Goal: Task Accomplishment & Management: Manage account settings

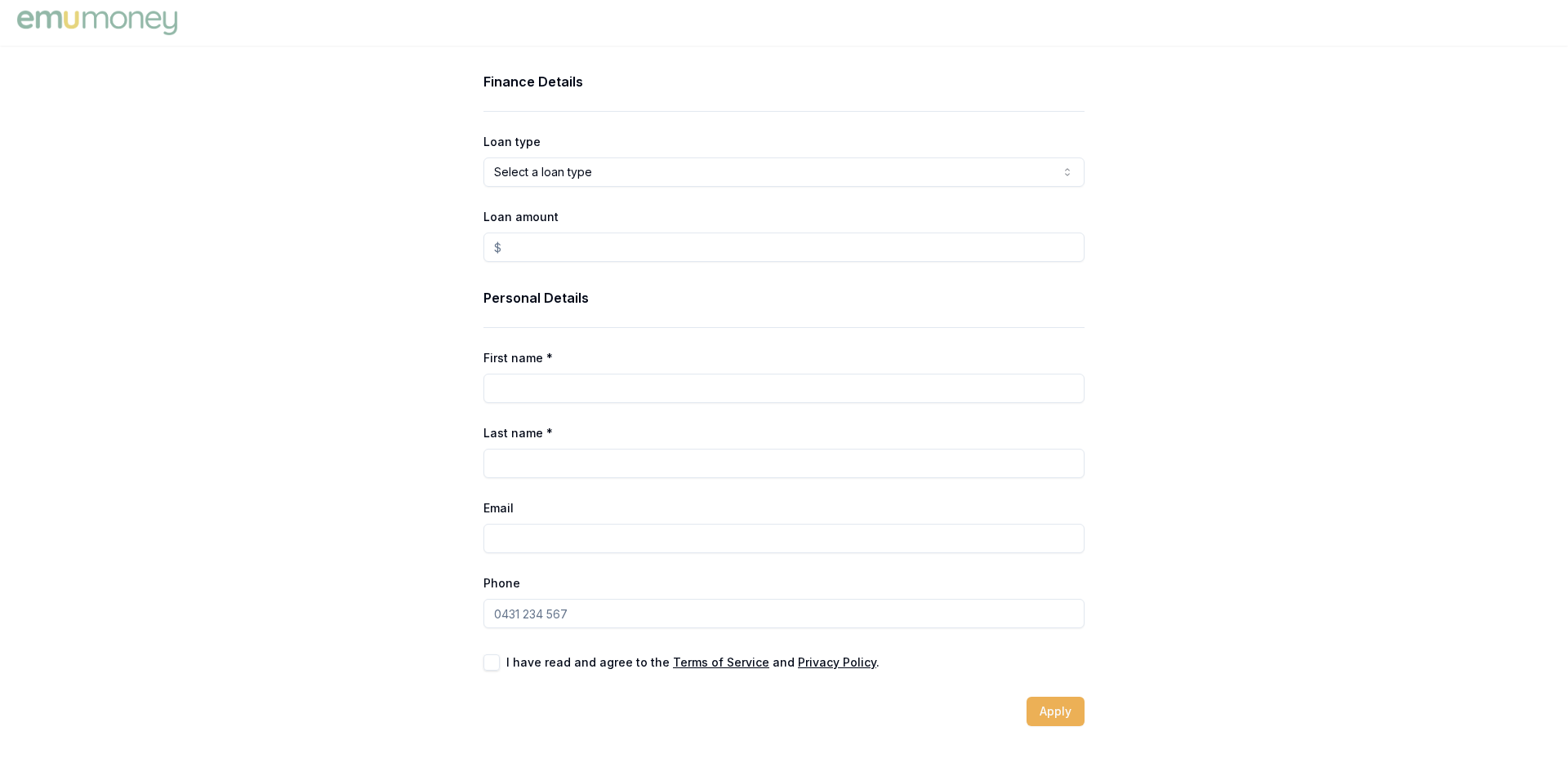
click at [144, 20] on img at bounding box center [97, 22] width 168 height 32
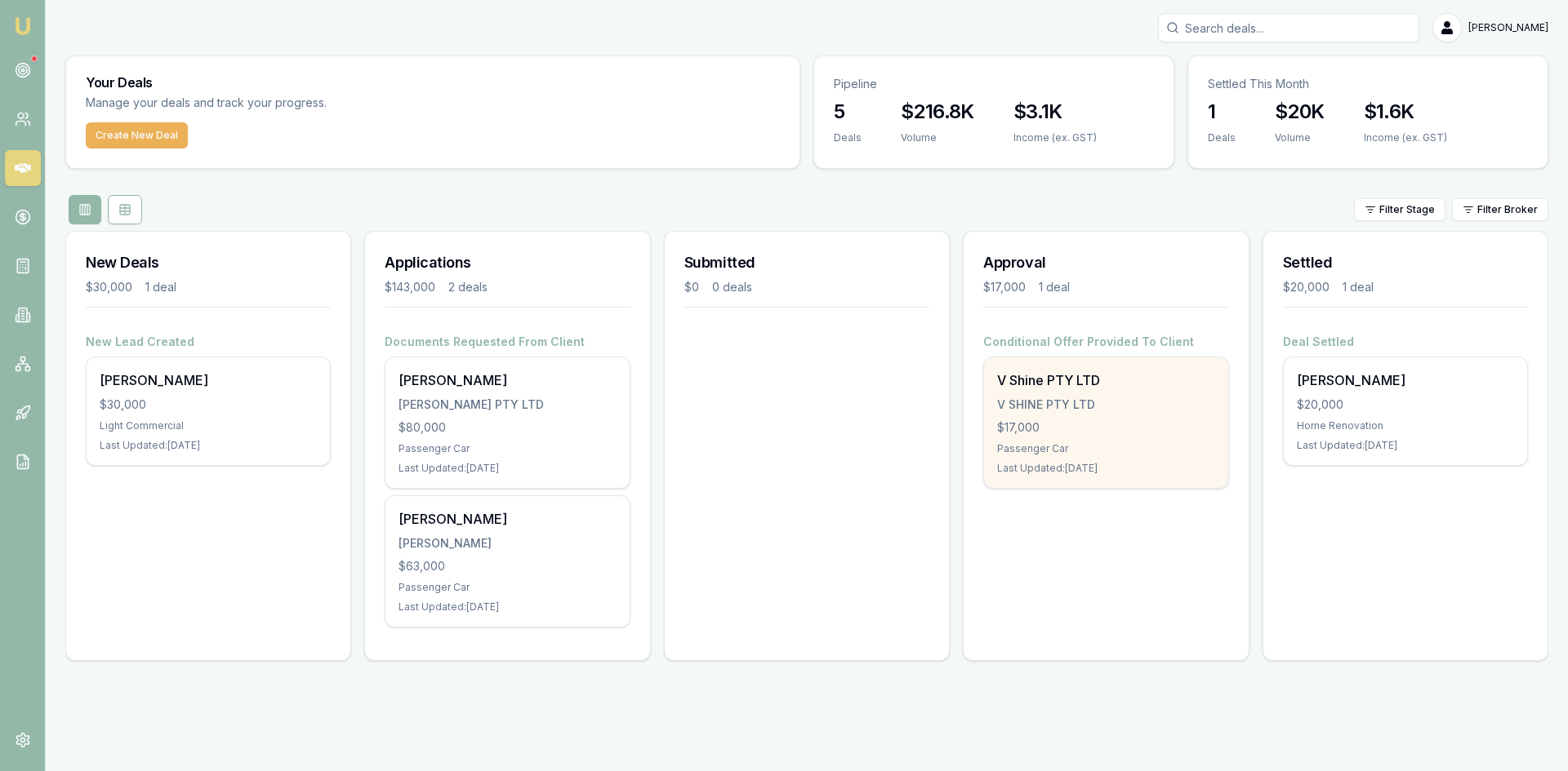
click at [1003, 387] on div "V Shine PTY LTD" at bounding box center [1105, 380] width 217 height 19
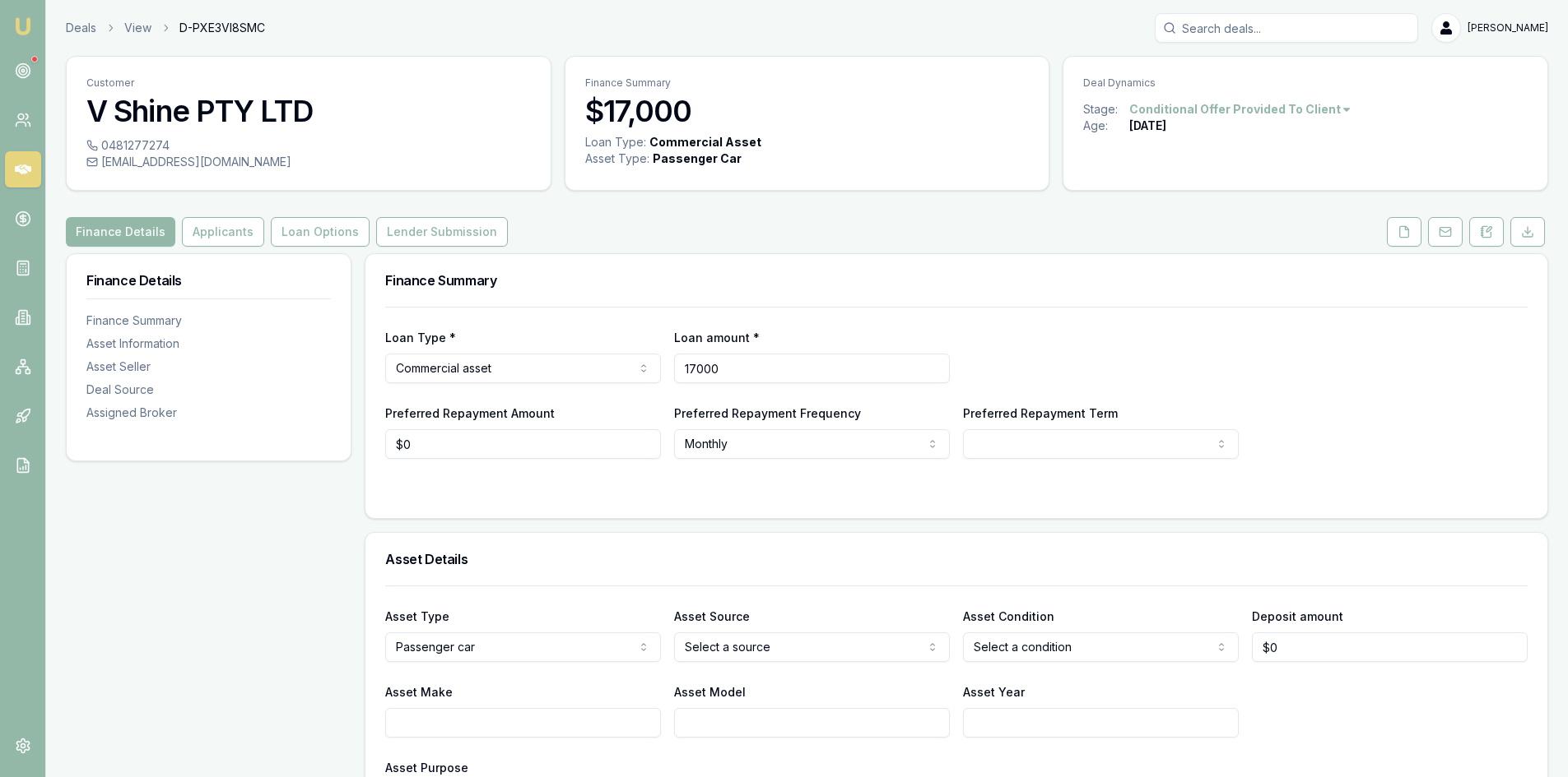
click at [763, 374] on input "17000" at bounding box center [812, 369] width 276 height 30
drag, startPoint x: 746, startPoint y: 376, endPoint x: 617, endPoint y: 371, distance: 129.1
click at [617, 371] on div "Loan Type * Commercial asset Consumer loan Consumer asset Commercial loan Comme…" at bounding box center [956, 355] width 1142 height 56
type input "$16,600"
click at [370, 511] on div "Loan Type * Commercial asset Consumer loan Consumer asset Commercial loan Comme…" at bounding box center [956, 412] width 1182 height 211
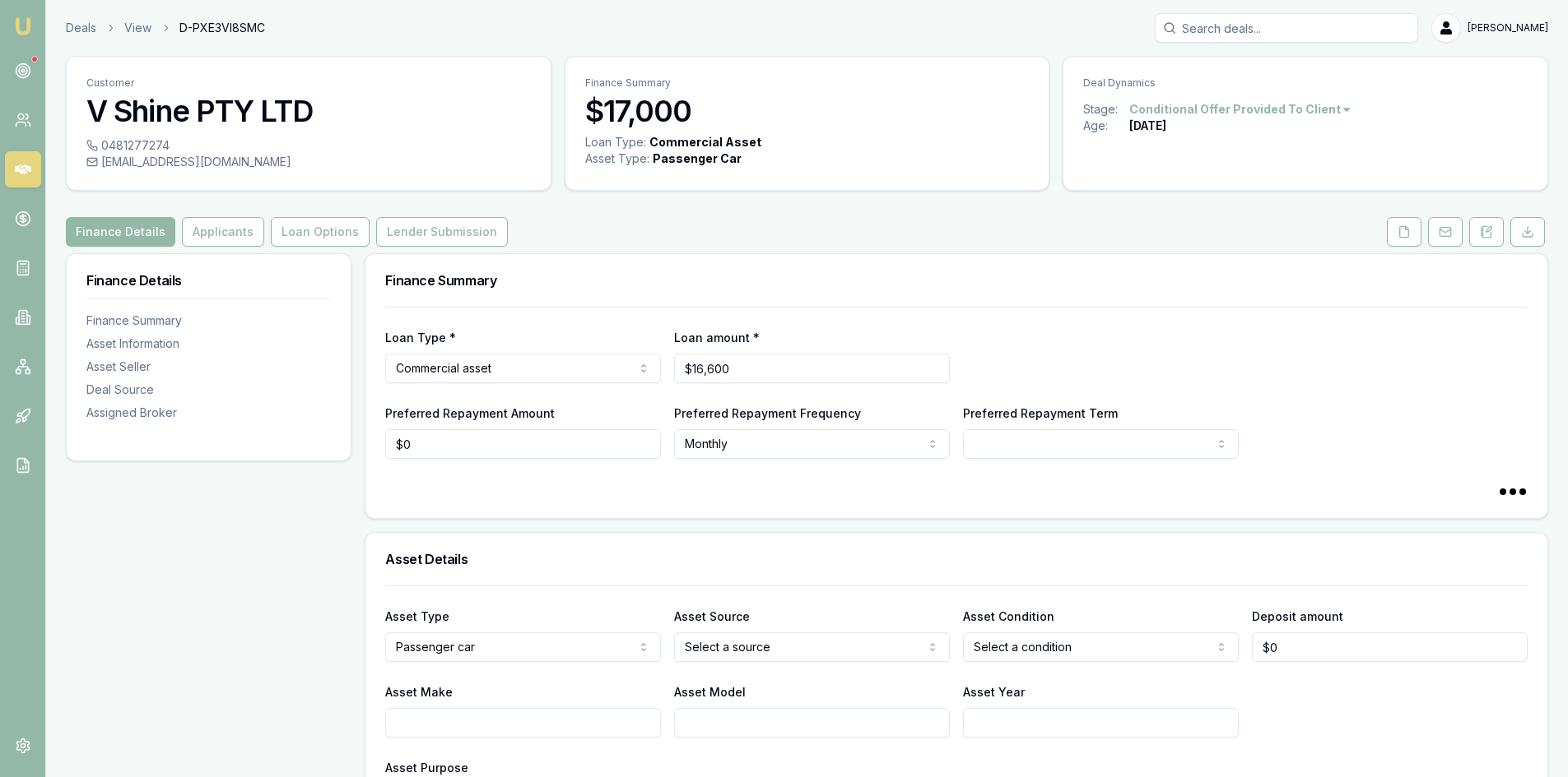
select select "60"
click at [322, 234] on button "Loan Options" at bounding box center [320, 233] width 99 height 30
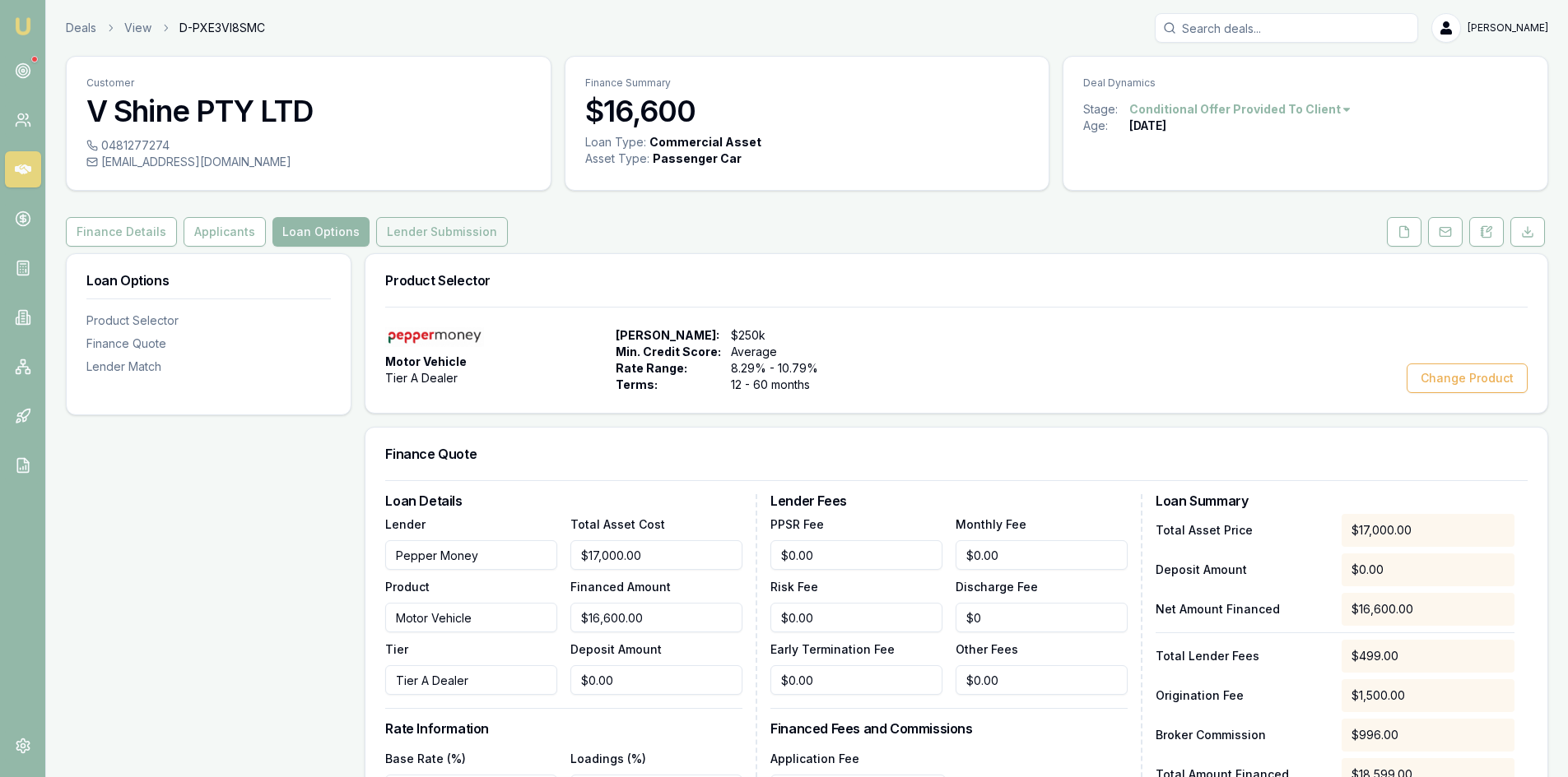
click at [428, 240] on button "Lender Submission" at bounding box center [442, 233] width 131 height 30
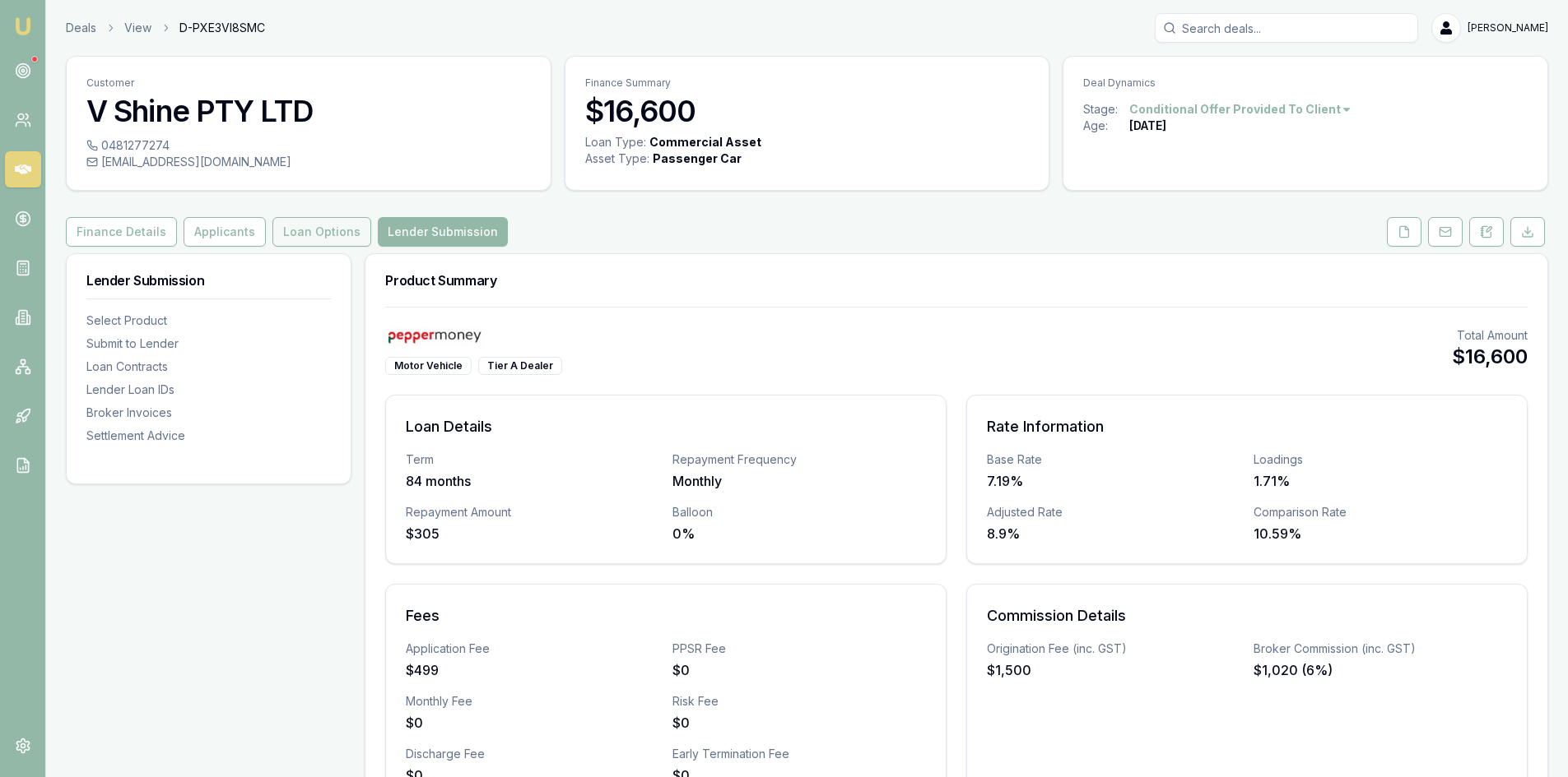
click at [303, 224] on button "Loan Options" at bounding box center [322, 233] width 99 height 30
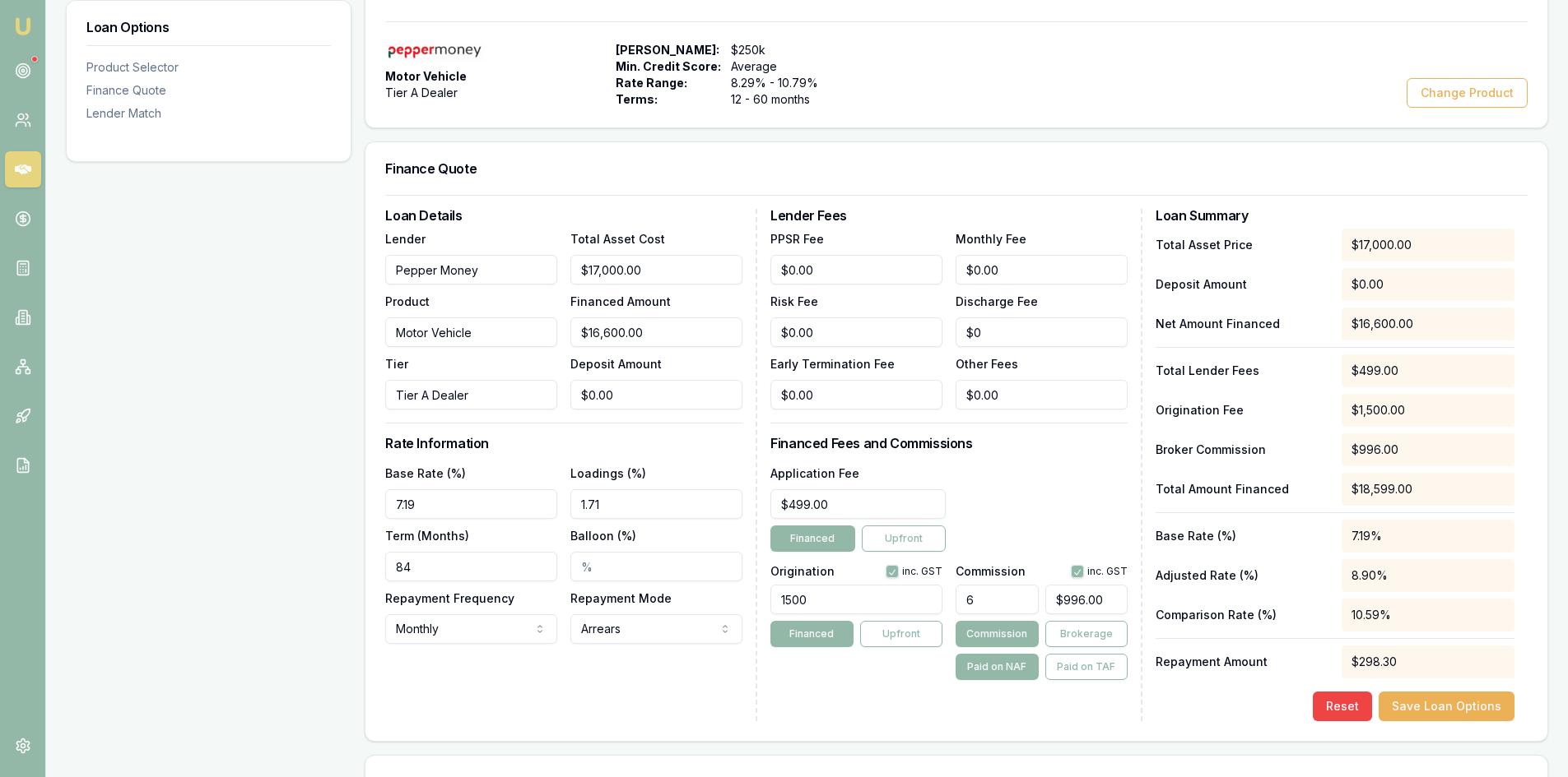
scroll to position [329, 0]
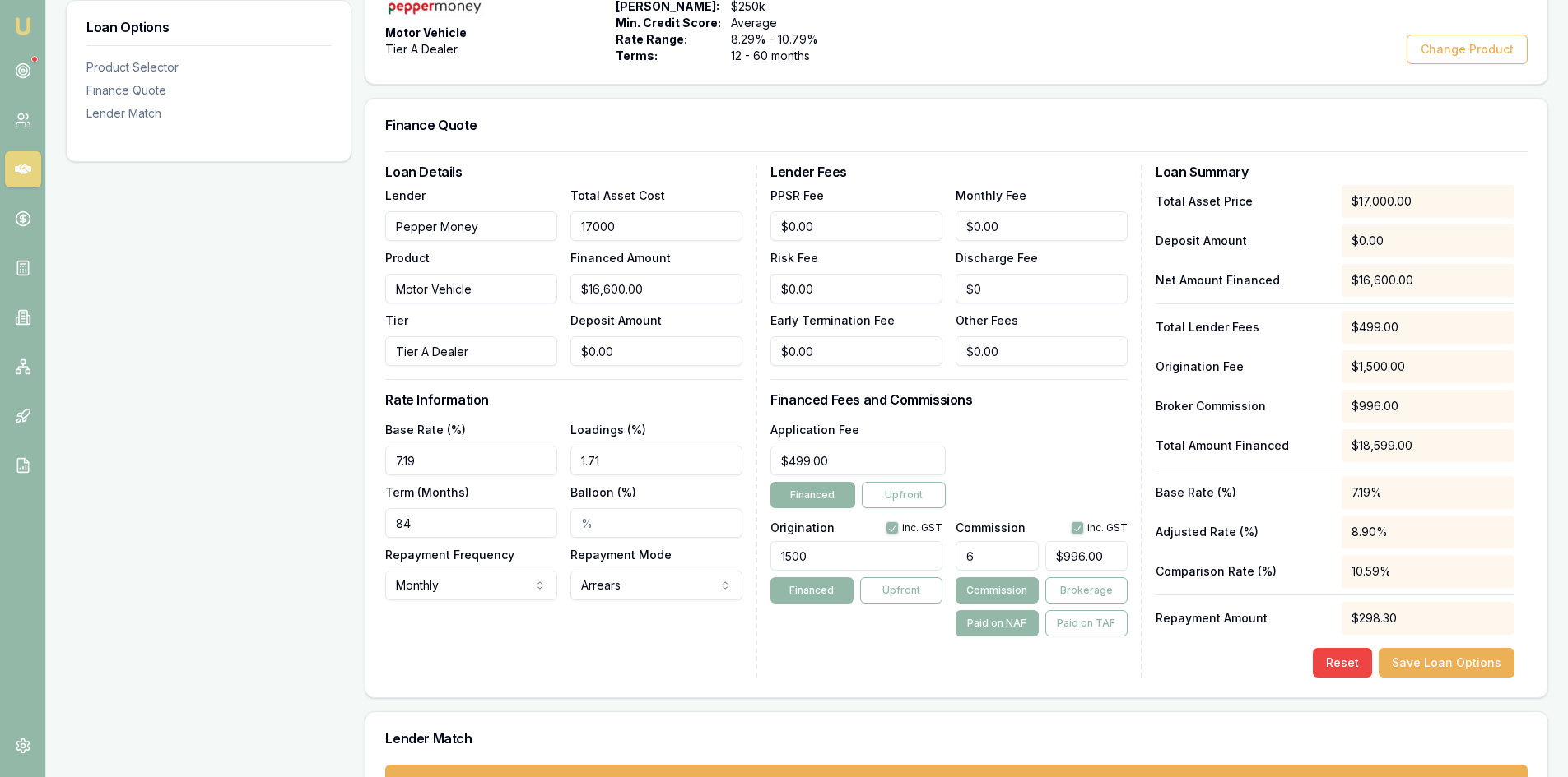
click at [655, 232] on input "17000" at bounding box center [656, 226] width 172 height 30
drag, startPoint x: 577, startPoint y: 230, endPoint x: 494, endPoint y: 231, distance: 83.0
click at [494, 230] on div "Lender Pepper Money Product Motor Vehicle Tier Tier A Dealer Total Asset Cost 1…" at bounding box center [563, 275] width 357 height 181
type input "1"
type input "$1.00"
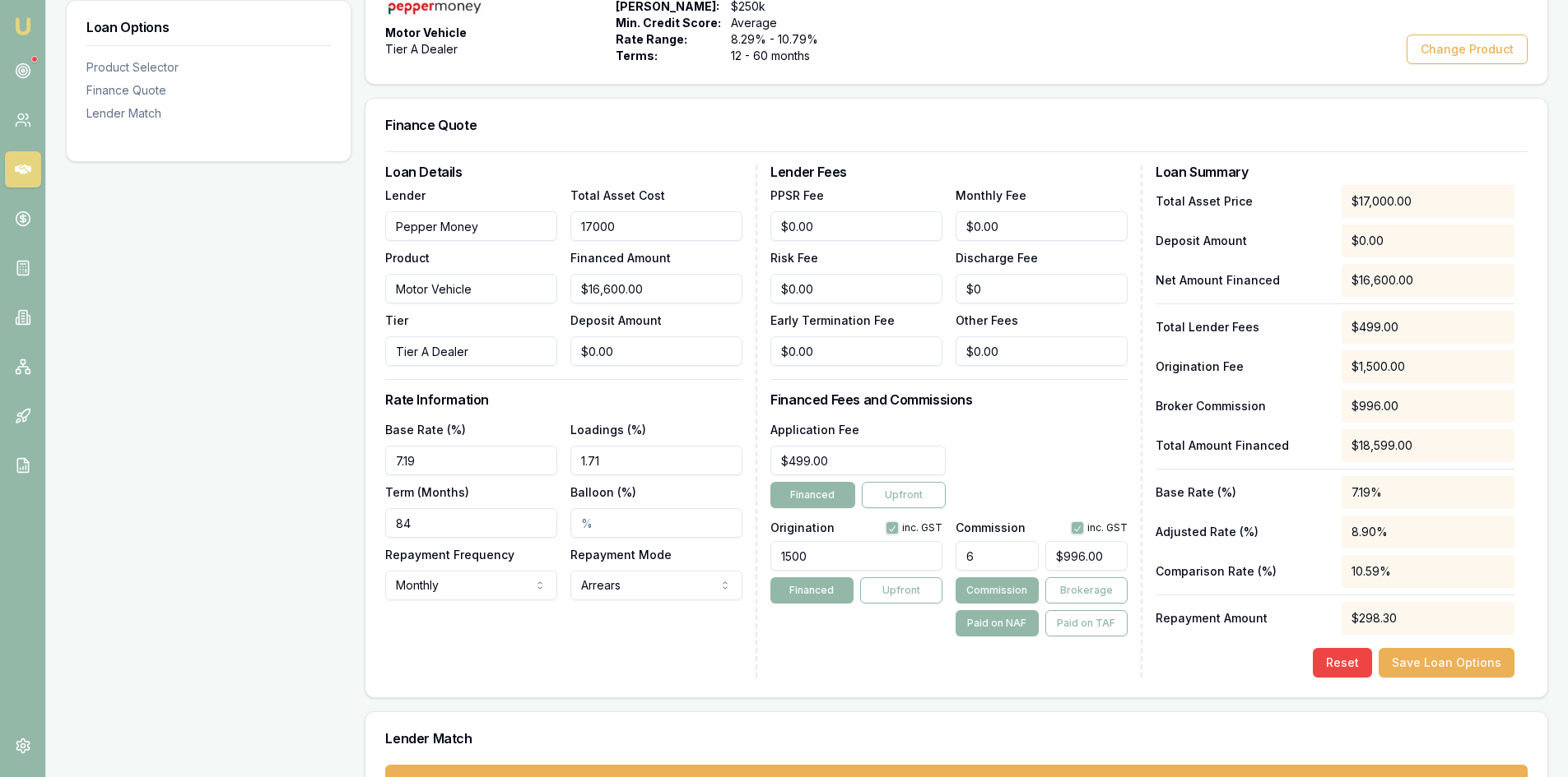
type input "$0.06"
type input "16"
type input "$16.00"
type input "$0.96"
type input "166"
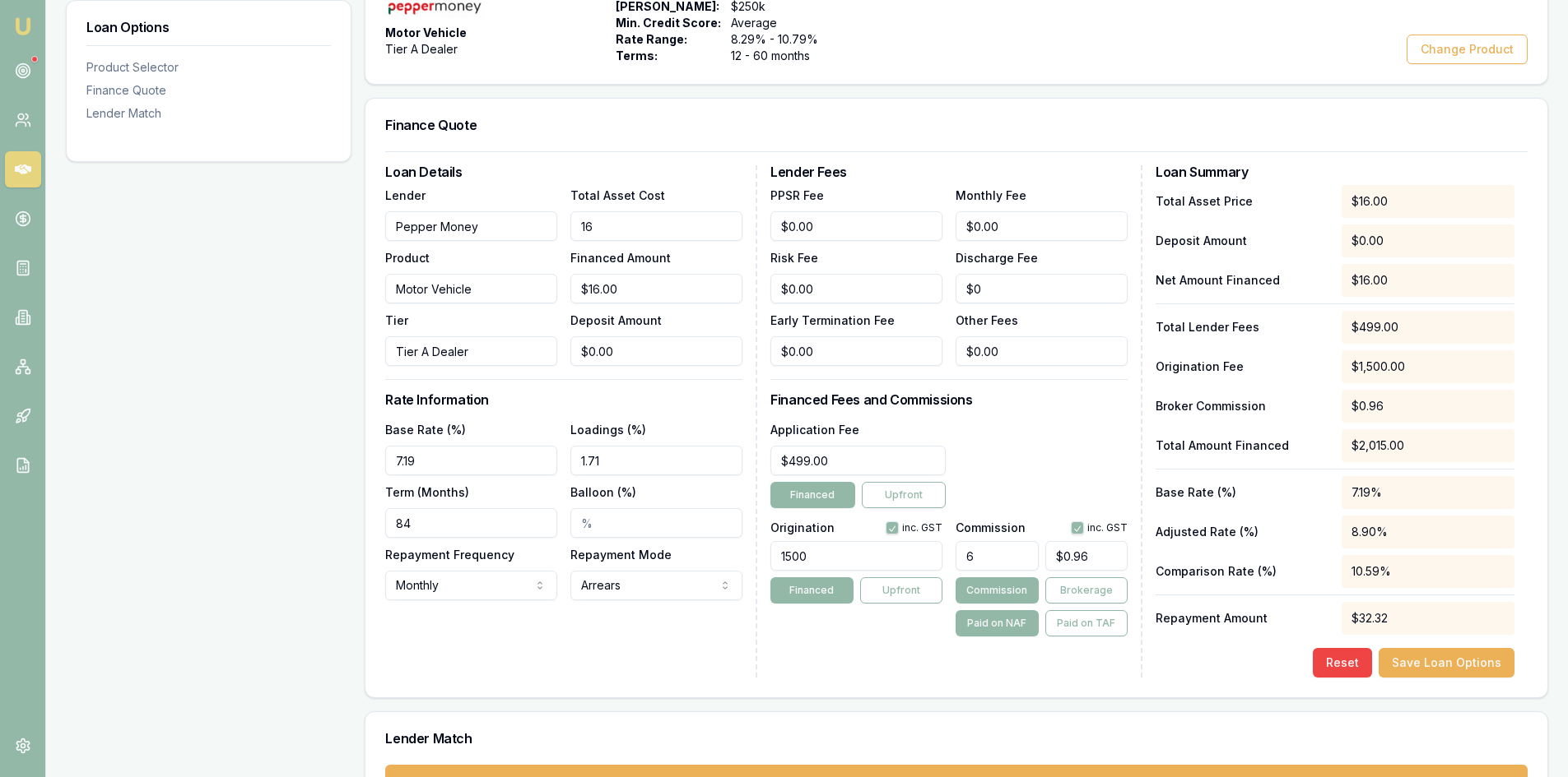
type input "$166.00"
type input "$9.96"
type input "1660"
type input "$1,660.00"
type input "$99.60"
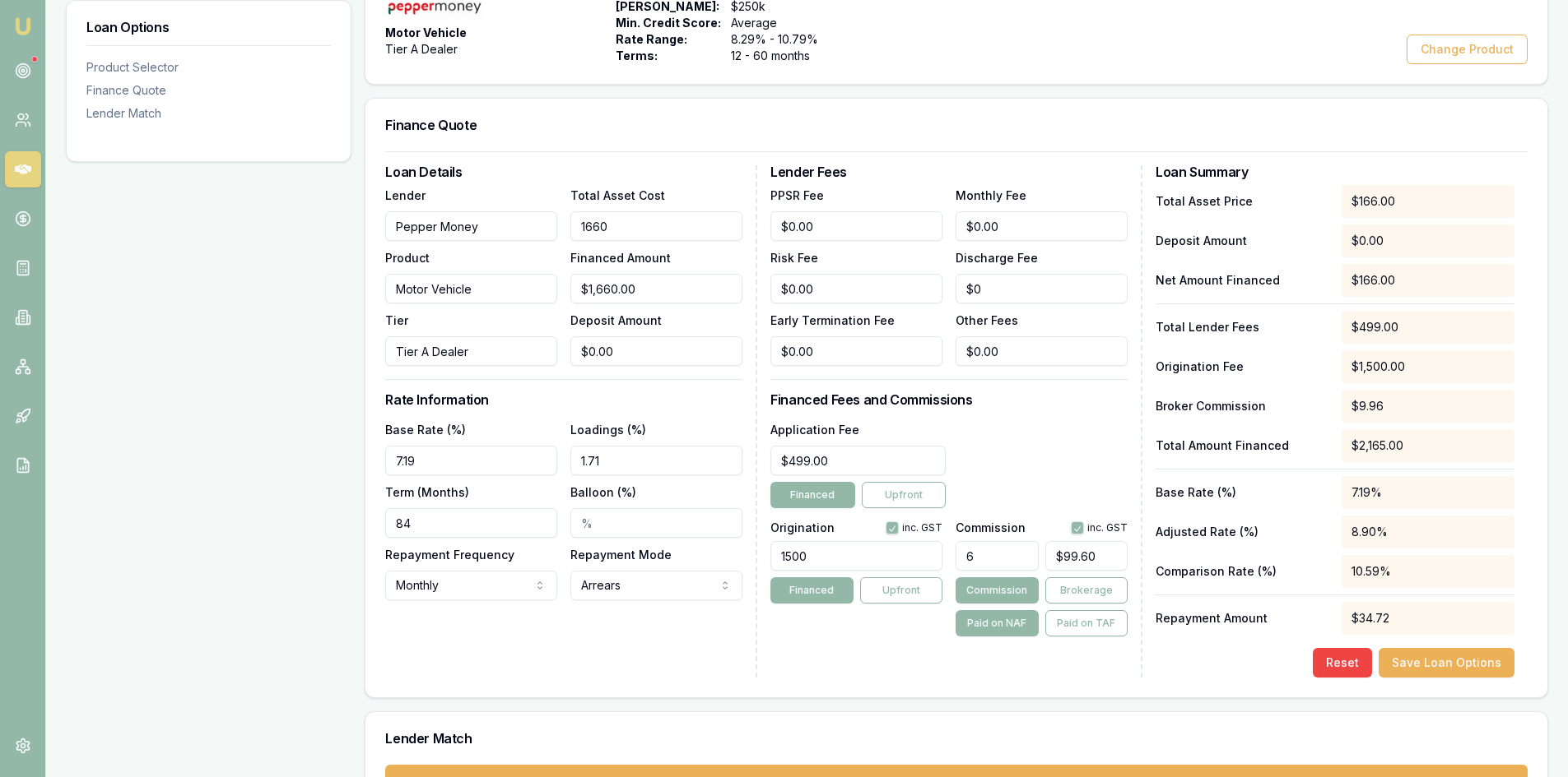
type input "16600"
type input "$16,600.00"
type input "$996.00"
type input "$16,600.00"
click at [222, 433] on div "Loan Options Product Selector Finance Quote Lender Match" at bounding box center [209, 378] width 286 height 907
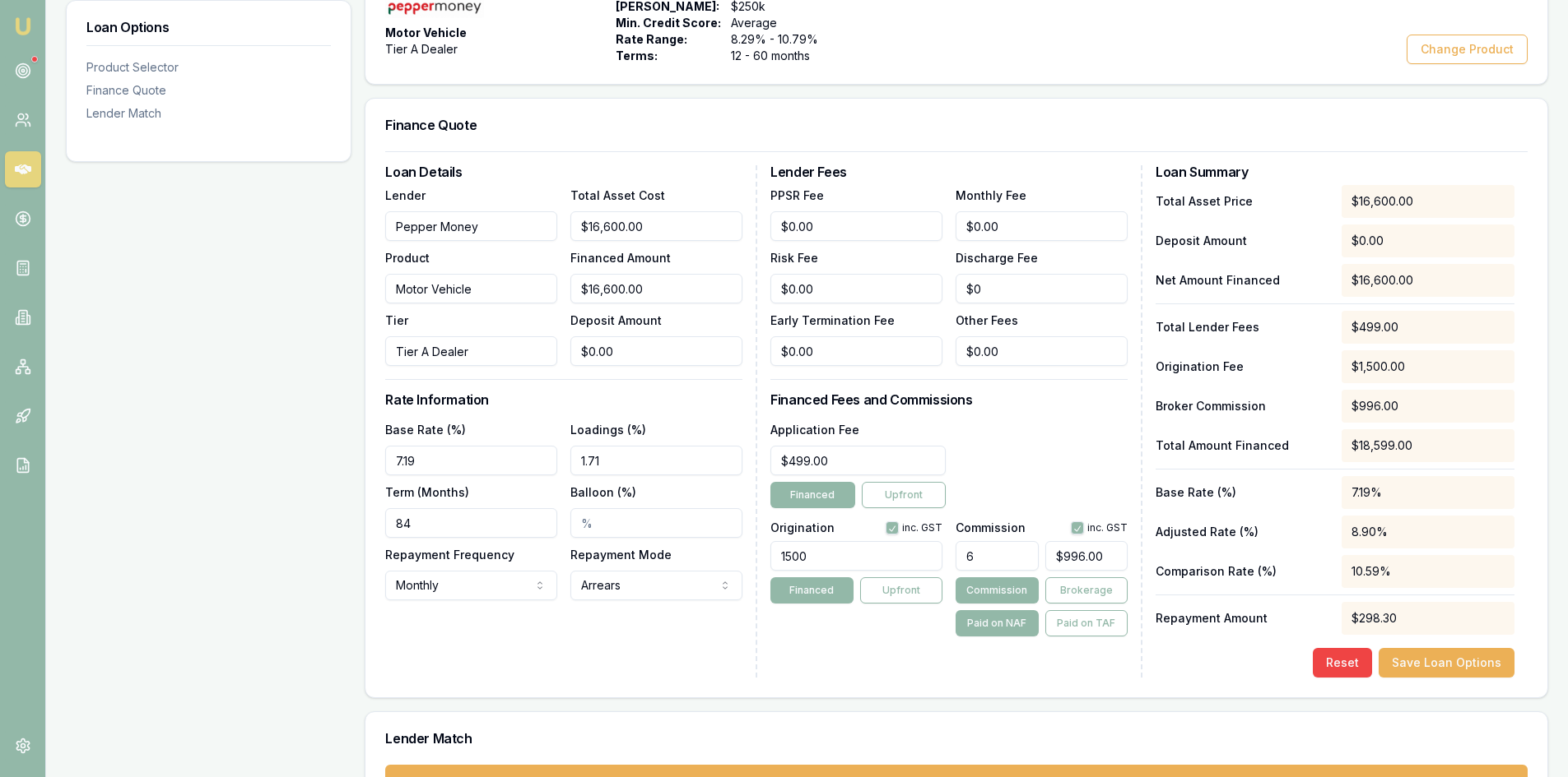
click at [467, 529] on input "84" at bounding box center [471, 523] width 172 height 30
drag, startPoint x: 458, startPoint y: 525, endPoint x: 312, endPoint y: 510, distance: 146.8
click at [312, 510] on div "Loan Options Product Selector Finance Quote Lender Match Product Selector Motor…" at bounding box center [807, 378] width 1483 height 907
type input "60"
click at [308, 511] on div "Loan Options Product Selector Finance Quote Lender Match" at bounding box center [209, 378] width 286 height 907
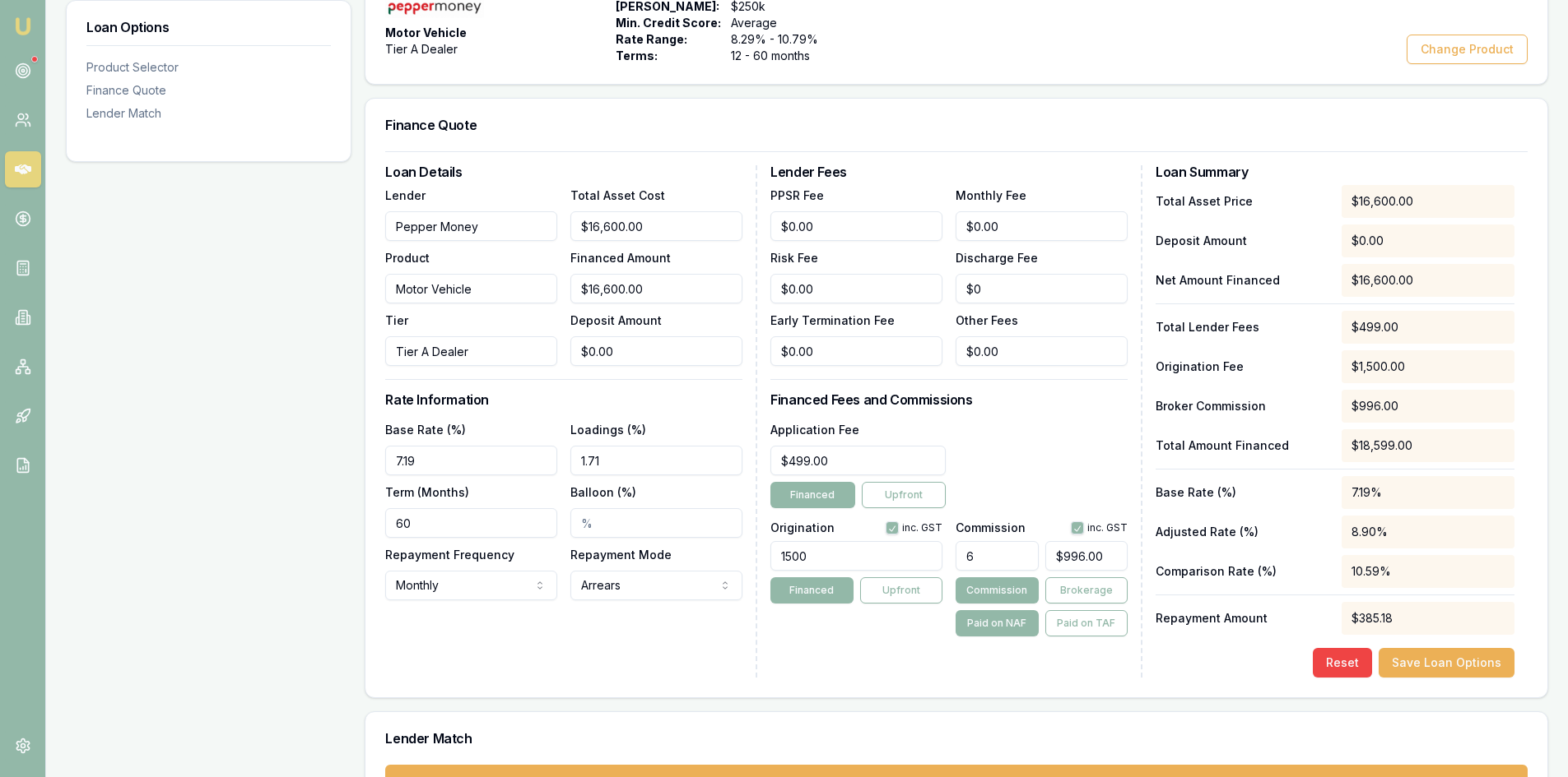
click at [585, 522] on input "Balloon (%)" at bounding box center [656, 523] width 172 height 30
type input "28.13%"
click at [509, 615] on div "Loan Details Lender Pepper Money Product Motor Vehicle Tier Tier A Dealer Total…" at bounding box center [571, 422] width 372 height 513
click at [615, 626] on div "Loan Details Lender Pepper Money Product Motor Vehicle Tier Tier A Dealer Total…" at bounding box center [571, 422] width 372 height 513
type input "996"
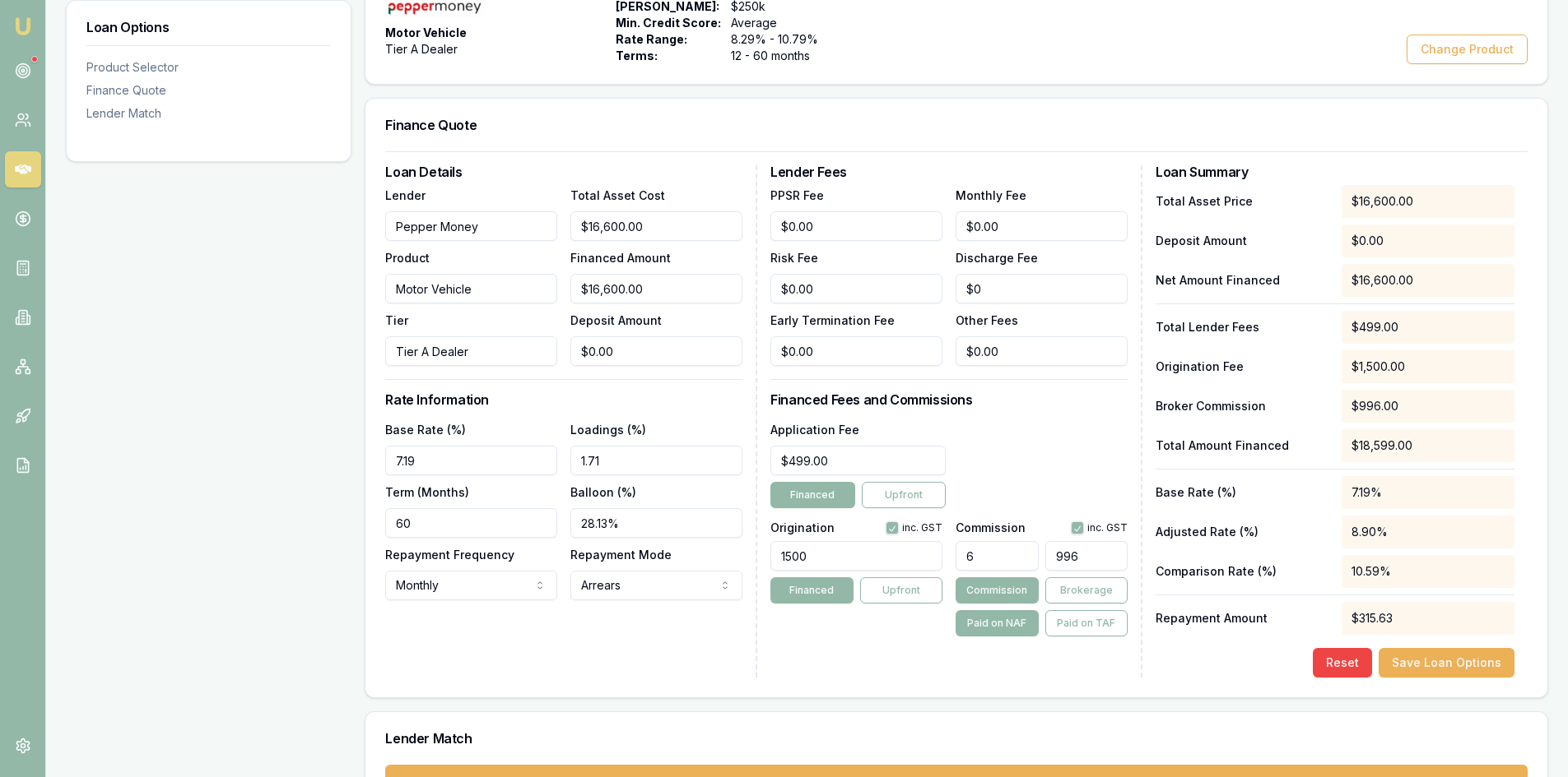
click at [1089, 566] on input "996" at bounding box center [1086, 556] width 82 height 30
drag, startPoint x: 1115, startPoint y: 559, endPoint x: 1022, endPoint y: 551, distance: 93.3
click at [1022, 551] on div "6 996" at bounding box center [1041, 552] width 172 height 36
type input "0.006024096385542168"
type input "1"
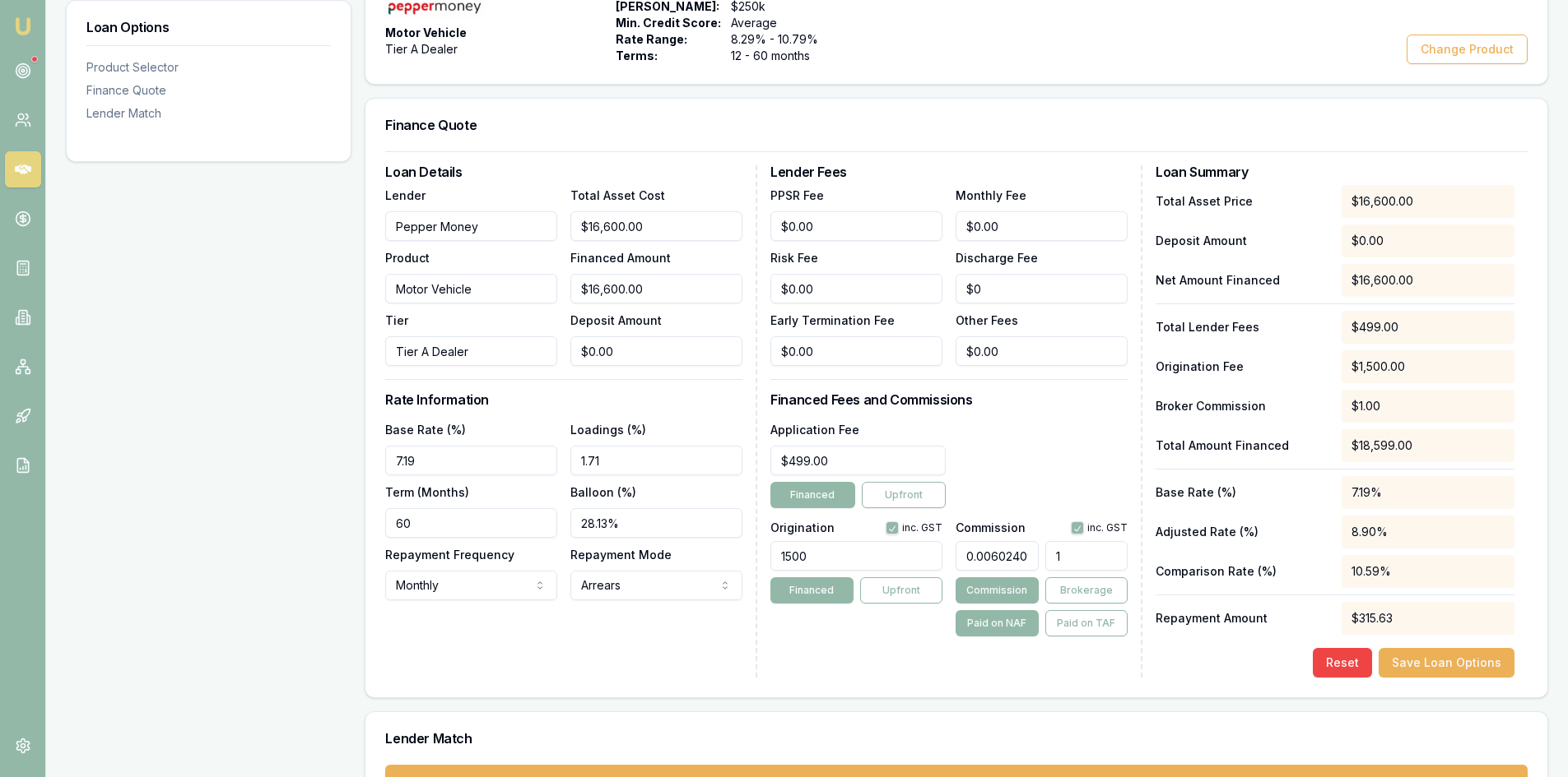
type input "0.06024096385542169"
type input "10"
type input "0.6144578313253013"
type input "102"
type input "6.174698795180722"
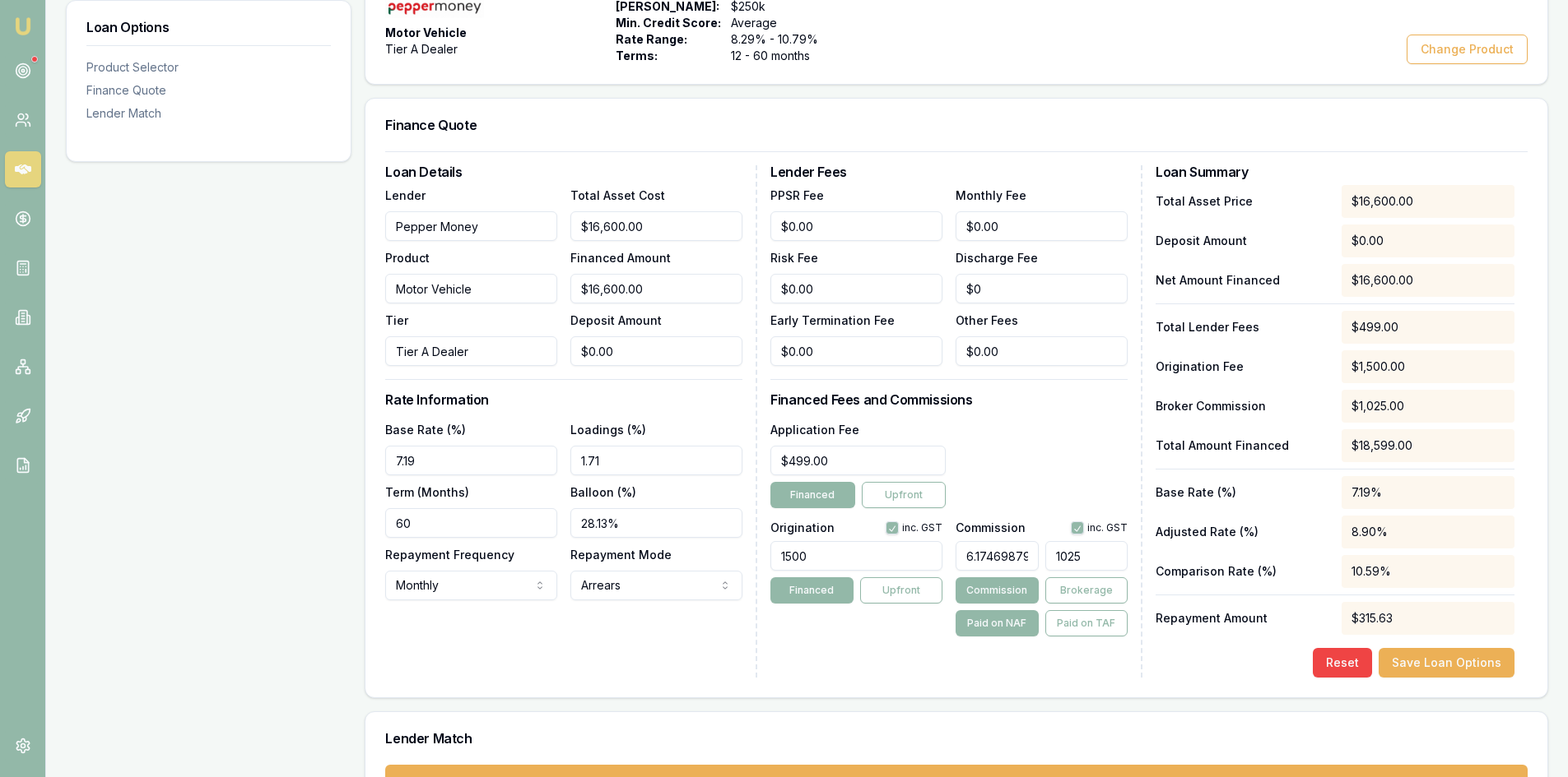
type input "1025."
type input "6.179518072289157"
type input "1025.8"
type input "6.179939759036144"
type input "$1,025.87"
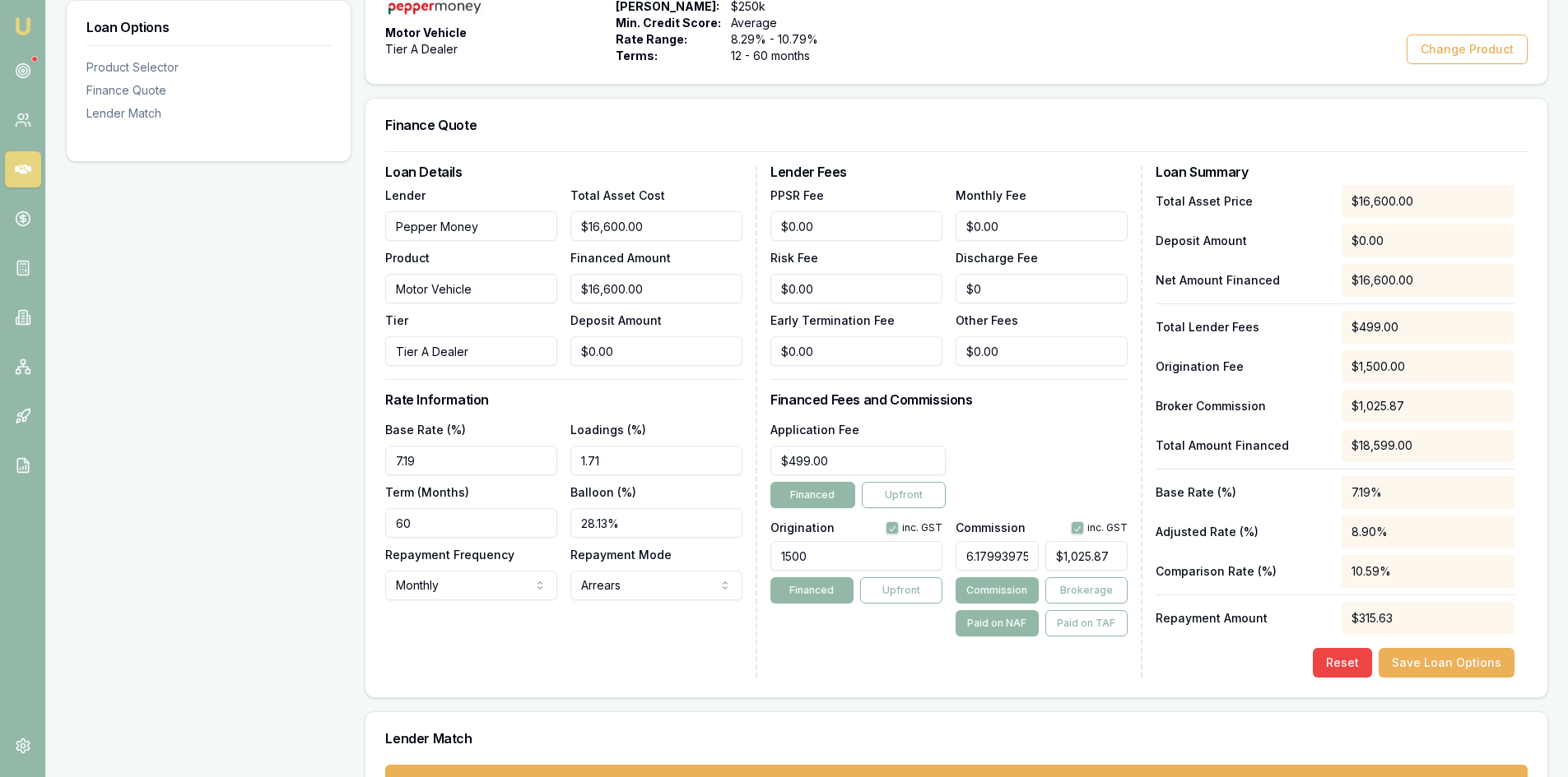
click at [836, 641] on div "Lender Fees PPSR Fee $0.00 Monthly Fee $0.00 Risk Fee $0.00 Discharge Fee $0 Ea…" at bounding box center [956, 422] width 372 height 513
click at [872, 623] on div "Origination inc. GST 1500 Financed Upfront" at bounding box center [856, 576] width 172 height 122
click at [307, 518] on div "Loan Options Product Selector Finance Quote Lender Match" at bounding box center [209, 378] width 286 height 907
drag, startPoint x: 613, startPoint y: 460, endPoint x: 591, endPoint y: 457, distance: 22.2
click at [591, 457] on input "1.71" at bounding box center [656, 461] width 172 height 30
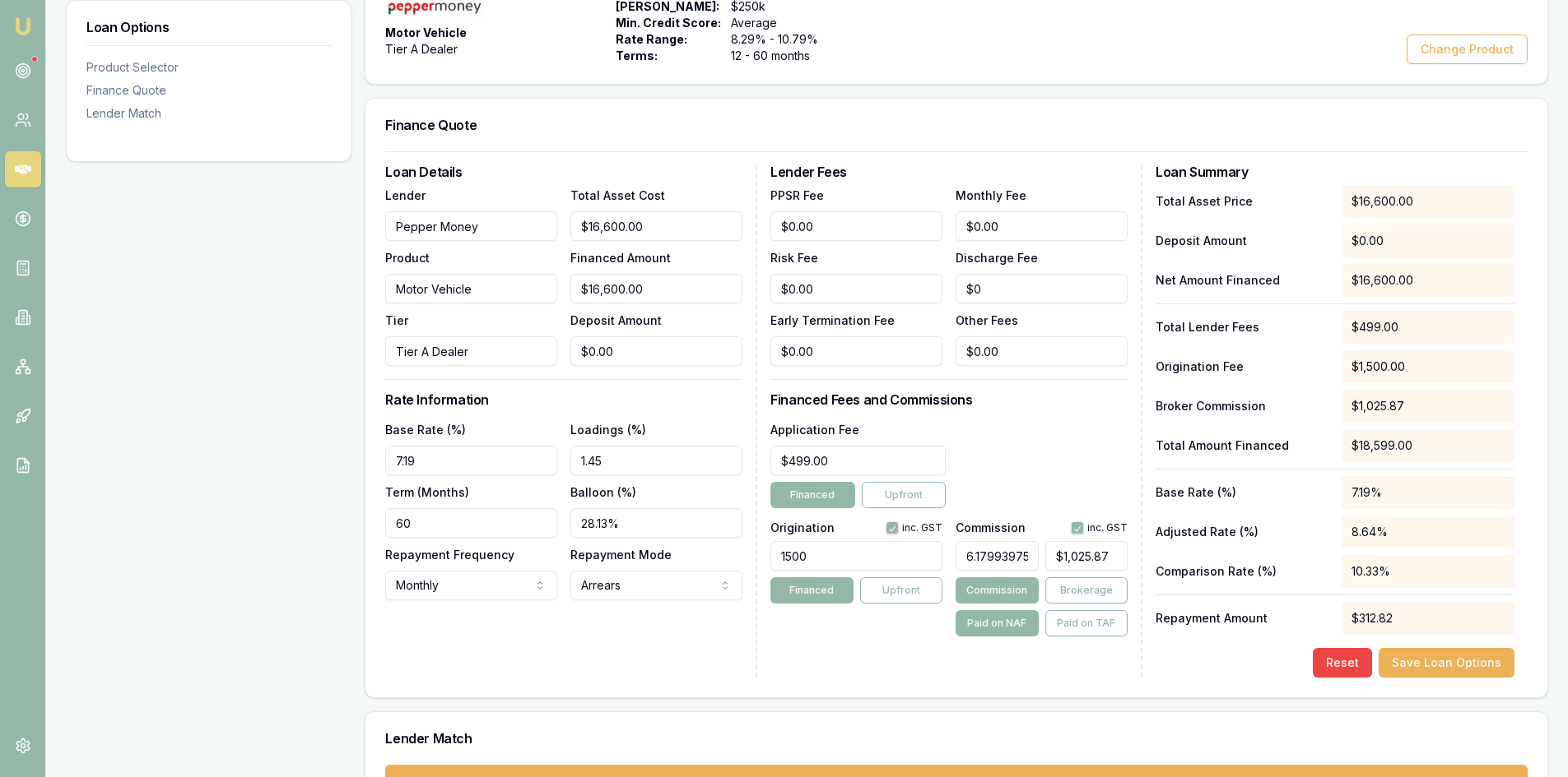
type input "1.45%"
click at [591, 629] on div "Loan Details Lender Pepper Money Product Motor Vehicle Tier Tier A Dealer Total…" at bounding box center [571, 422] width 372 height 513
click at [592, 448] on html "Emu Broker Deals View D-PXE3VI8SMC Wendy Fonseka Toggle Menu Customer V Shine P…" at bounding box center [784, 59] width 1568 height 777
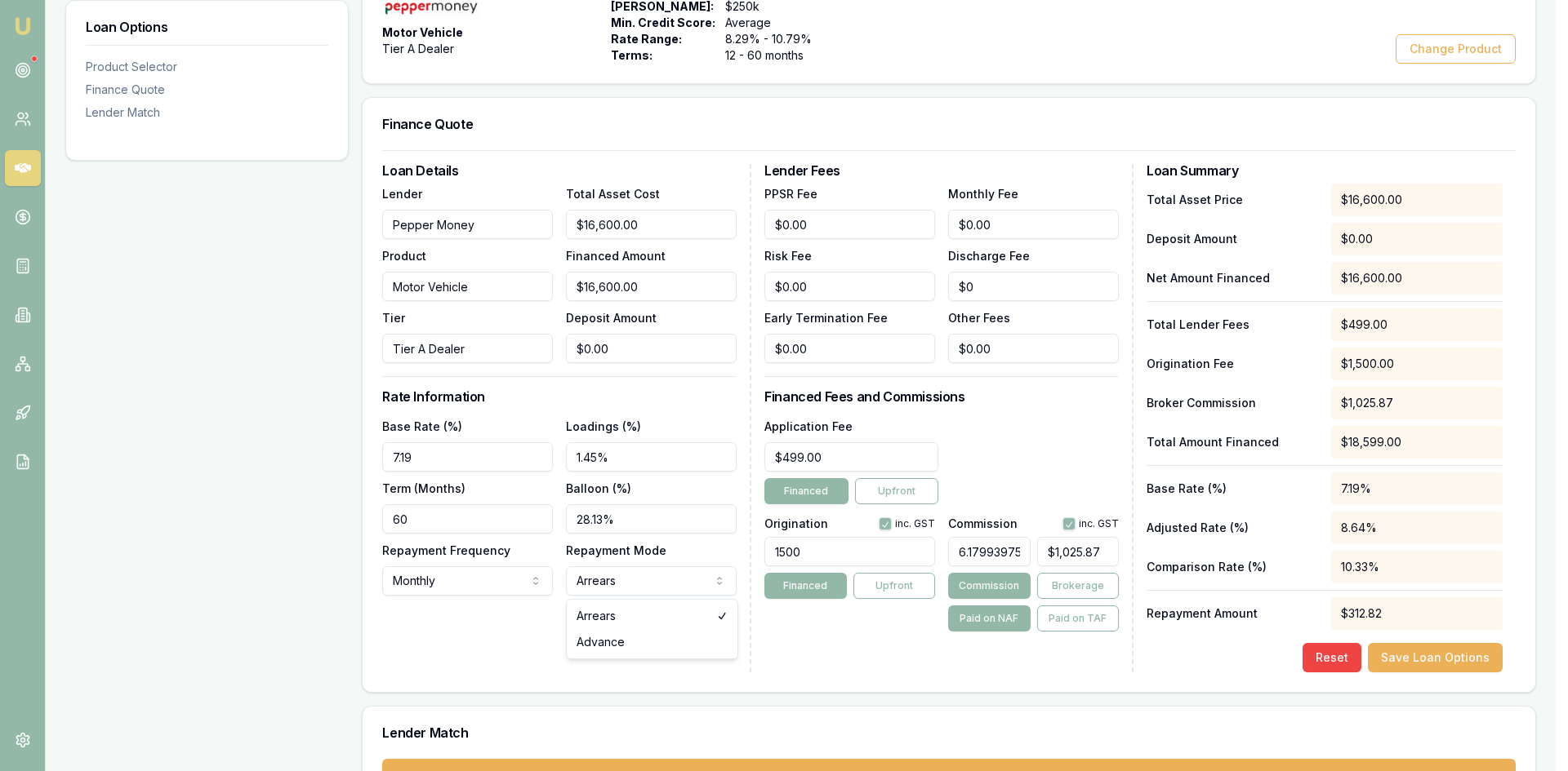
select select "ADVANCE"
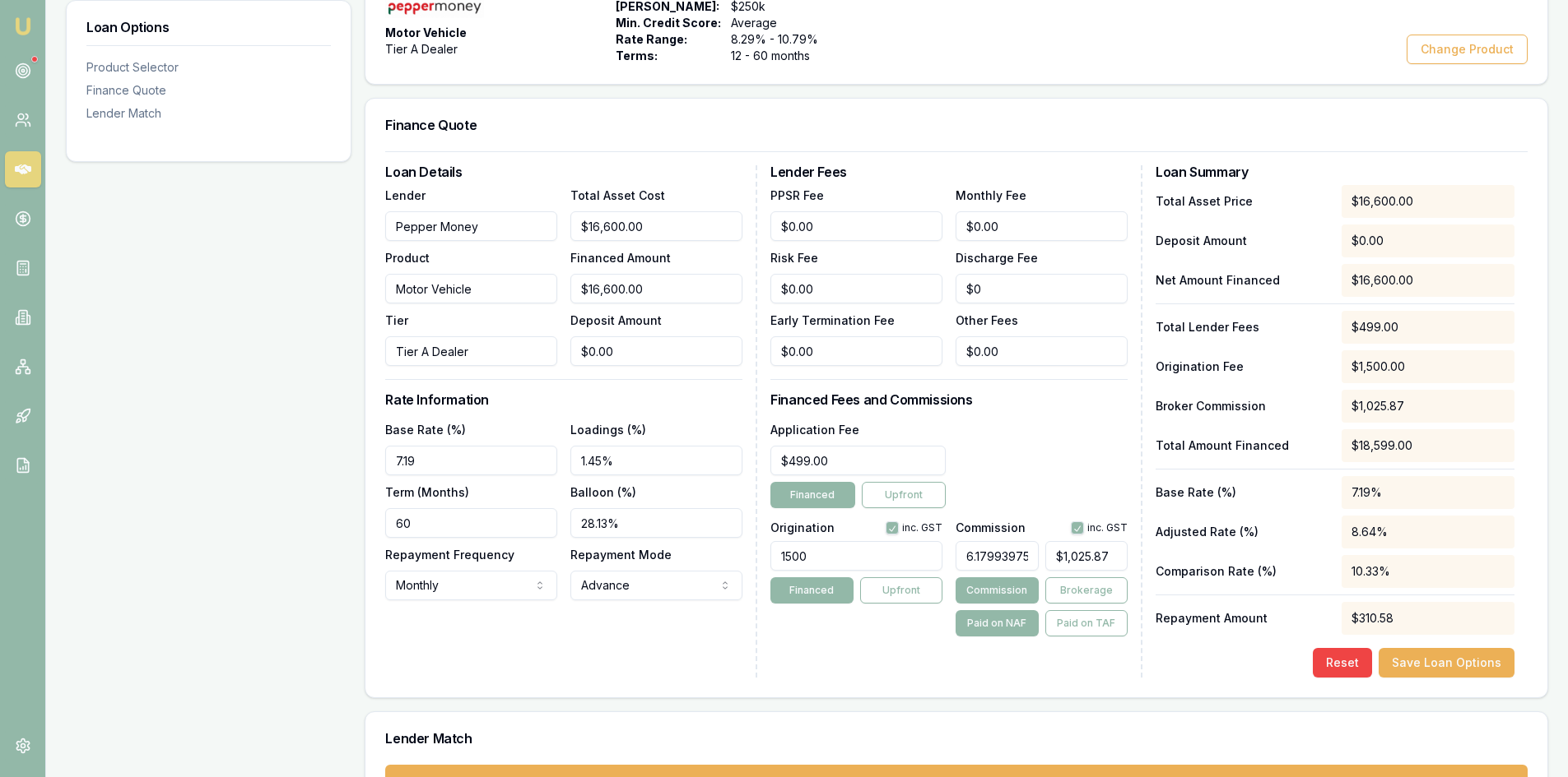
click at [455, 638] on div "Loan Details Lender Pepper Money Product Motor Vehicle Tier Tier A Dealer Total…" at bounding box center [571, 422] width 372 height 513
click at [833, 235] on input "0" at bounding box center [856, 226] width 172 height 30
type input "$8.00"
click at [720, 665] on div "Loan Details Lender Pepper Money Product Motor Vehicle Tier Tier A Dealer Total…" at bounding box center [571, 422] width 372 height 513
drag, startPoint x: 648, startPoint y: 292, endPoint x: 542, endPoint y: 283, distance: 106.4
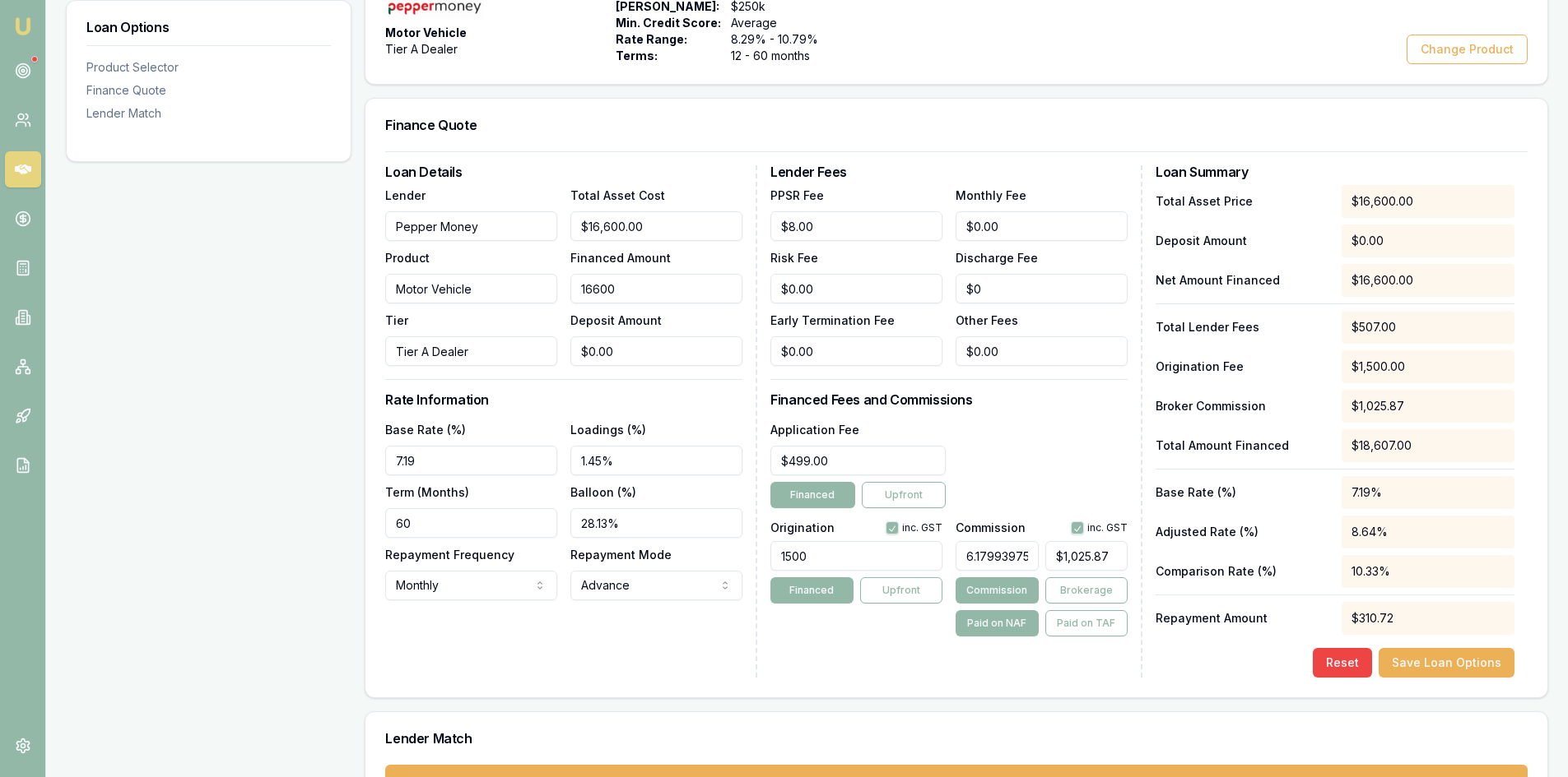
click at [542, 283] on div "Lender Pepper Money Product Motor Vehicle Tier Tier A Dealer Total Asset Cost $…" at bounding box center [563, 275] width 357 height 181
type input "1"
type input "$0.06"
type input "18"
type input "$1.11"
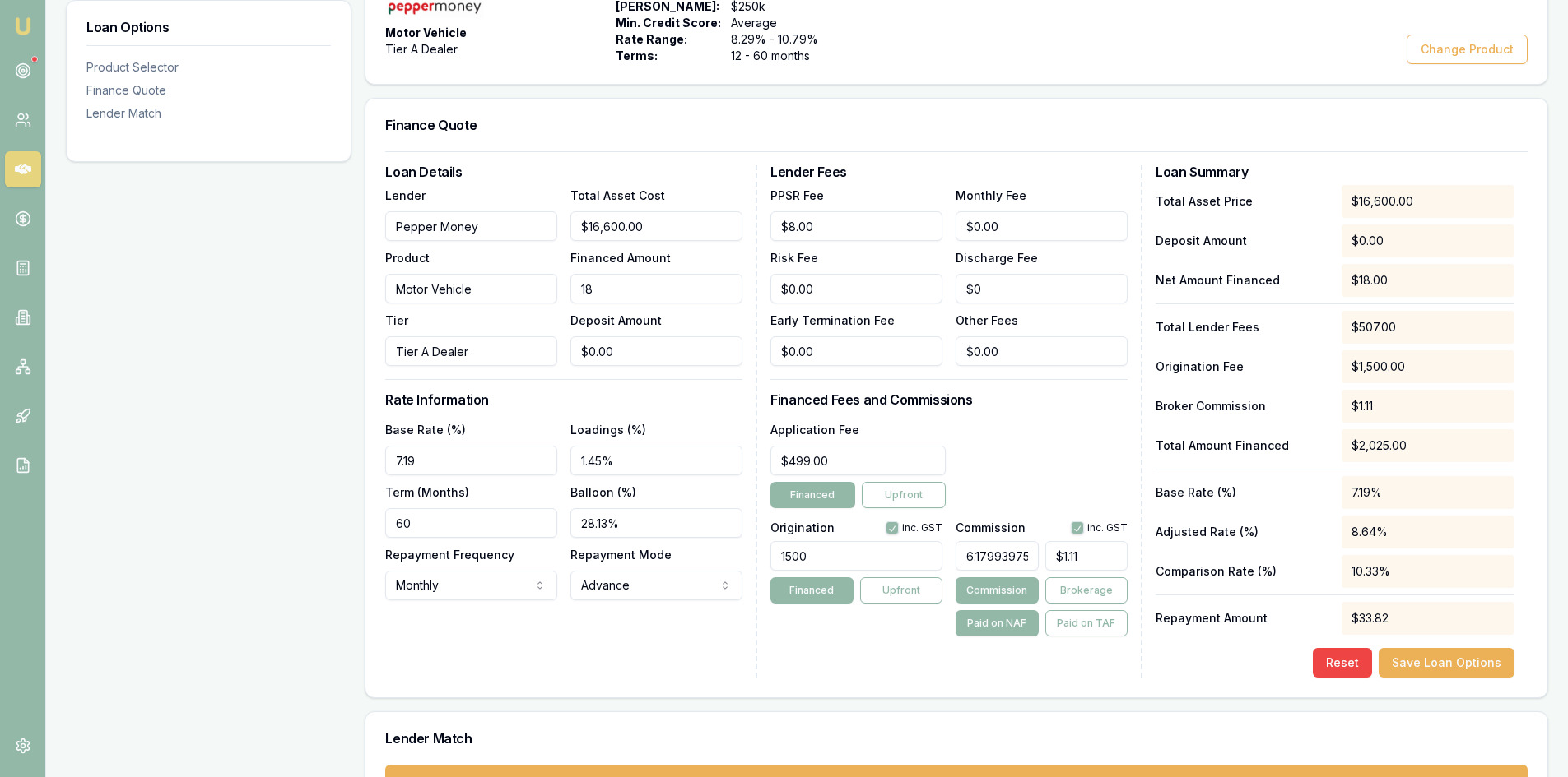
type input "180"
type input "$11.12"
type input "1803"
type input "$111.42"
type input "18030"
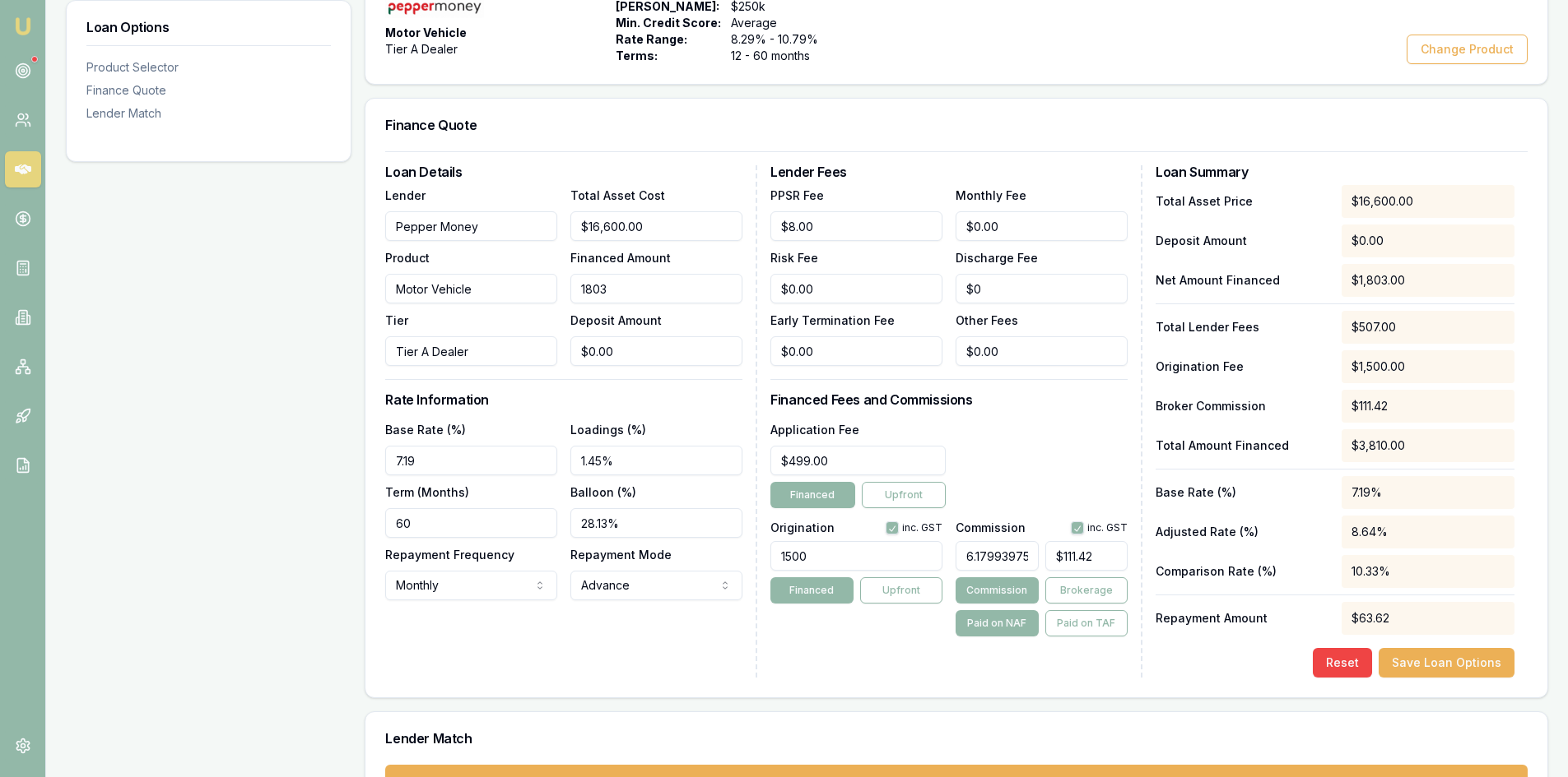
type input "$1,114.24"
type input "18030.2"
type input "$1,114.26"
type input "18030."
type input "$1,114.24"
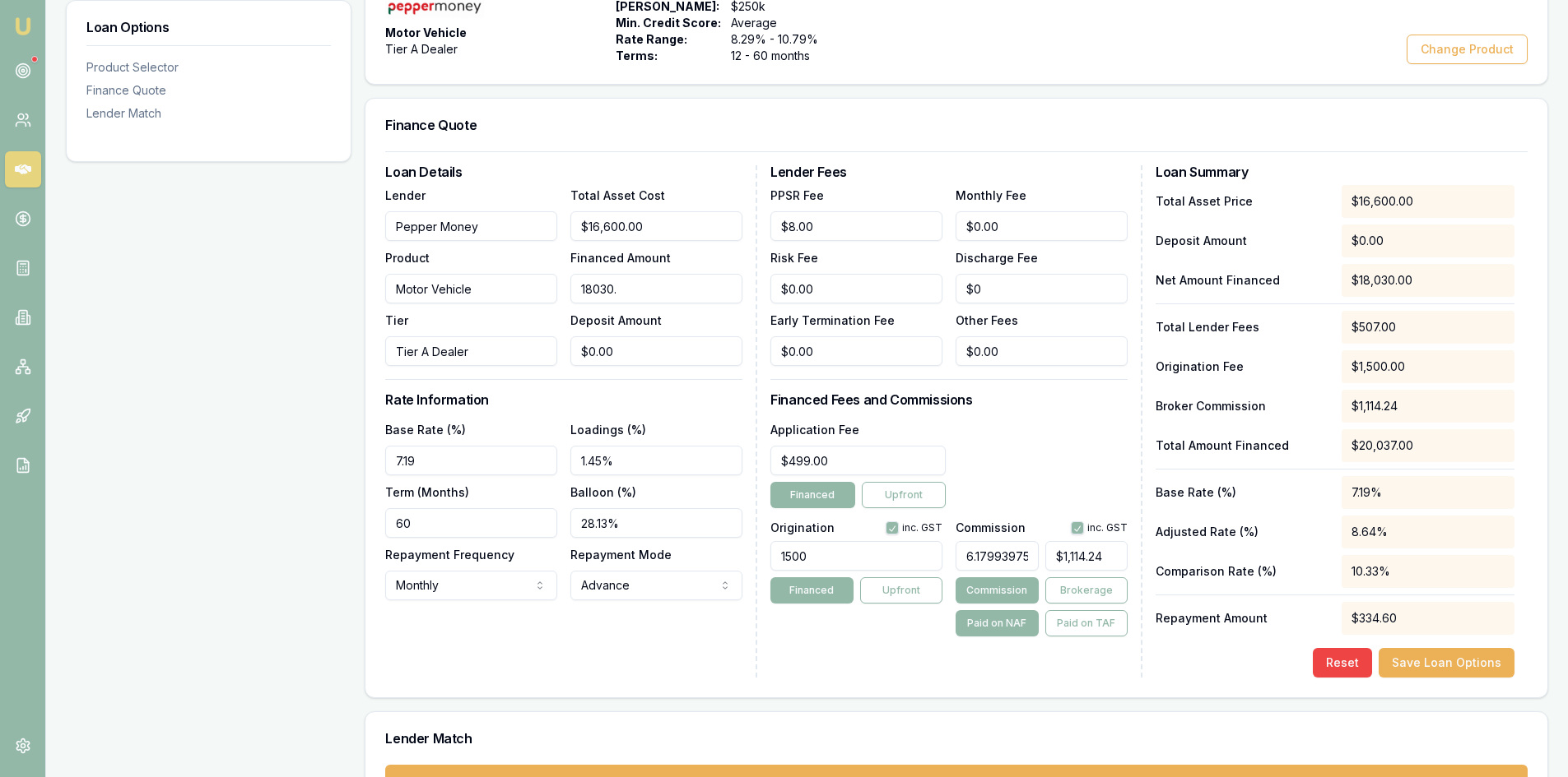
type input "18030.5"
type input "$1,114.27"
type input "18030.52"
type input "$1,114.28"
type input "$18,030.52"
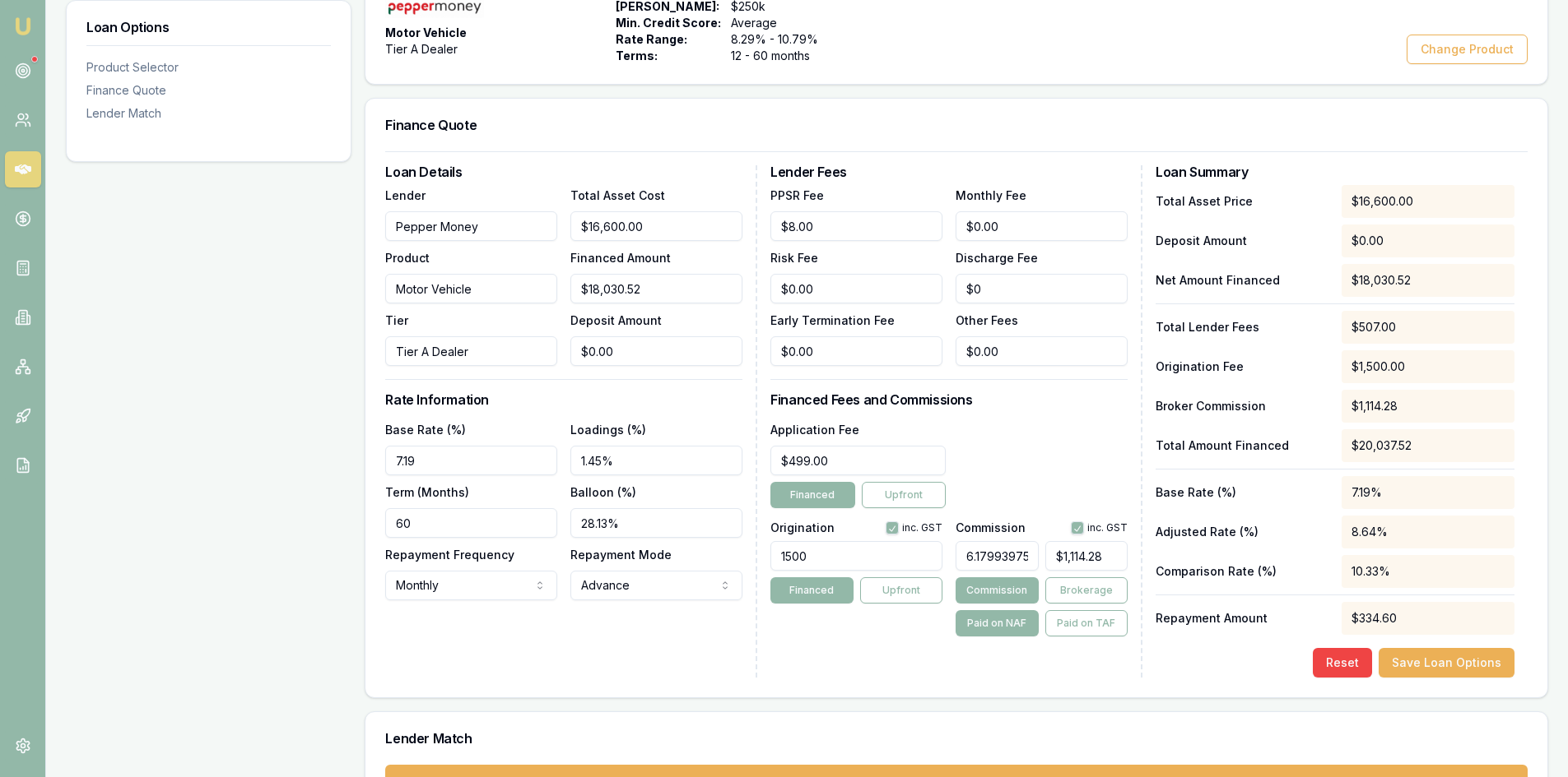
click at [616, 653] on div "Loan Details Lender Pepper Money Product Motor Vehicle Tier Tier A Dealer Total…" at bounding box center [571, 422] width 372 height 513
drag, startPoint x: 1026, startPoint y: 561, endPoint x: 949, endPoint y: 554, distance: 77.3
click at [949, 554] on div "Origination inc. GST 1500 Financed Upfront Commission inc. GST 6.17993975903614…" at bounding box center [948, 576] width 357 height 122
type input "69036144"
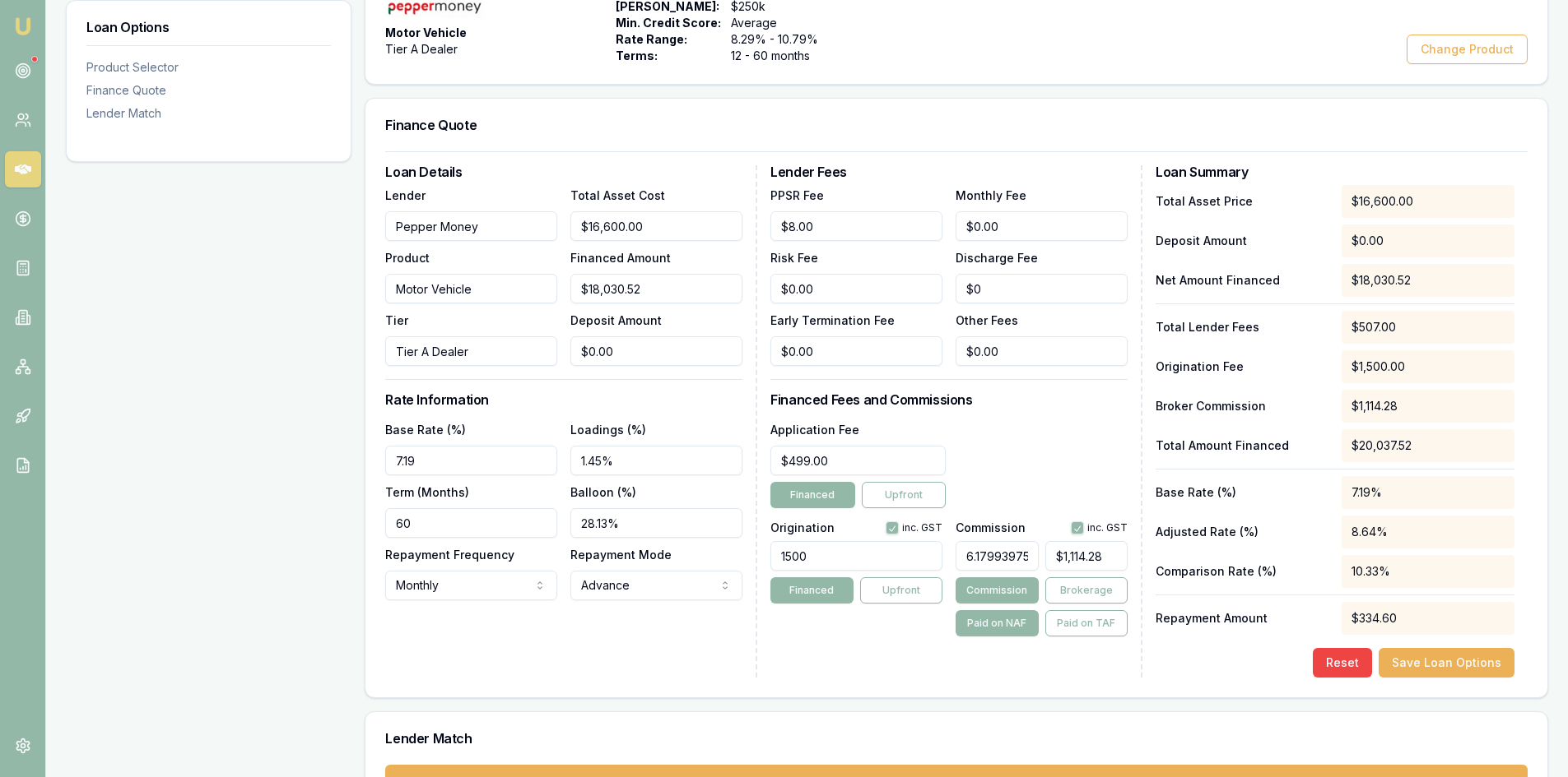
type input "$12,447,575,751.15"
drag, startPoint x: 963, startPoint y: 549, endPoint x: 1103, endPoint y: 555, distance: 140.1
click at [1103, 555] on div "69036144 $12,447,575,751.15" at bounding box center [1041, 552] width 172 height 36
type input "$0.00"
type input "6"
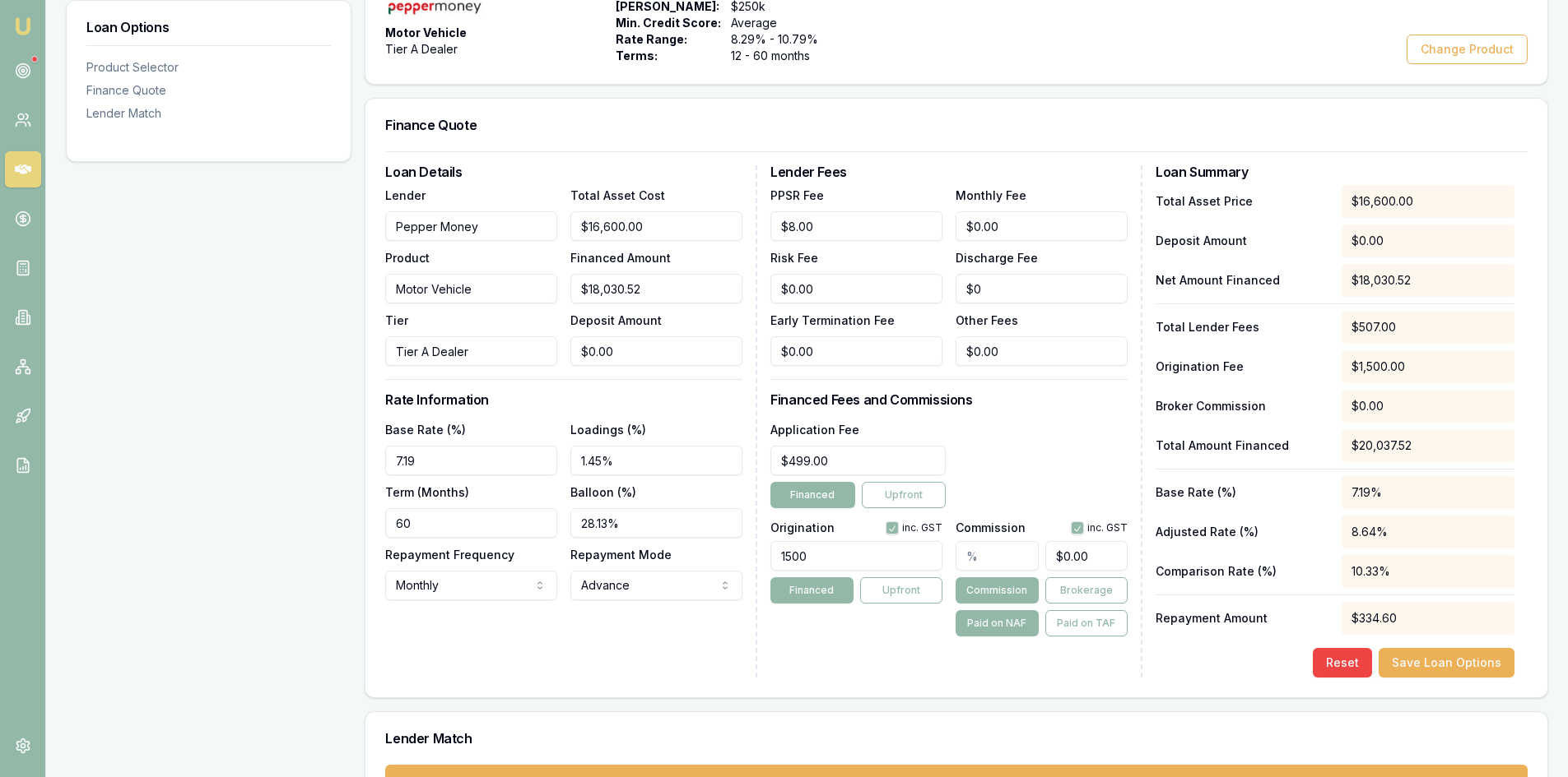
type input "$1,081.83"
type input "6.00%"
click at [917, 639] on div "Lender Fees PPSR Fee $8.00 Monthly Fee $0.00 Risk Fee $0.00 Discharge Fee $0 Ea…" at bounding box center [956, 422] width 372 height 513
type input "1081.8311999999999"
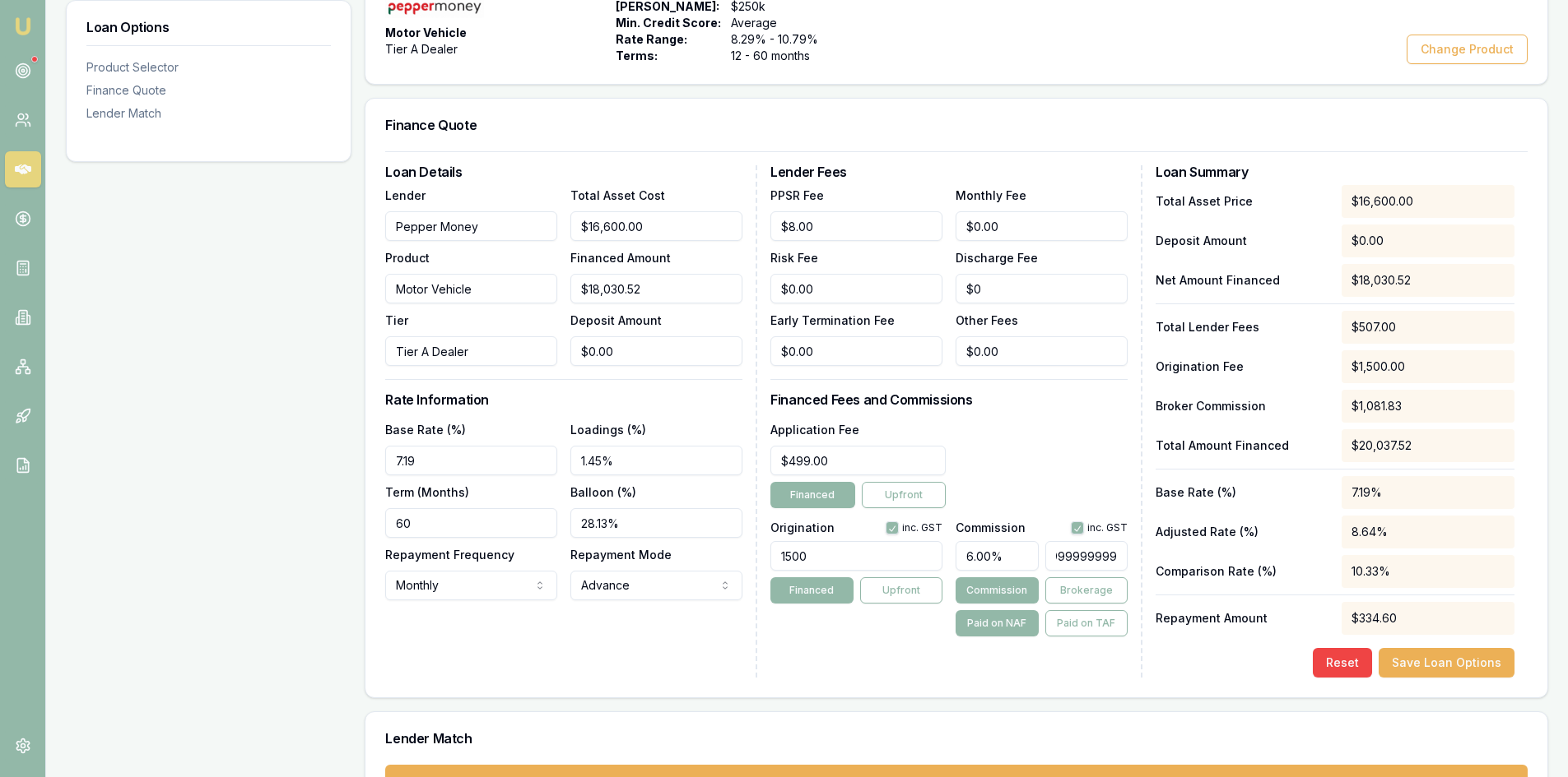
drag, startPoint x: 1078, startPoint y: 554, endPoint x: 1109, endPoint y: 553, distance: 31.0
click at [1109, 553] on input "1081.8311999999999" at bounding box center [1086, 556] width 82 height 30
drag, startPoint x: 1119, startPoint y: 553, endPoint x: 851, endPoint y: 541, distance: 268.3
click at [857, 543] on div "Origination inc. GST 1500 Financed Upfront Commission inc. GST 6.00% 1081.83119…" at bounding box center [948, 576] width 357 height 122
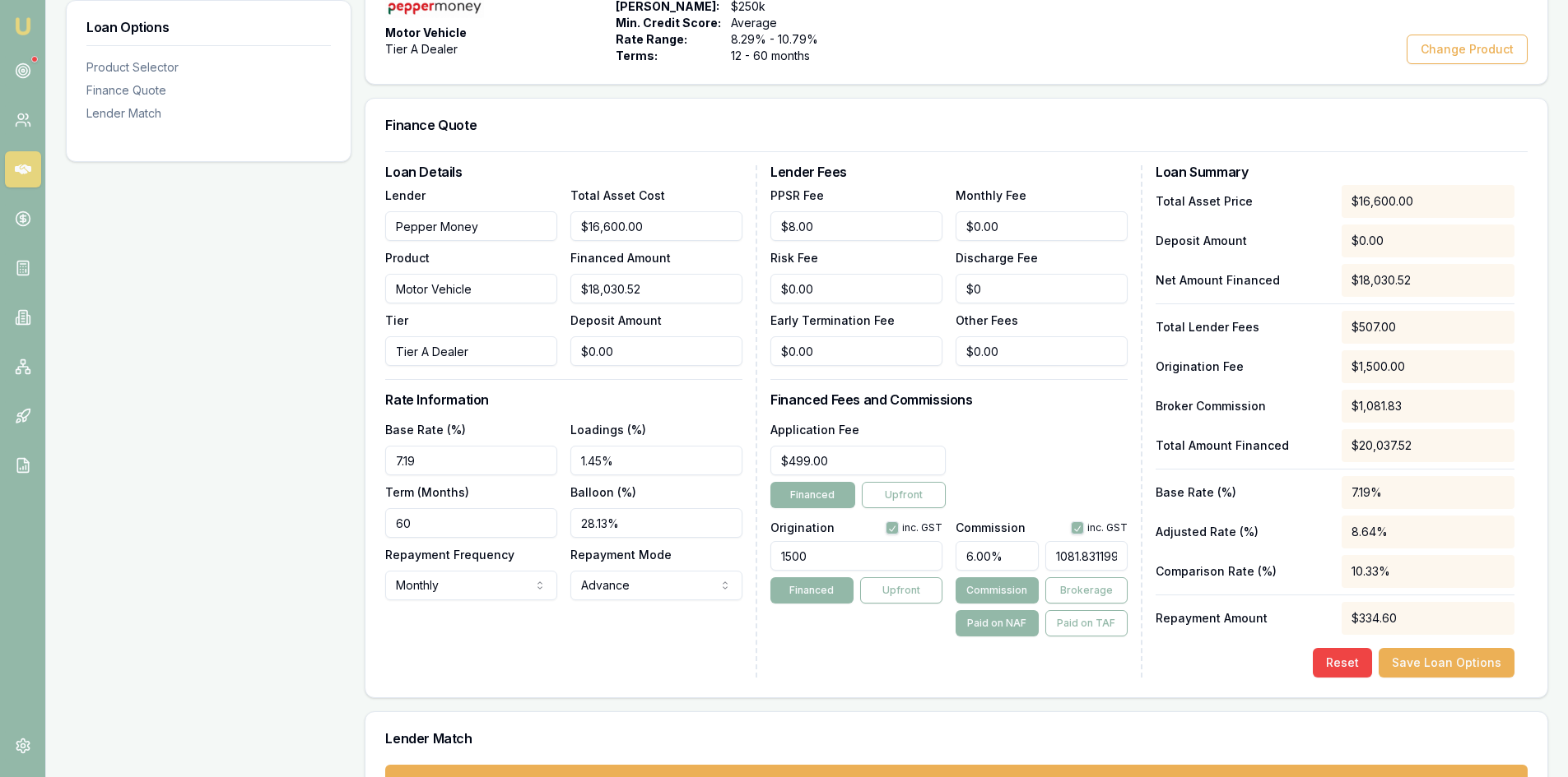
type input "0.005546151747148723"
type input "10"
type input "0.5657074782091698"
type input "102"
type input "5.684805540827441"
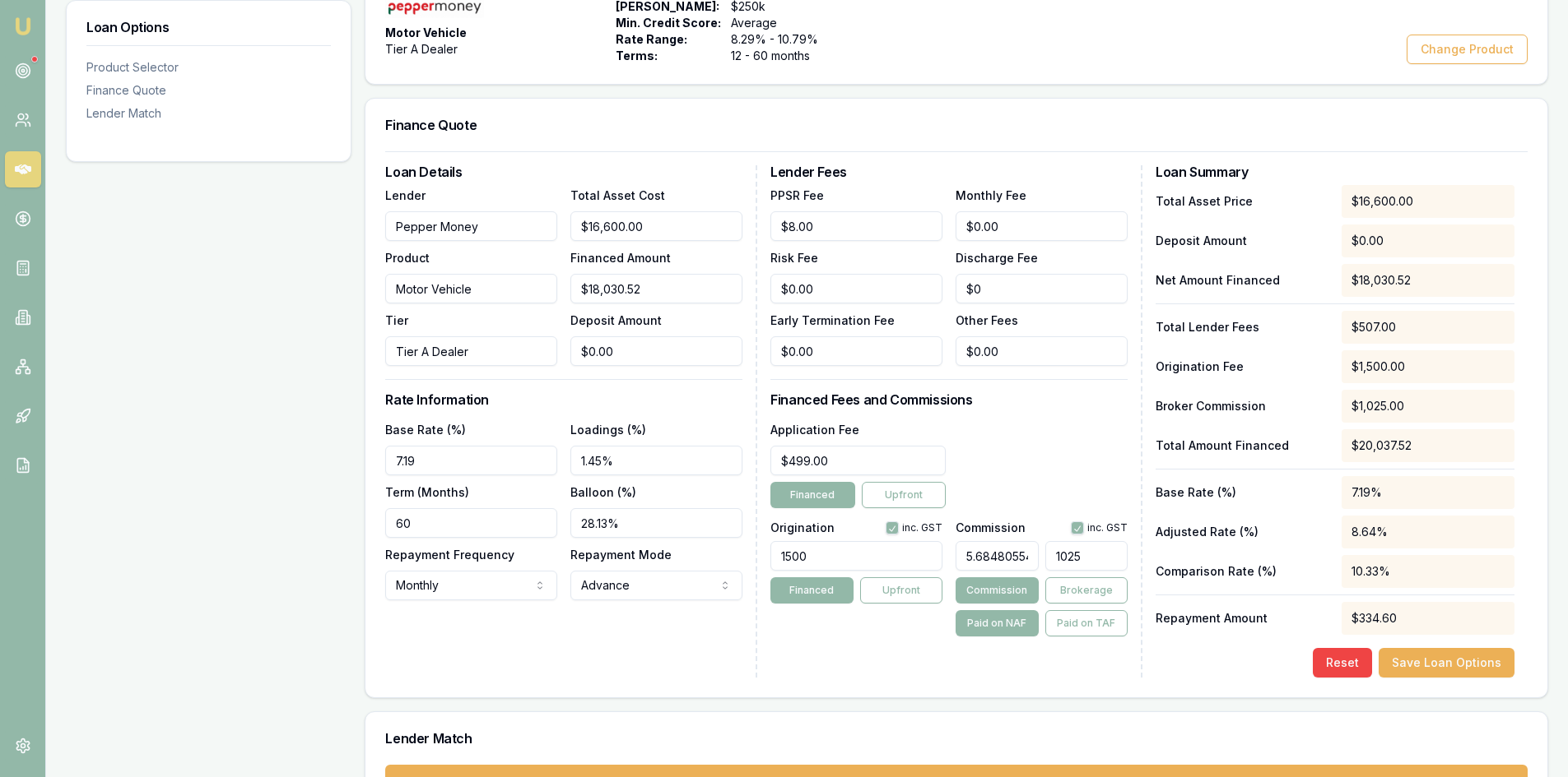
type input "1025."
type input "5.6892424622251605"
type input "1025.8"
type input "5.6896306928474605"
type input "$1,025.87"
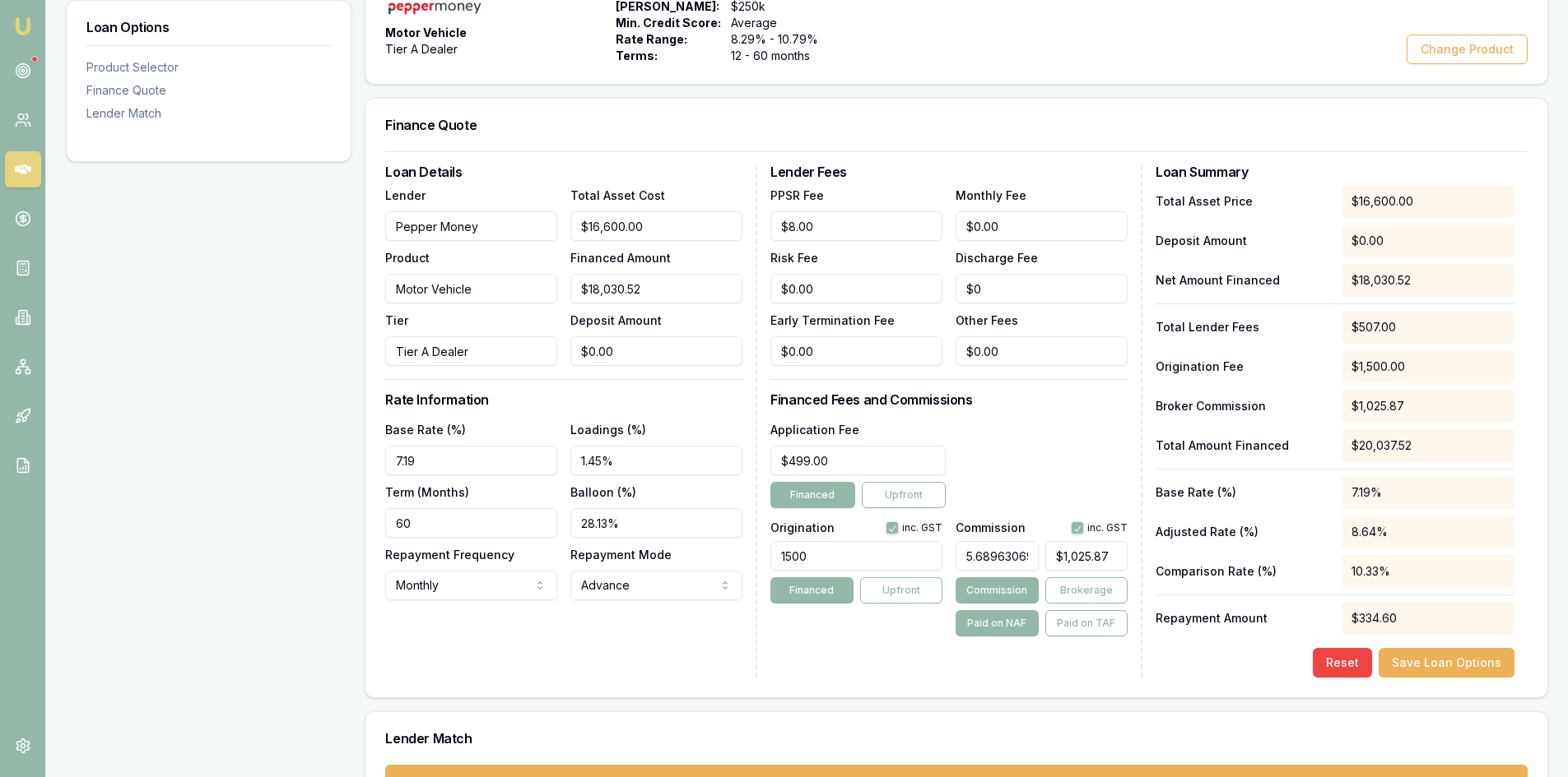
click at [866, 649] on div "Lender Fees PPSR Fee $8.00 Monthly Fee $0.00 Risk Fee $0.00 Discharge Fee $0 Ea…" at bounding box center [956, 422] width 372 height 513
click at [579, 640] on div "Loan Details Lender Pepper Money Product Motor Vehicle Tier Tier A Dealer Total…" at bounding box center [571, 422] width 372 height 513
click at [1424, 653] on button "Save Loan Options" at bounding box center [1446, 663] width 136 height 30
type input "944.4786950126784"
drag, startPoint x: 1108, startPoint y: 553, endPoint x: 1020, endPoint y: 551, distance: 88.0
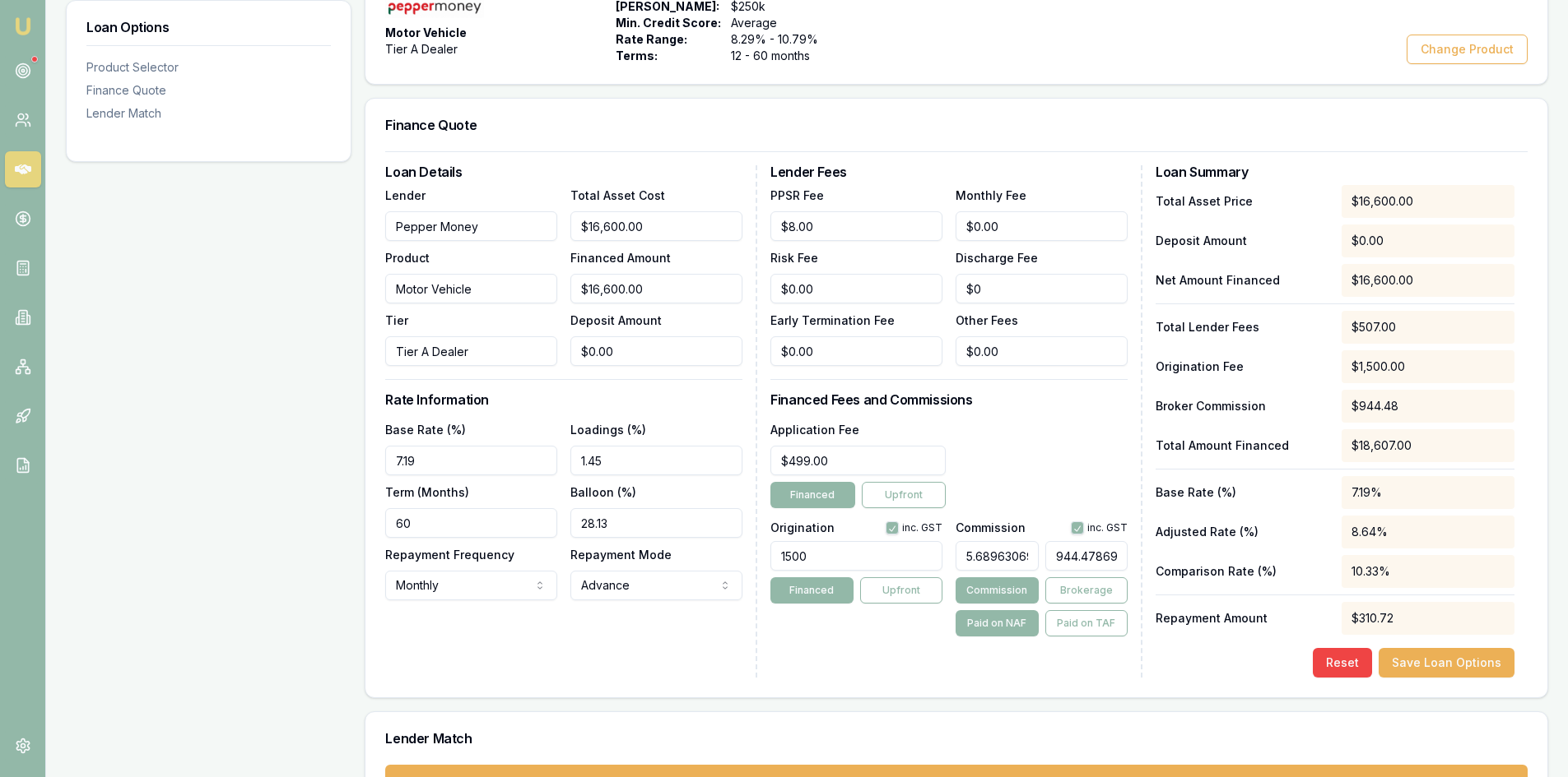
click at [1020, 551] on div "5.68963069284746 944.4786950126784" at bounding box center [1041, 552] width 172 height 36
type input "5723655.325301205"
type input "950126784"
type input "301968.578313253"
type input "50126784"
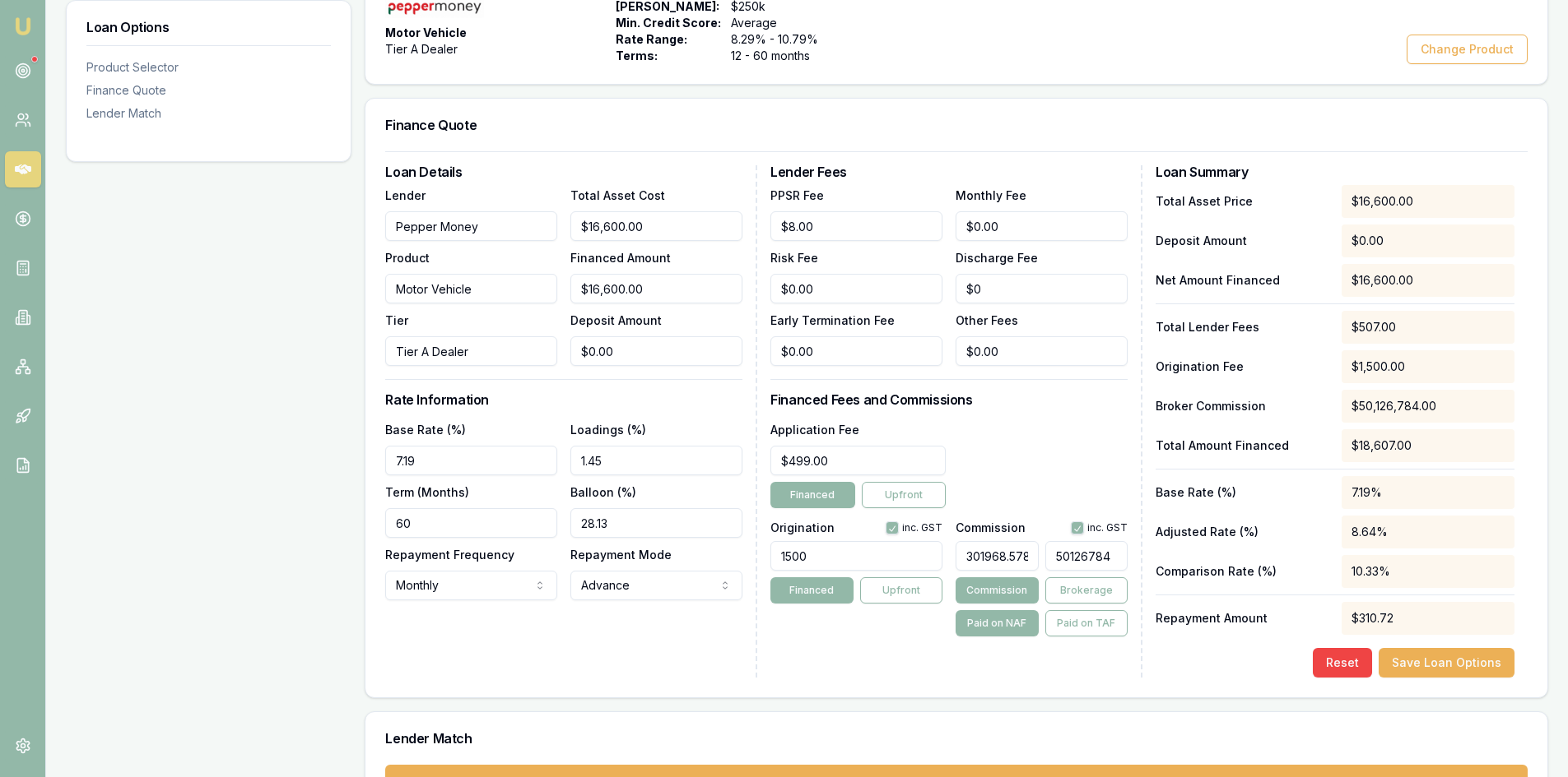
drag, startPoint x: 1111, startPoint y: 560, endPoint x: 992, endPoint y: 566, distance: 119.2
click at [992, 566] on div "301968.578313253 50126784" at bounding box center [1041, 552] width 172 height 36
type input "0.006024096385542168"
type input "1"
type input "0.06024096385542169"
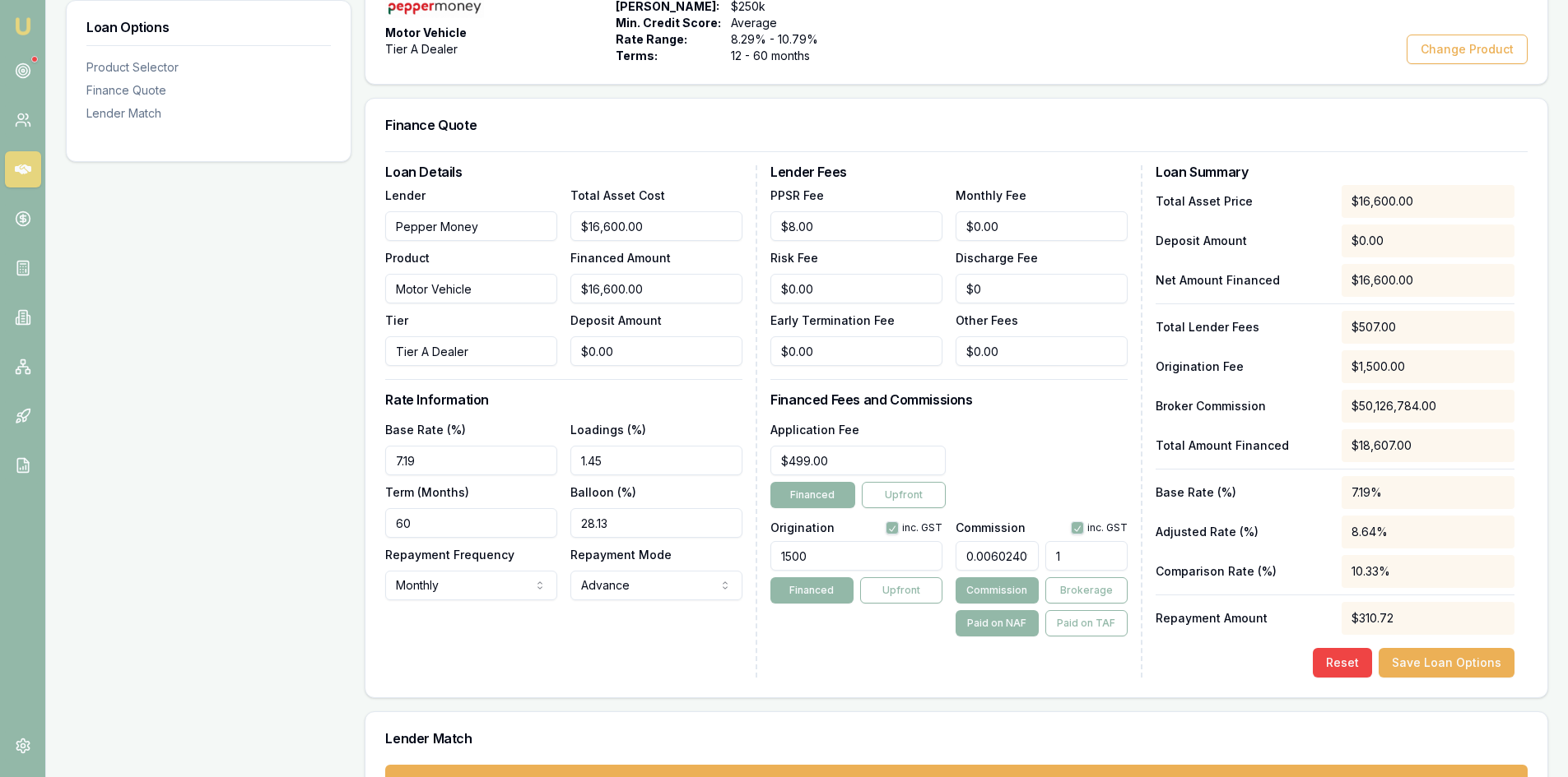
type input "10"
type input "0.6144578313253013"
type input "102"
type input "6.174698795180722"
type input "1025."
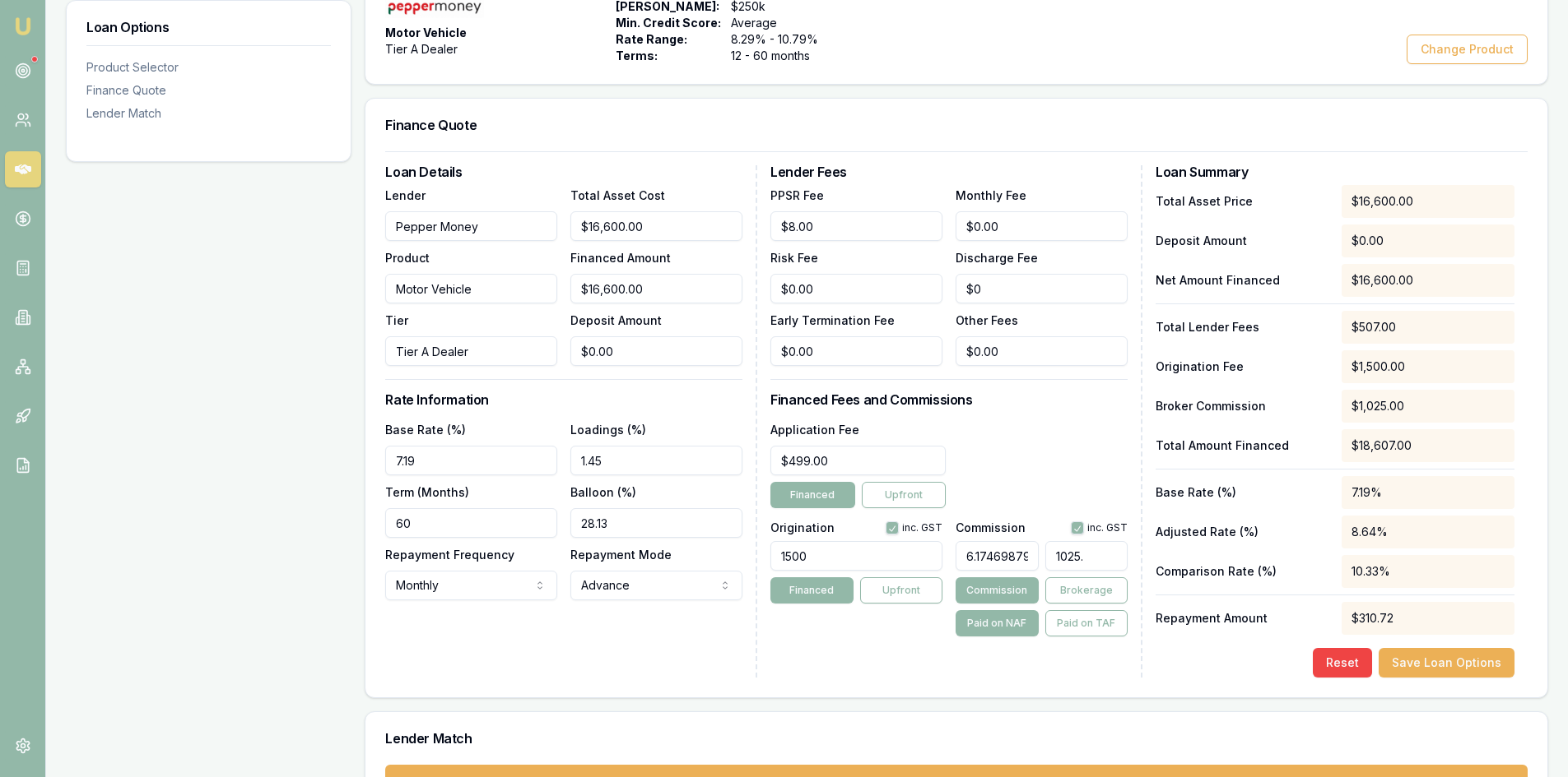
type input "6.179518072289157"
type input "1025.8"
type input "6.179939759036144"
type input "$1,025.87"
click at [1133, 662] on div "Lender Fees PPSR Fee $8.00 Monthly Fee $0.00 Risk Fee $0.00 Discharge Fee $0 Ea…" at bounding box center [956, 422] width 372 height 513
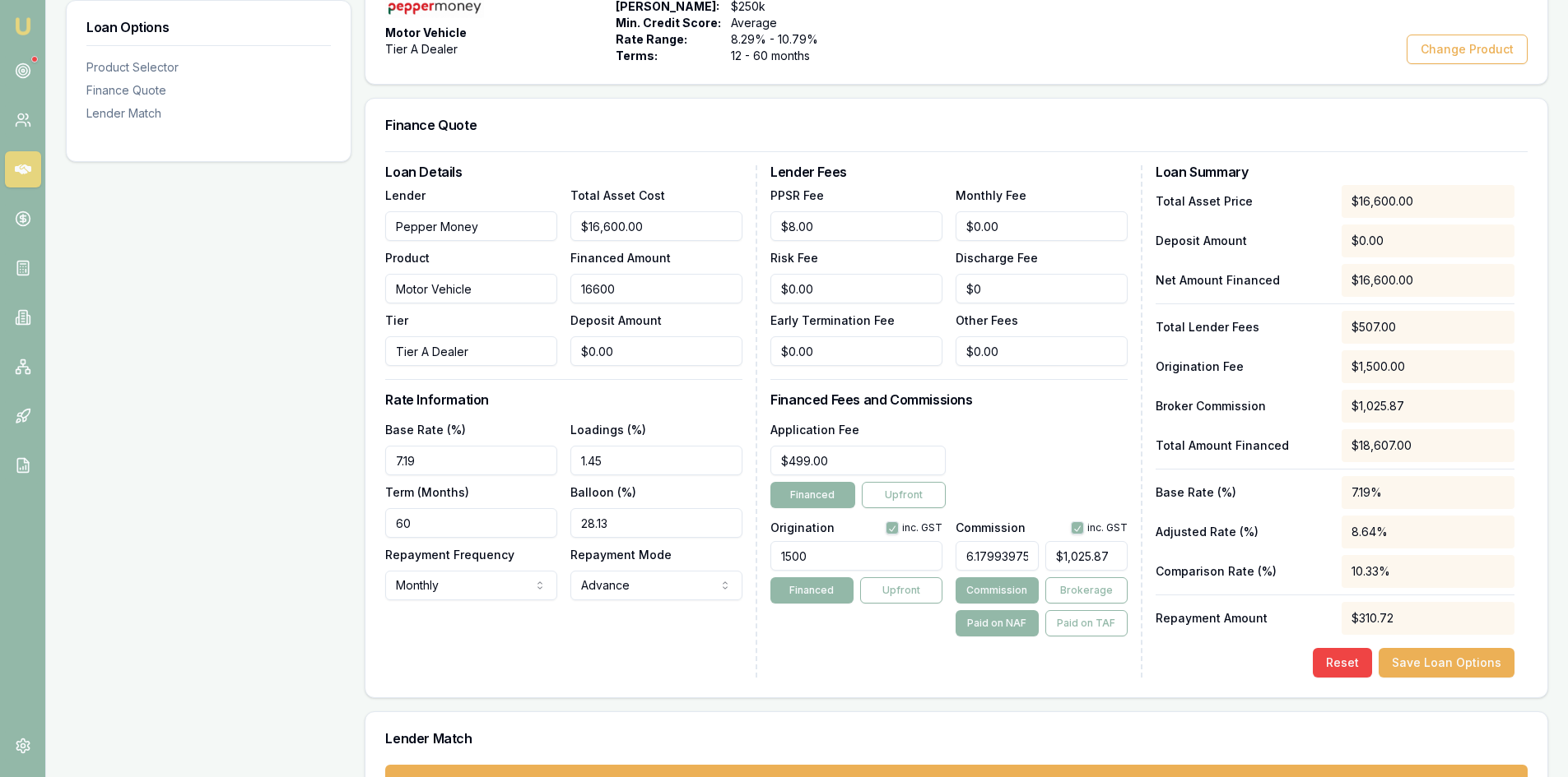
click at [654, 287] on input "16600" at bounding box center [656, 289] width 172 height 30
drag, startPoint x: 648, startPoint y: 291, endPoint x: 502, endPoint y: 291, distance: 146.0
click at [502, 291] on div "Lender Pepper Money Product Motor Vehicle Tier Tier A Dealer Total Asset Cost $…" at bounding box center [563, 275] width 357 height 181
type input "1"
type input "$0.06"
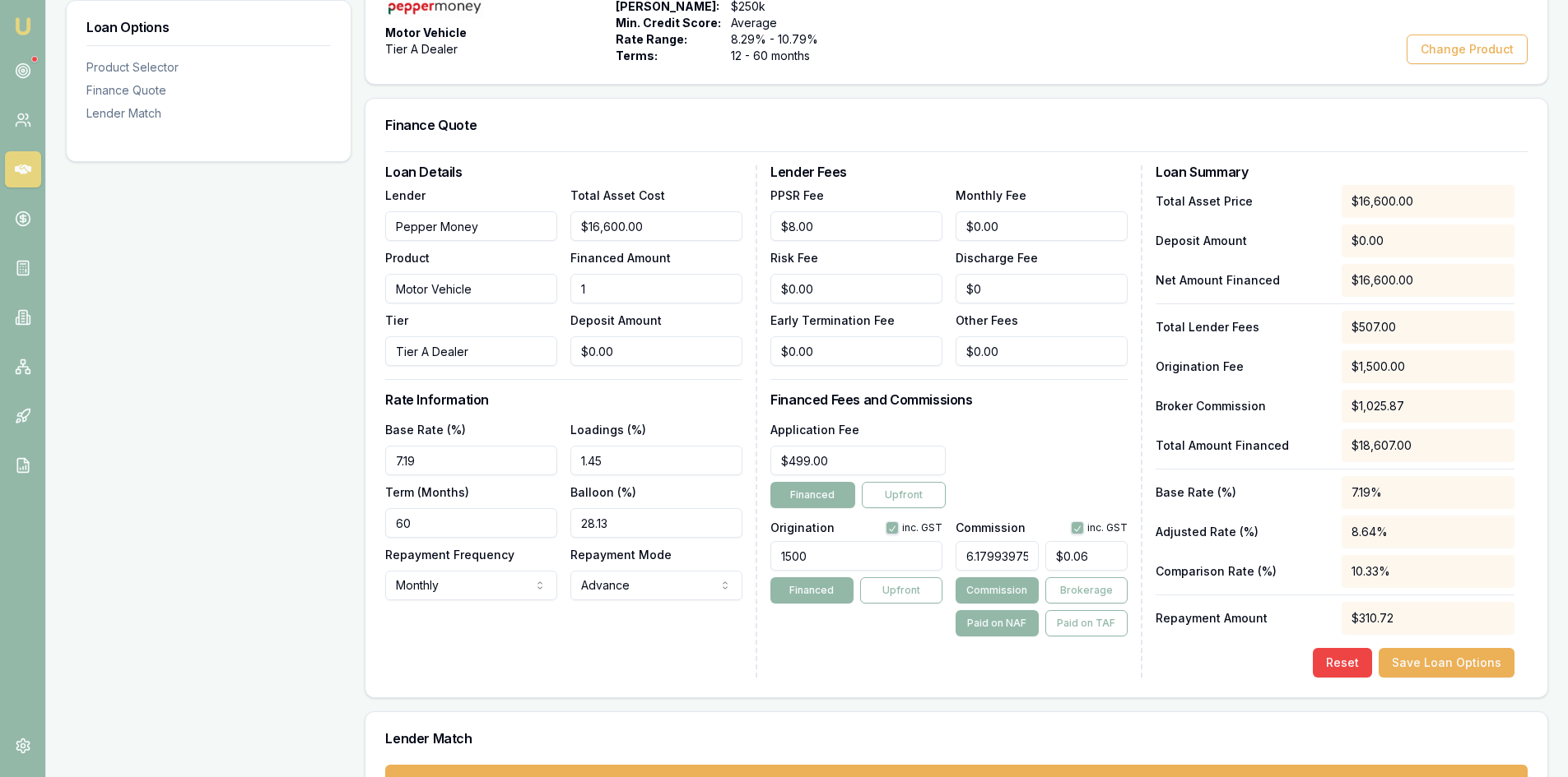
type input "18"
type input "$1.11"
type input "180"
type input "$11.12"
type input "1803"
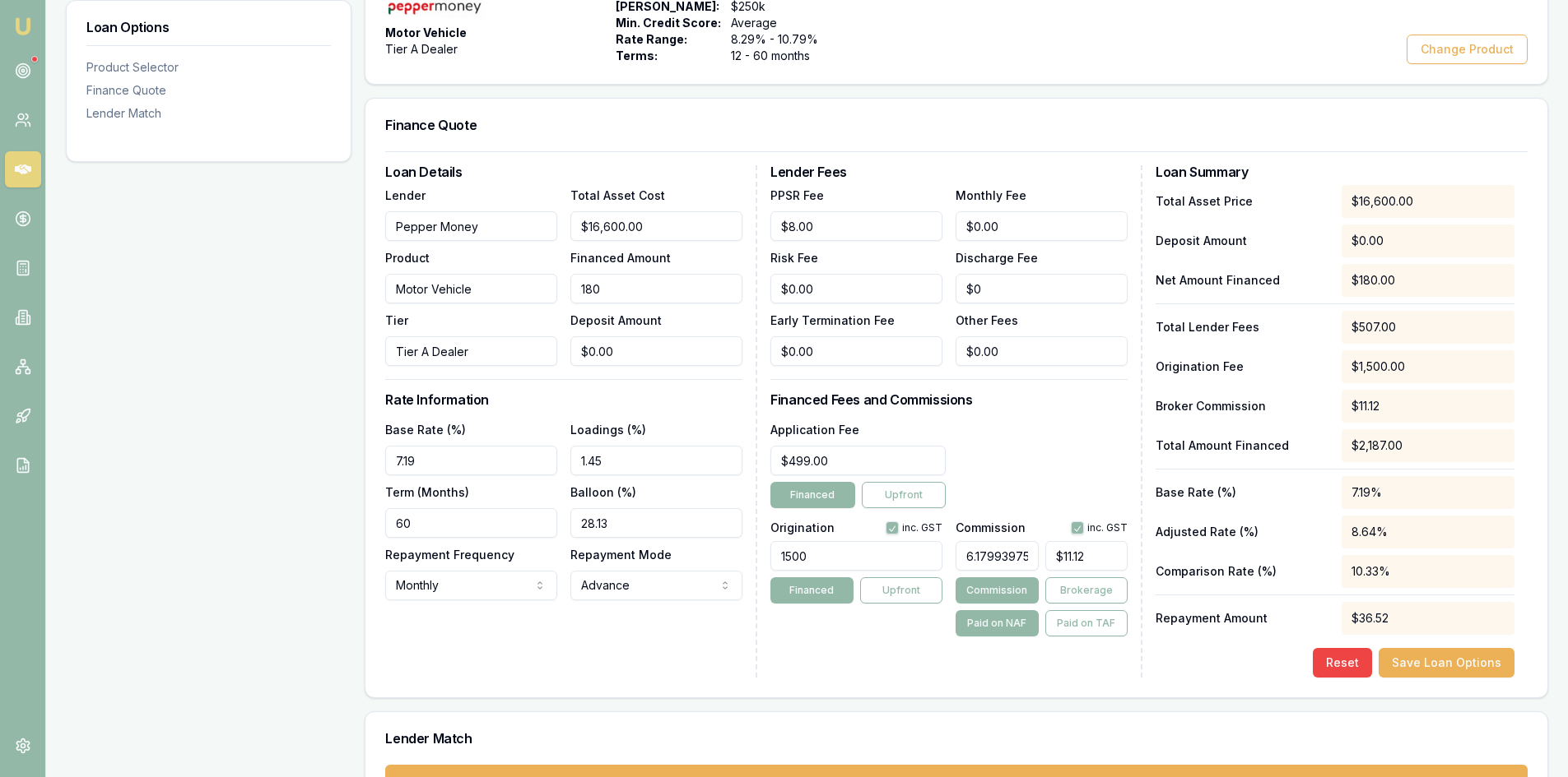
type input "$111.42"
type input "18030"
type input "$1,114.24"
type input "18030.5"
type input "$1,114.27"
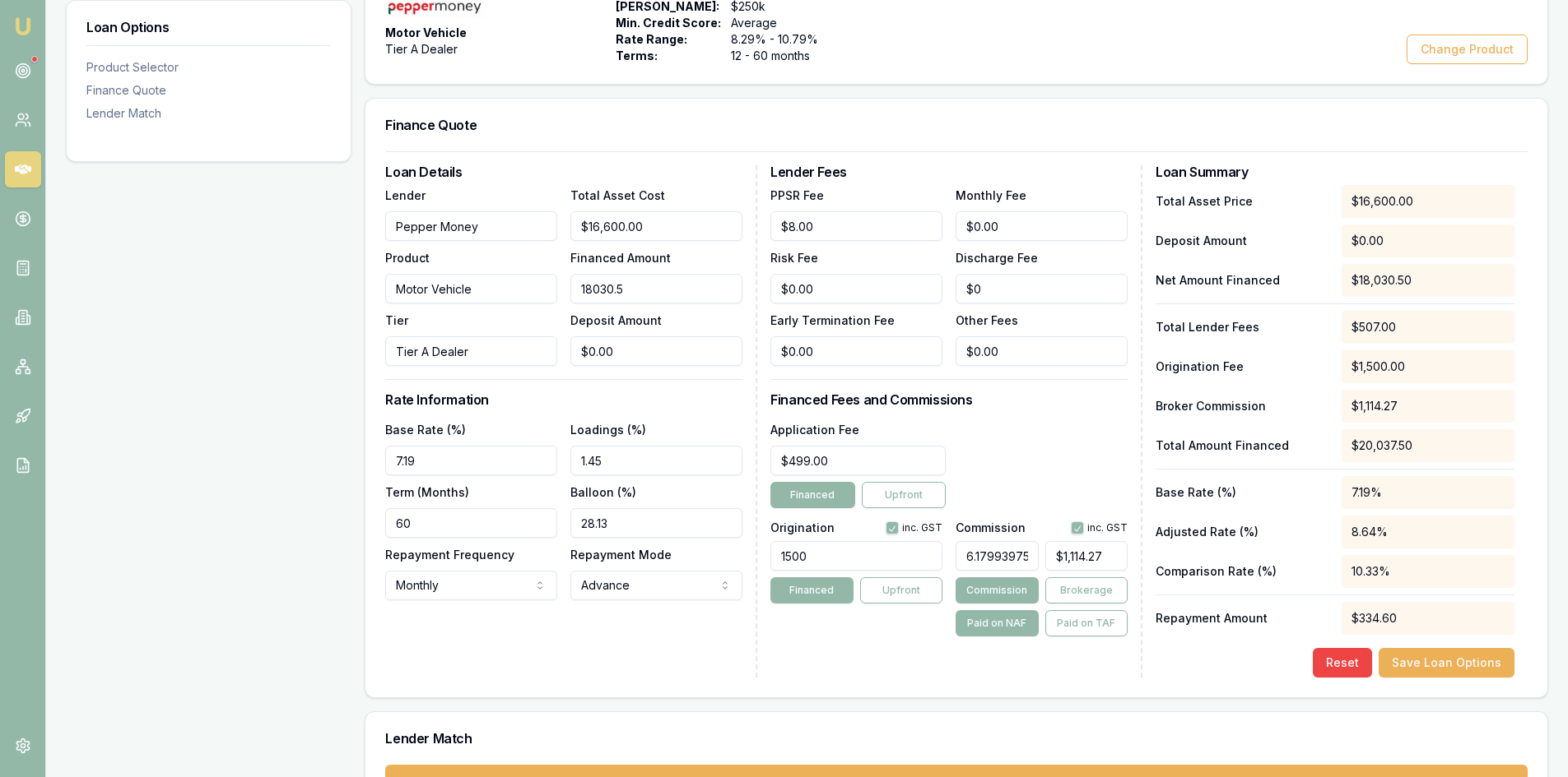
type input "18030.52"
type input "$1,114.28"
type input "$18,030.52"
click at [463, 628] on div "Loan Details Lender Pepper Money Product Motor Vehicle Tier Tier A Dealer Total…" at bounding box center [571, 422] width 372 height 513
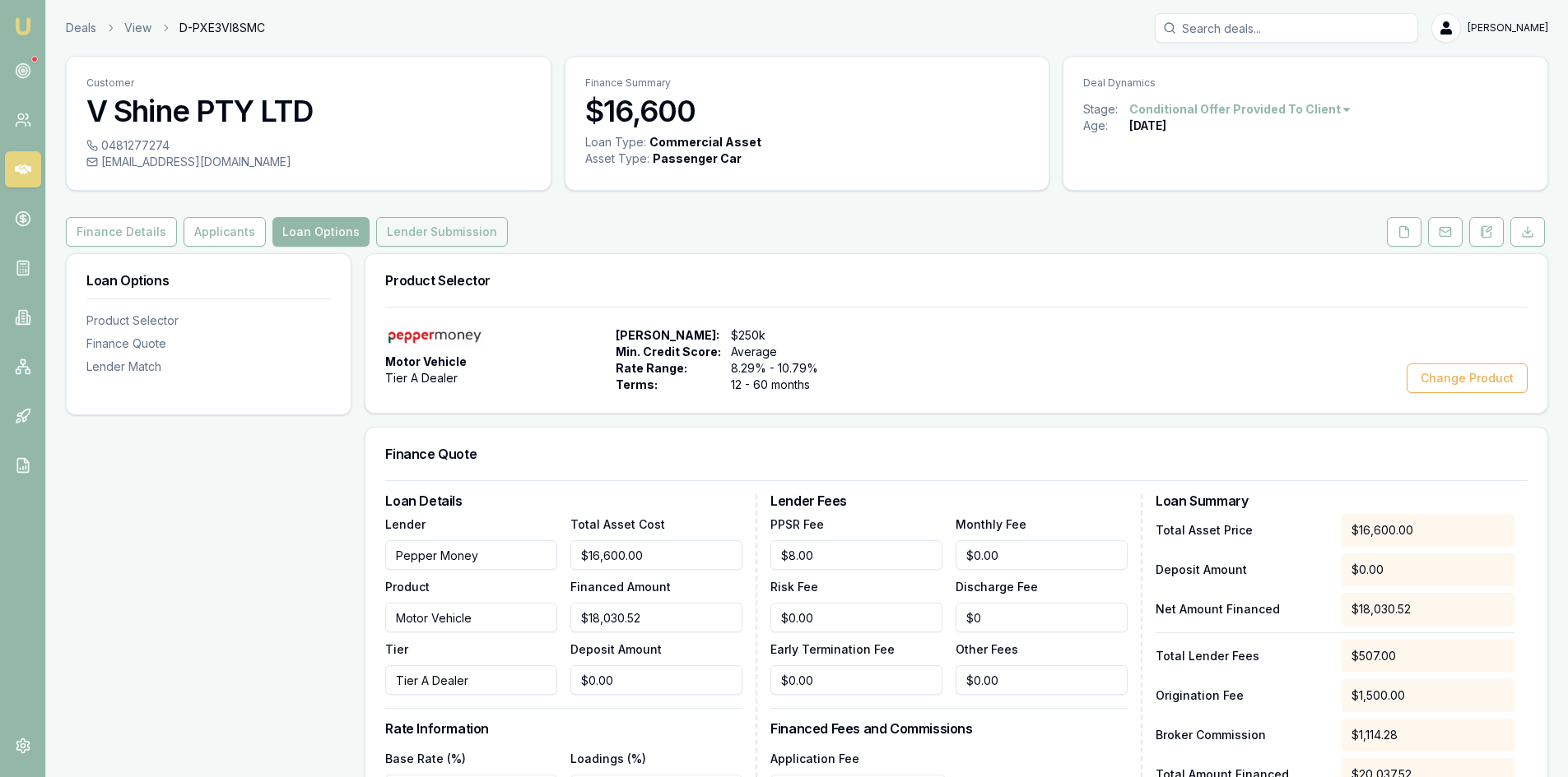
click at [422, 239] on button "Lender Submission" at bounding box center [442, 233] width 131 height 30
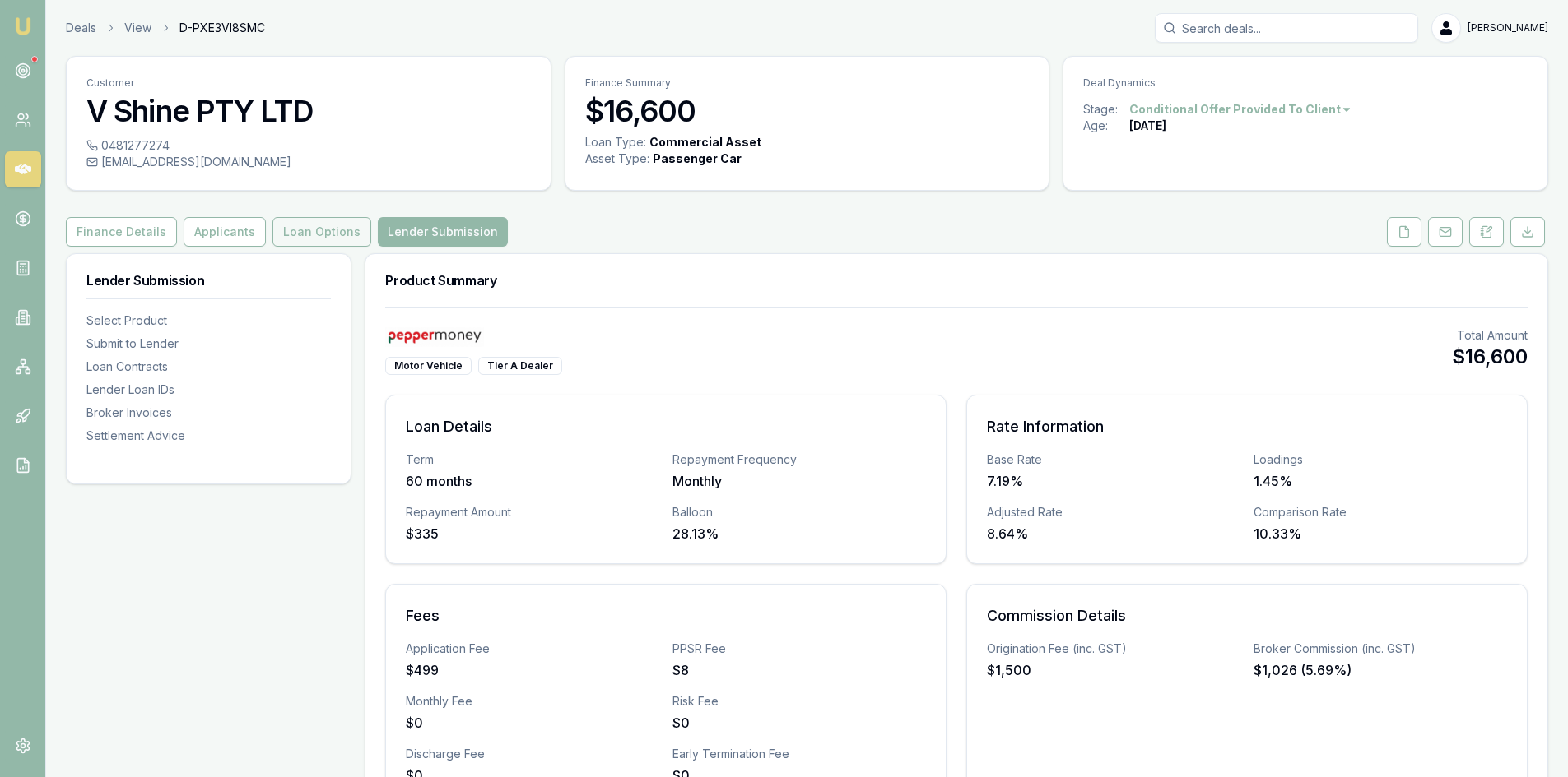
click at [293, 232] on button "Loan Options" at bounding box center [322, 233] width 99 height 30
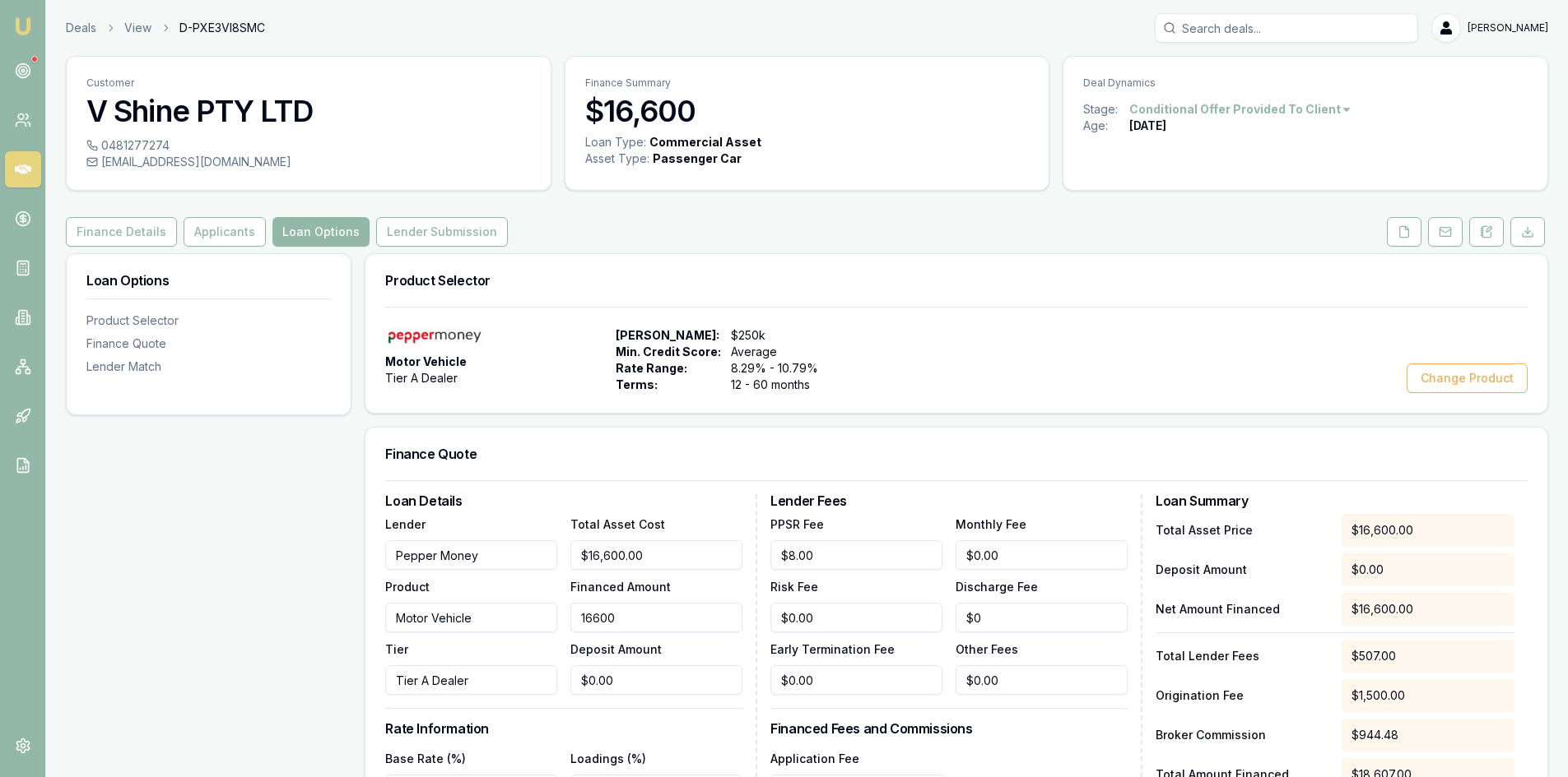
click at [655, 607] on input "16600" at bounding box center [656, 618] width 172 height 30
drag, startPoint x: 566, startPoint y: 605, endPoint x: 496, endPoint y: 602, distance: 70.1
click at [496, 602] on div "Lender Pepper Money Product Motor Vehicle Tier Tier A Dealer Total Asset Cost $…" at bounding box center [563, 604] width 357 height 181
type input "$16,600.00"
click at [107, 234] on button "Finance Details" at bounding box center [122, 233] width 111 height 30
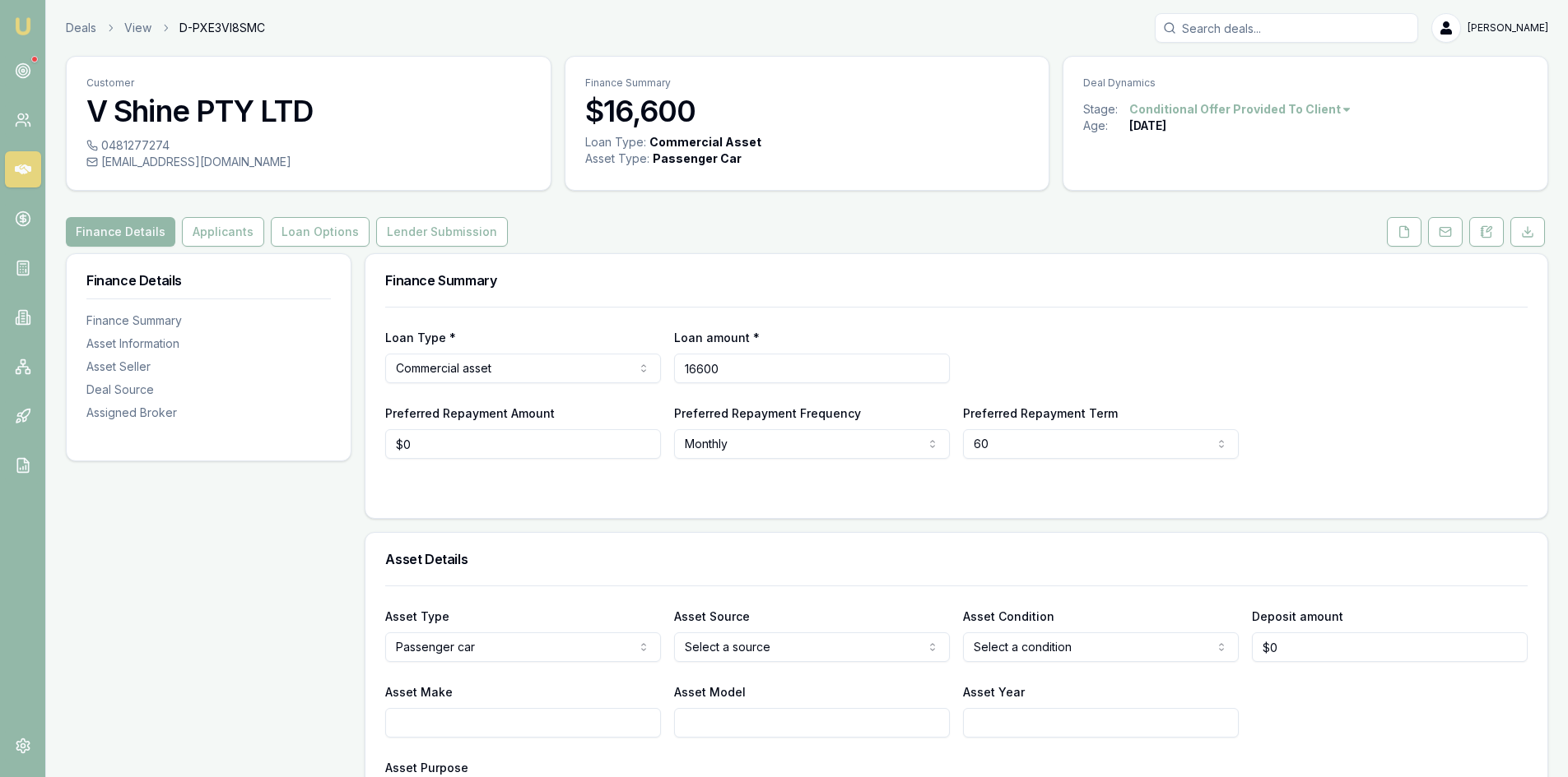
drag, startPoint x: 764, startPoint y: 374, endPoint x: 589, endPoint y: 370, distance: 175.0
click at [589, 370] on div "Loan Type * Commercial asset Consumer loan Consumer asset Commercial loan Comme…" at bounding box center [956, 355] width 1142 height 56
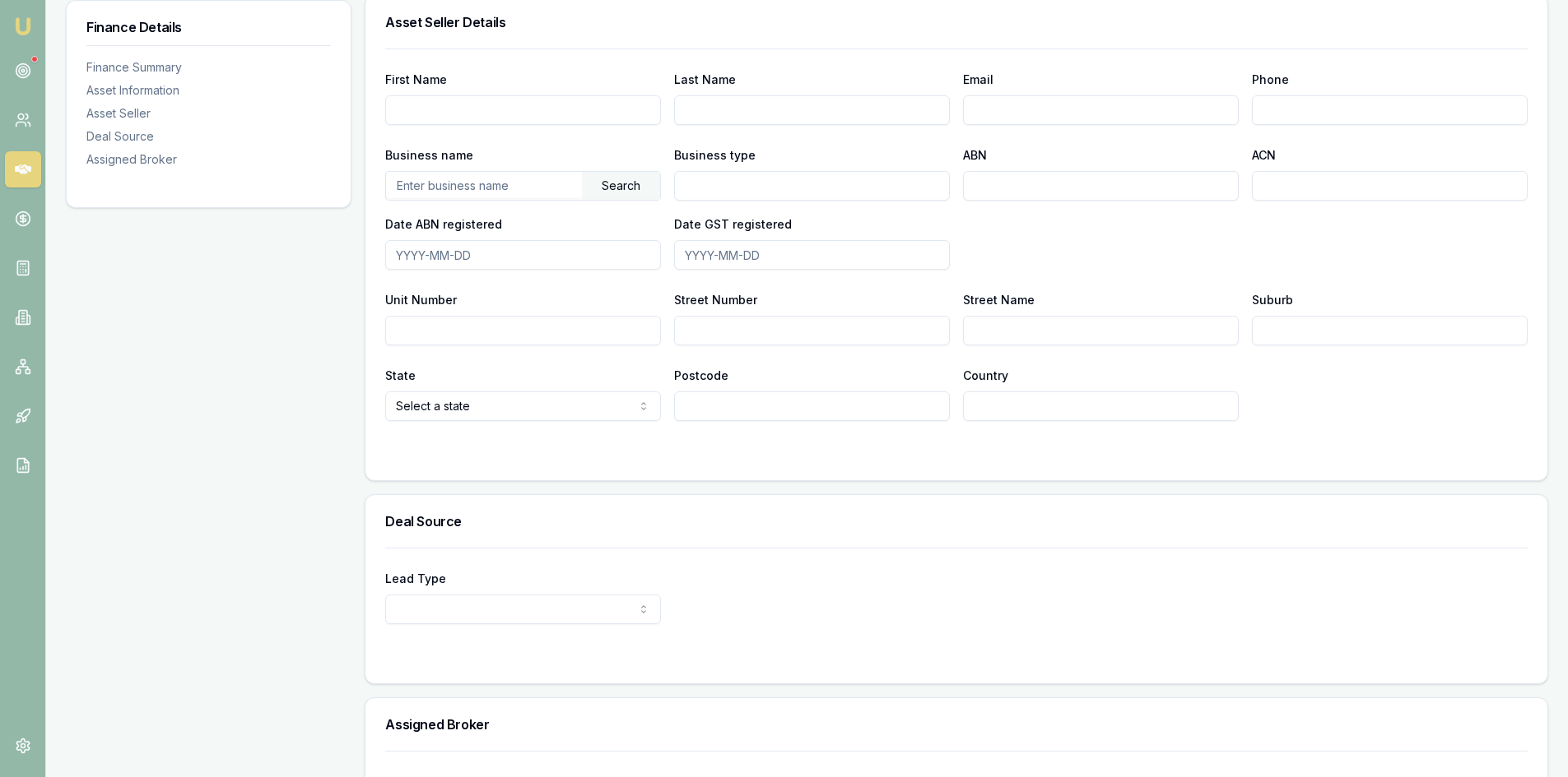
scroll to position [1051, 0]
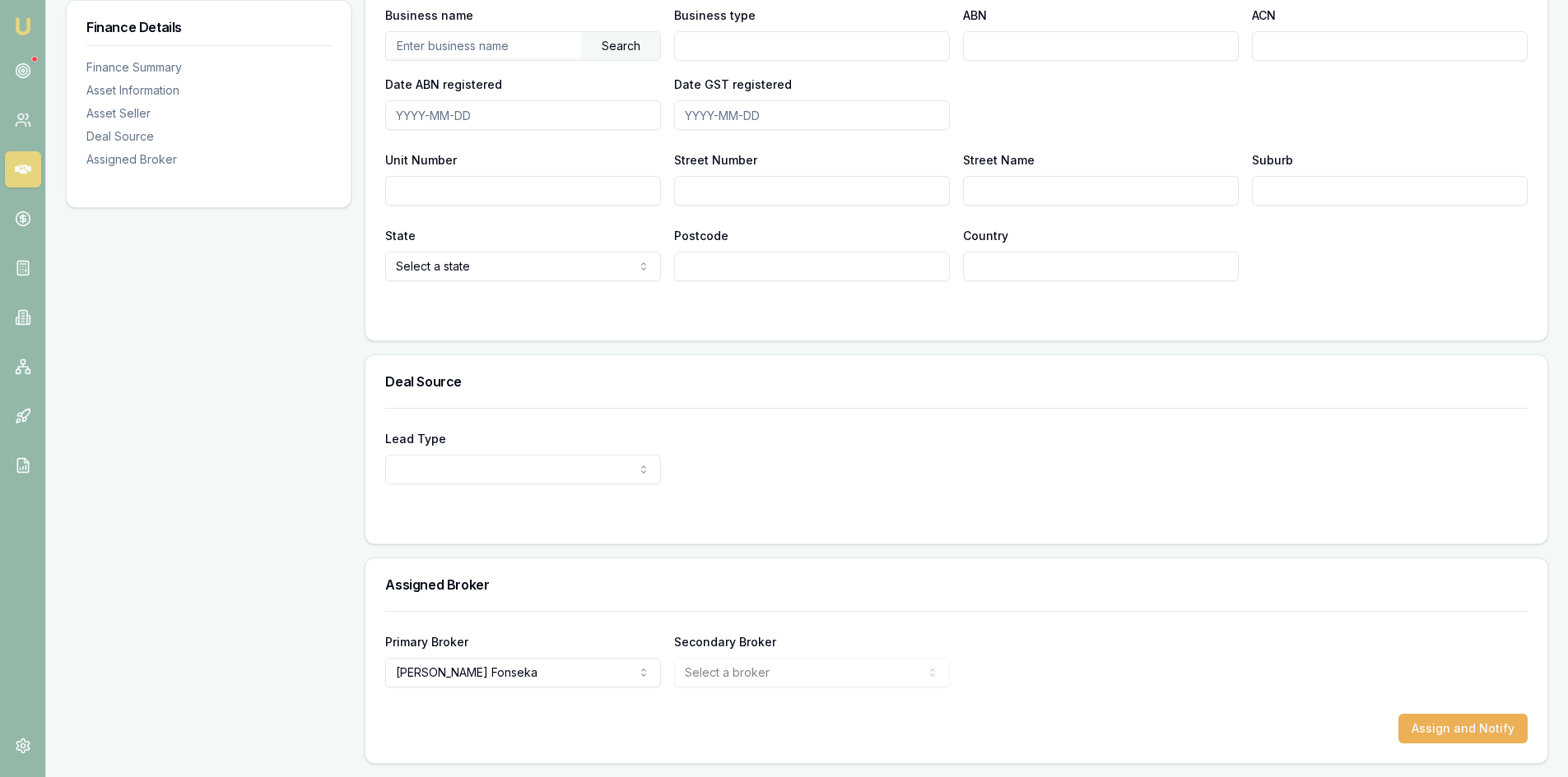
type input "$18,031"
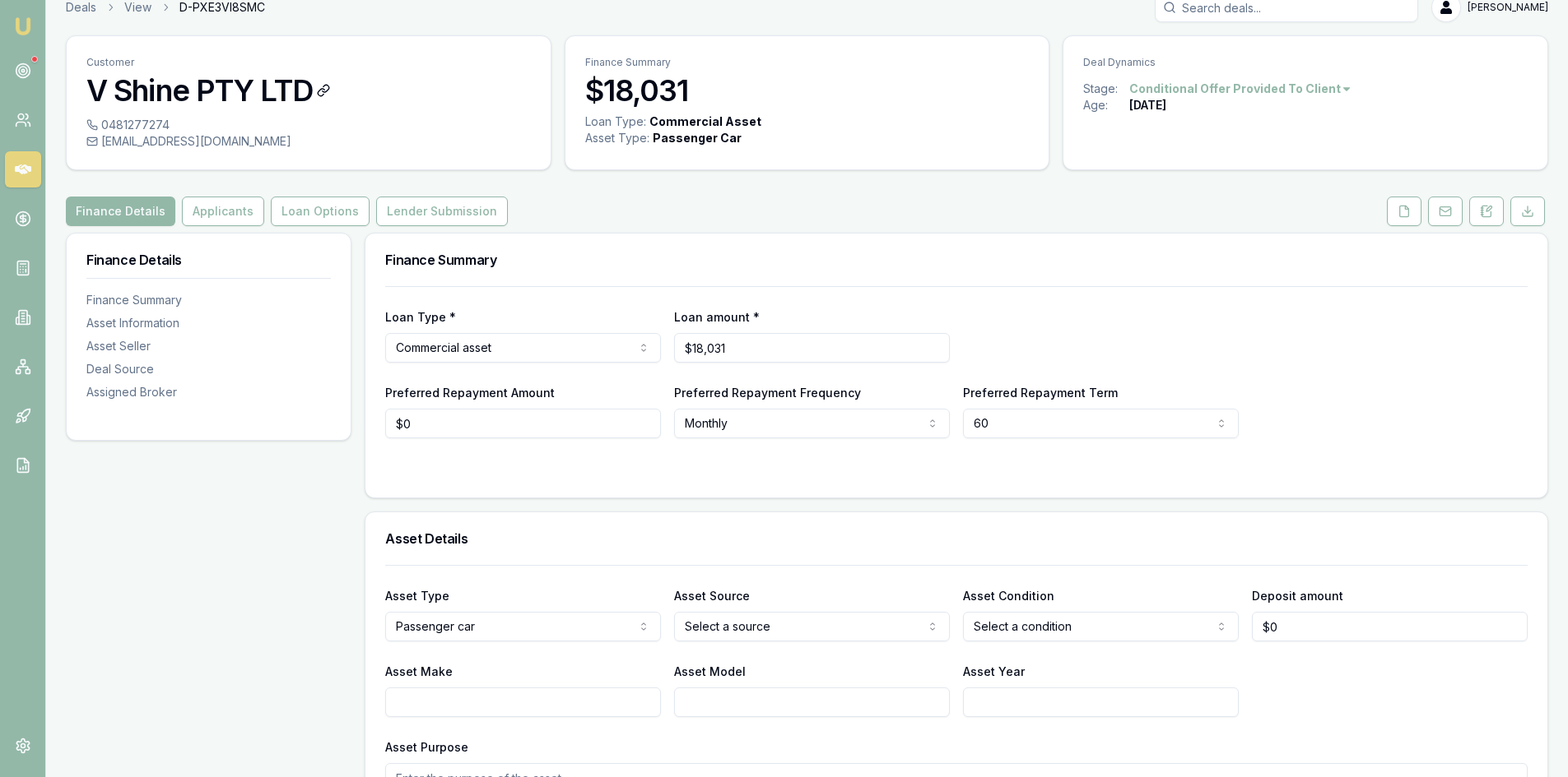
scroll to position [0, 0]
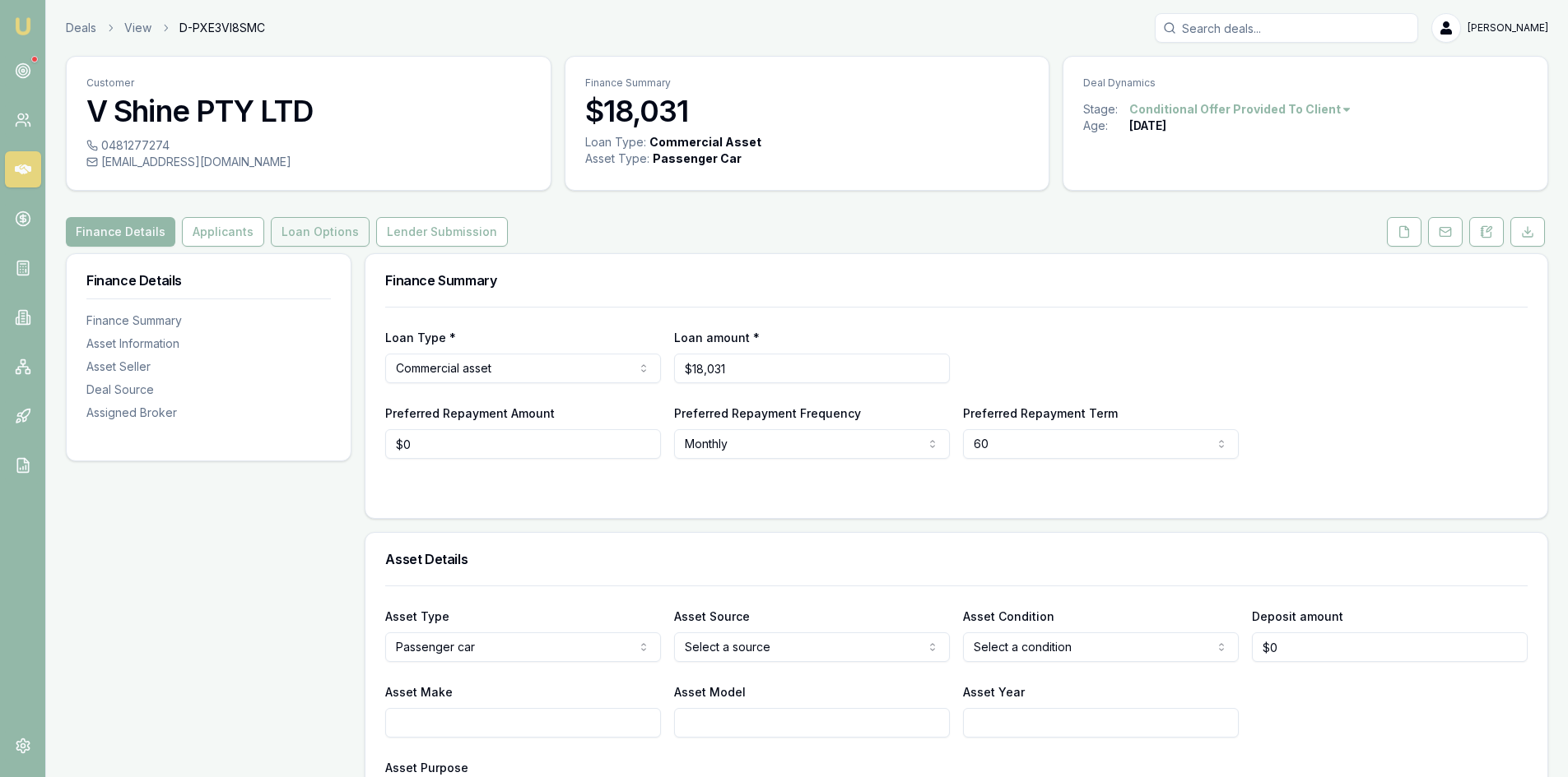
click at [304, 242] on button "Loan Options" at bounding box center [320, 233] width 99 height 30
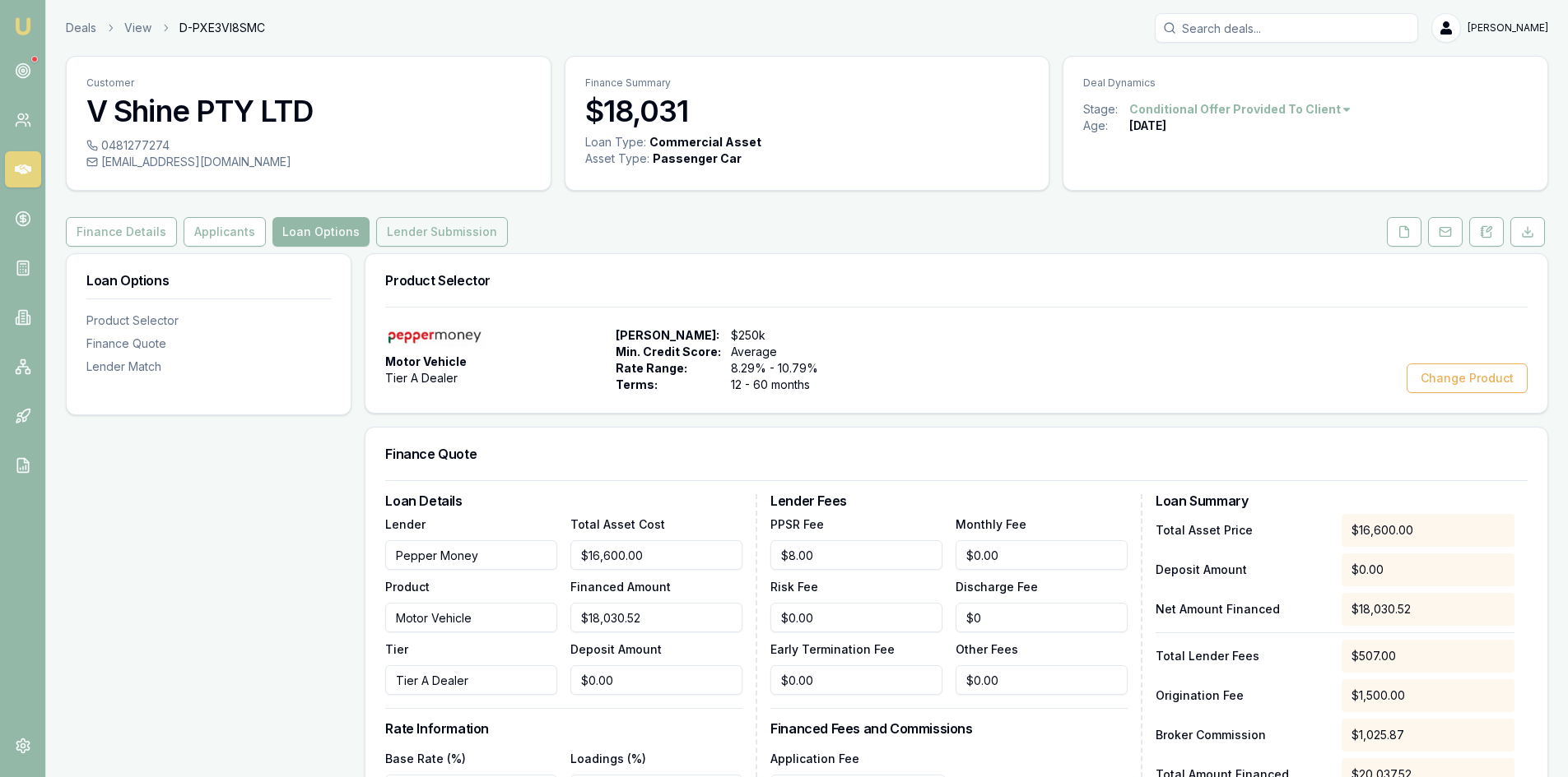
click at [388, 240] on button "Lender Submission" at bounding box center [442, 233] width 131 height 30
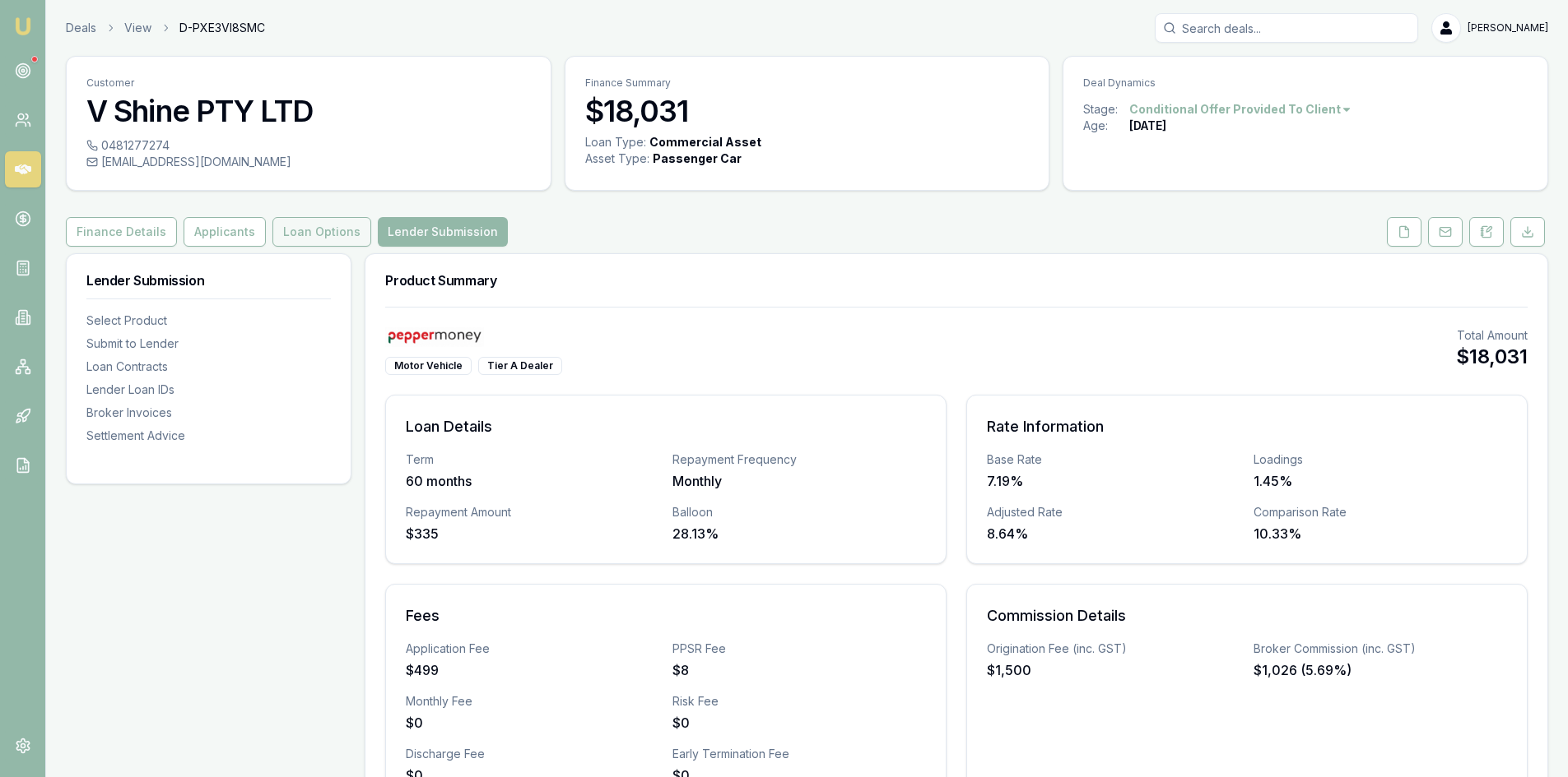
click at [323, 225] on button "Loan Options" at bounding box center [322, 233] width 99 height 30
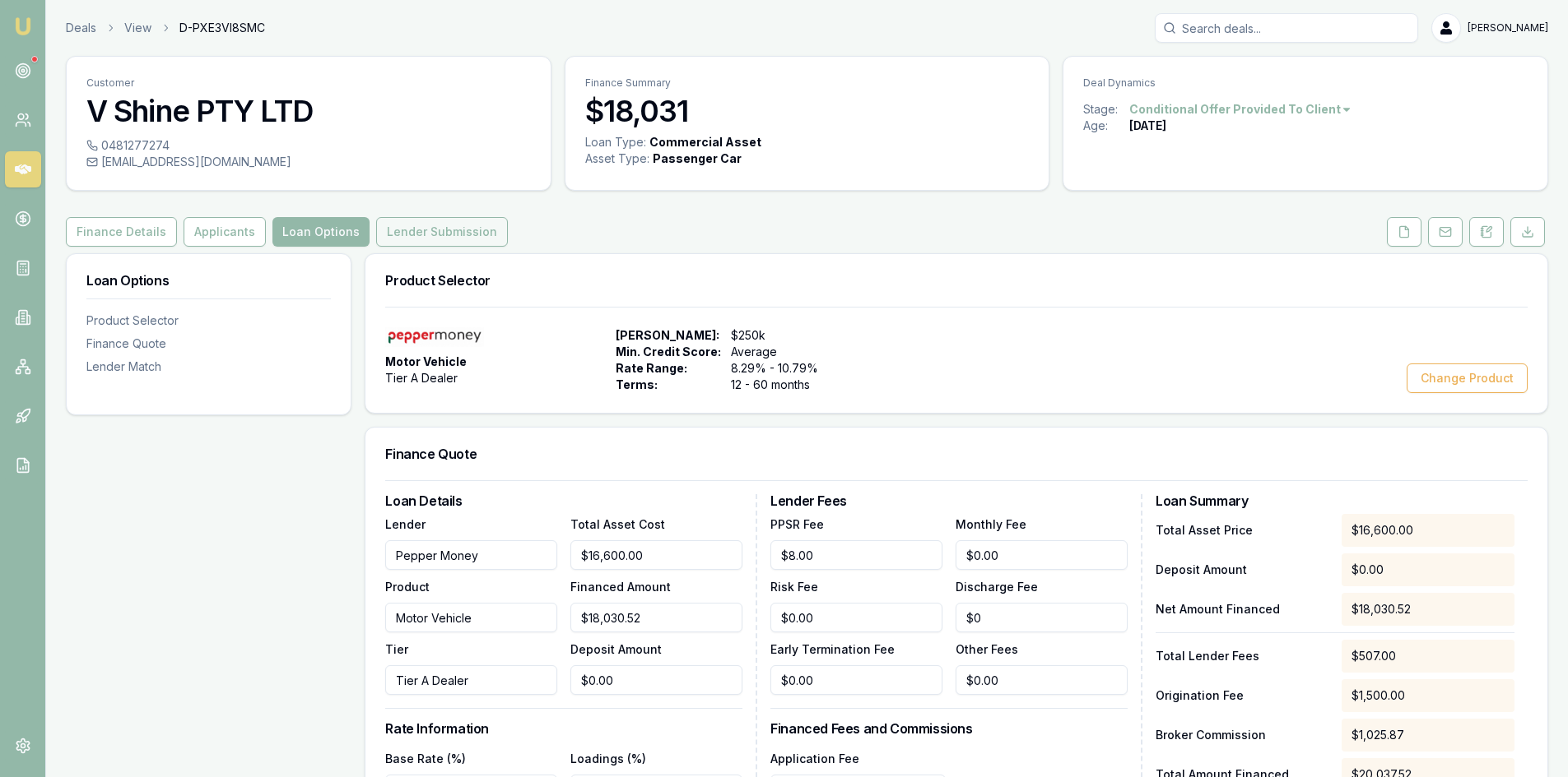
click at [464, 231] on button "Lender Submission" at bounding box center [442, 233] width 131 height 30
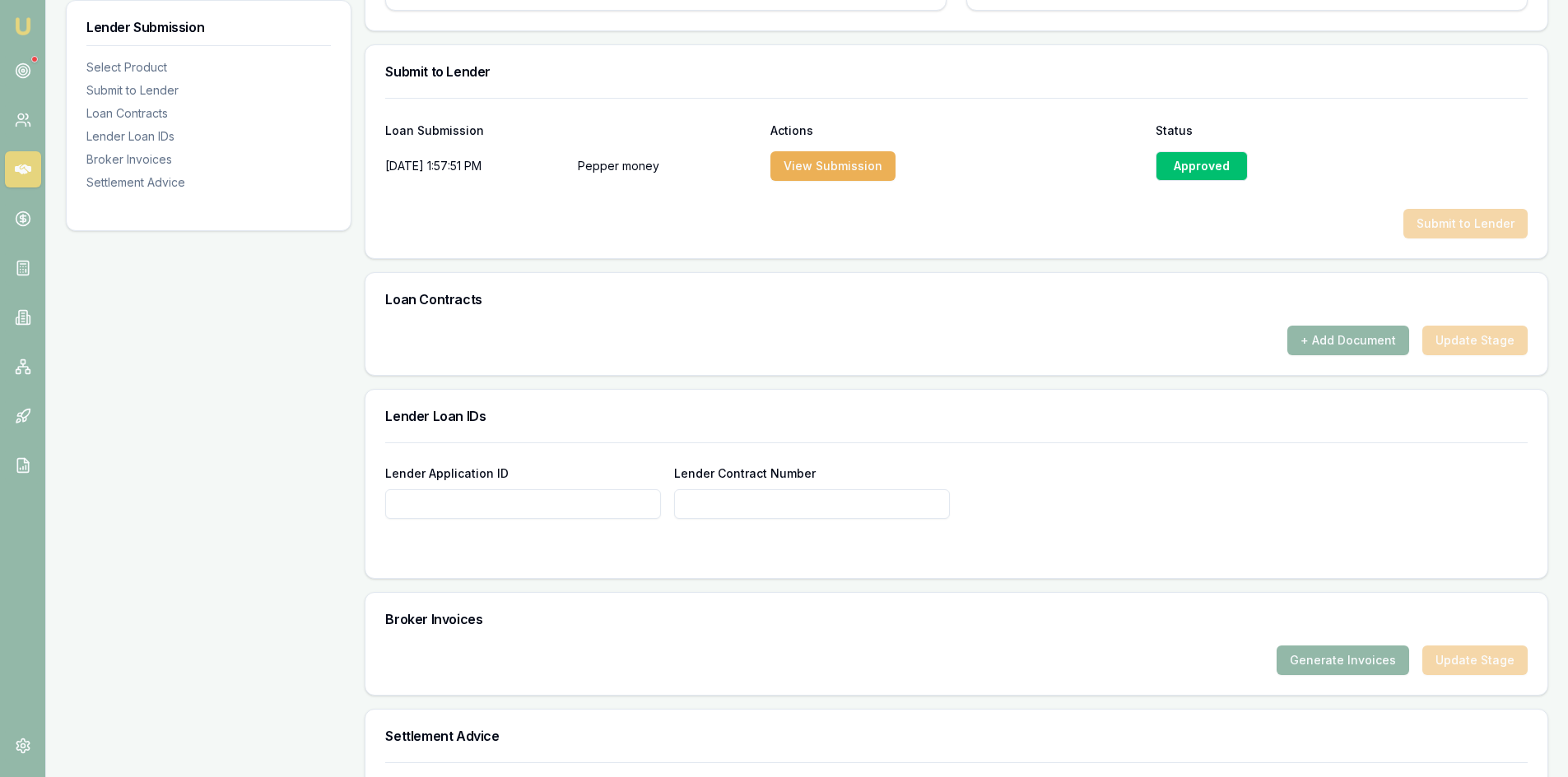
scroll to position [905, 0]
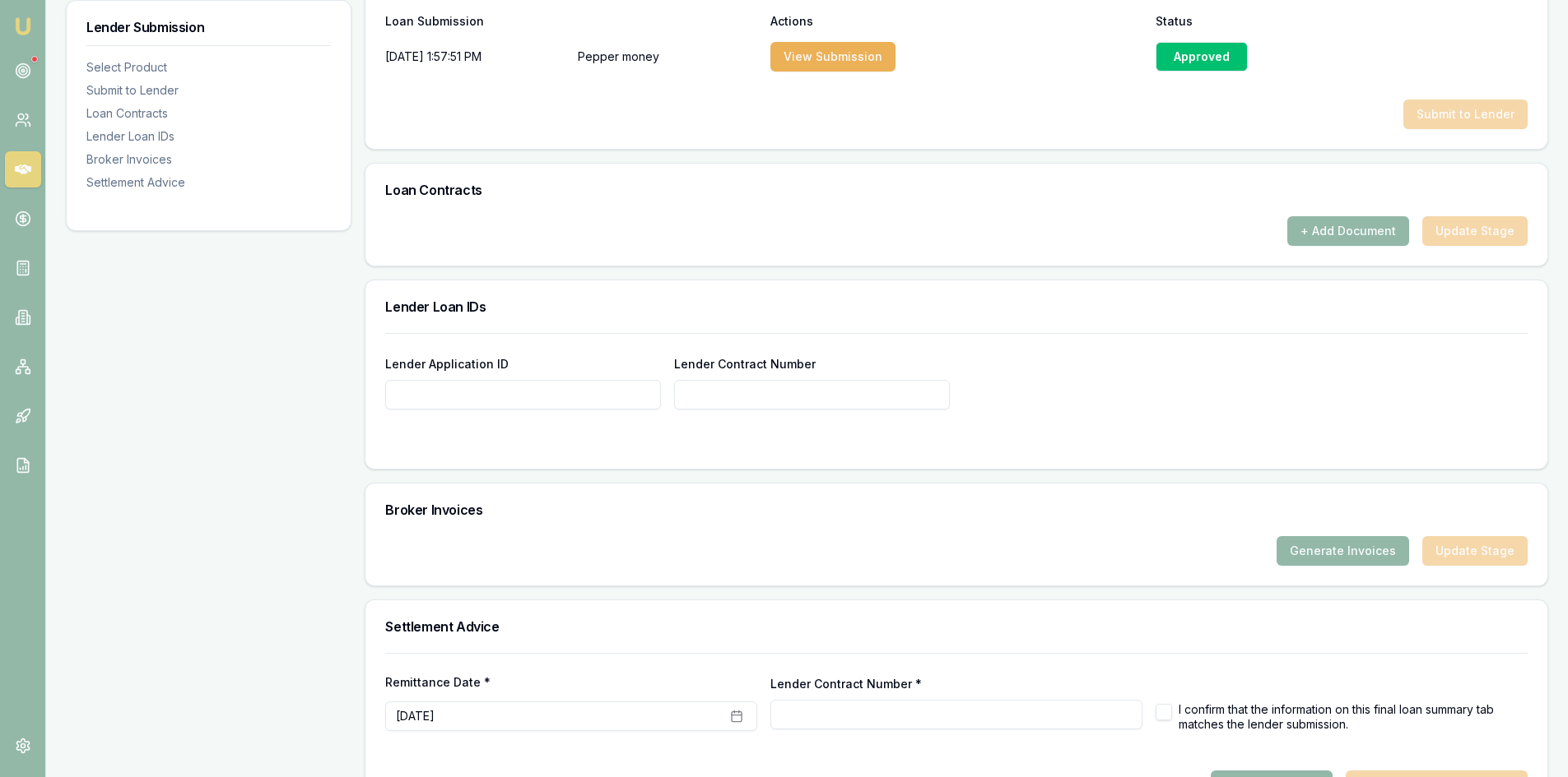
click at [537, 392] on input "Lender Application ID" at bounding box center [523, 395] width 276 height 30
paste input "A-1461749"
type input "A-1461749"
click at [695, 400] on input "Lender Contract Number" at bounding box center [812, 395] width 276 height 30
paste input "506594"
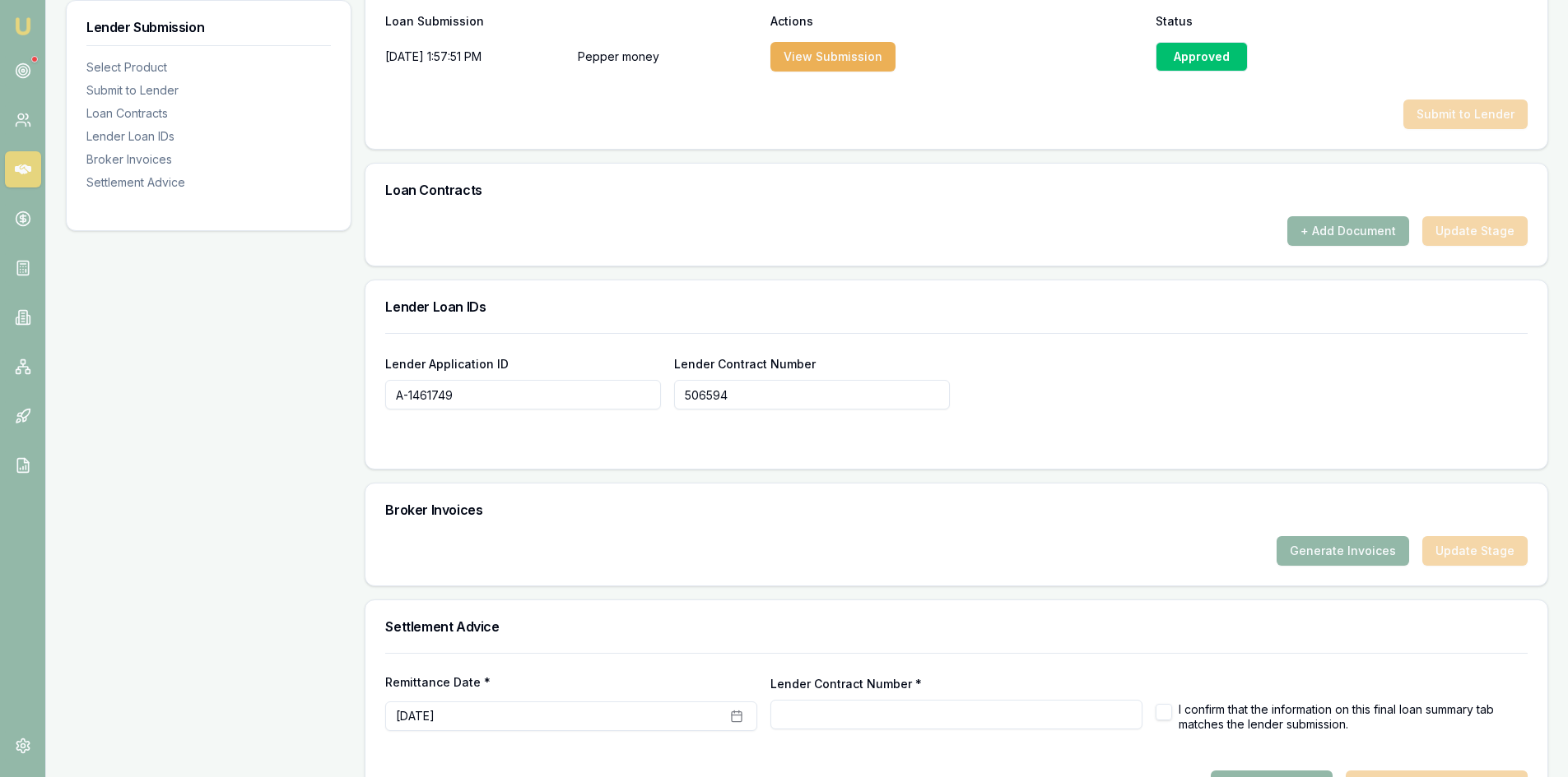
scroll to position [962, 0]
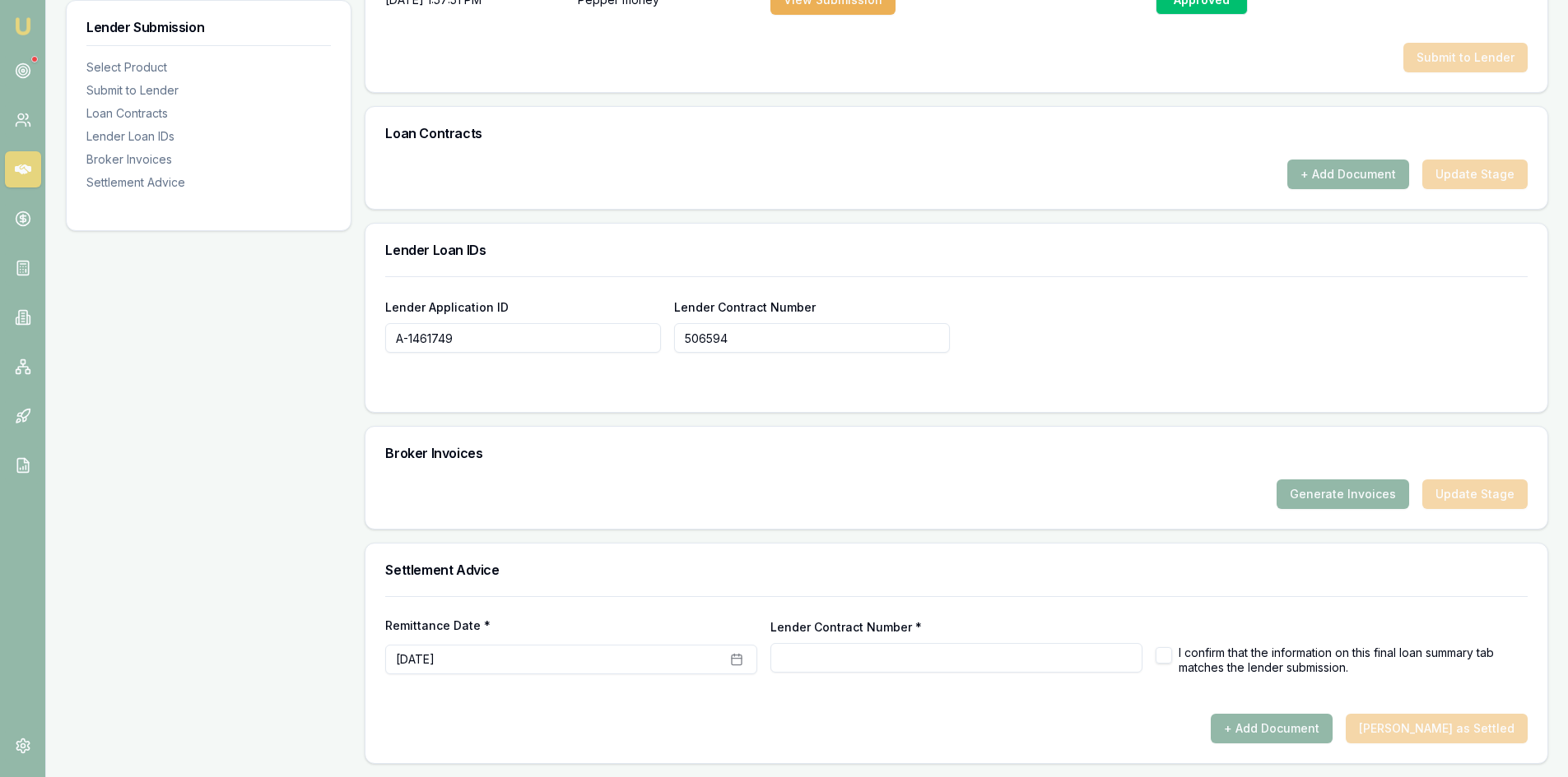
type input "506594"
click at [619, 458] on h3 "Broker Invoices" at bounding box center [956, 453] width 1142 height 13
type input "506594"
click at [1167, 653] on button "button" at bounding box center [1163, 655] width 17 height 17
click at [1333, 720] on button "+ Add Document" at bounding box center [1272, 729] width 122 height 30
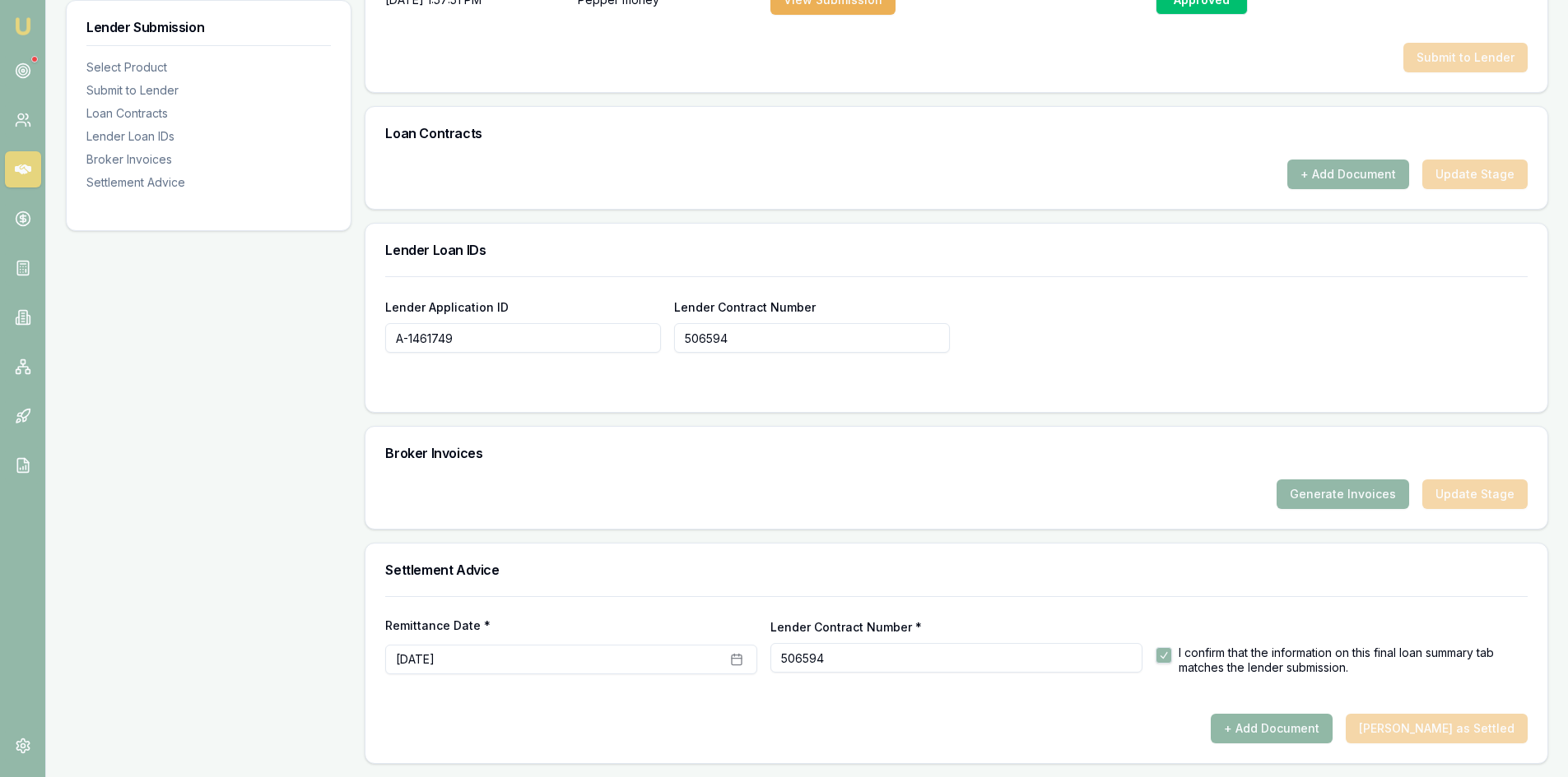
checkbox input "false"
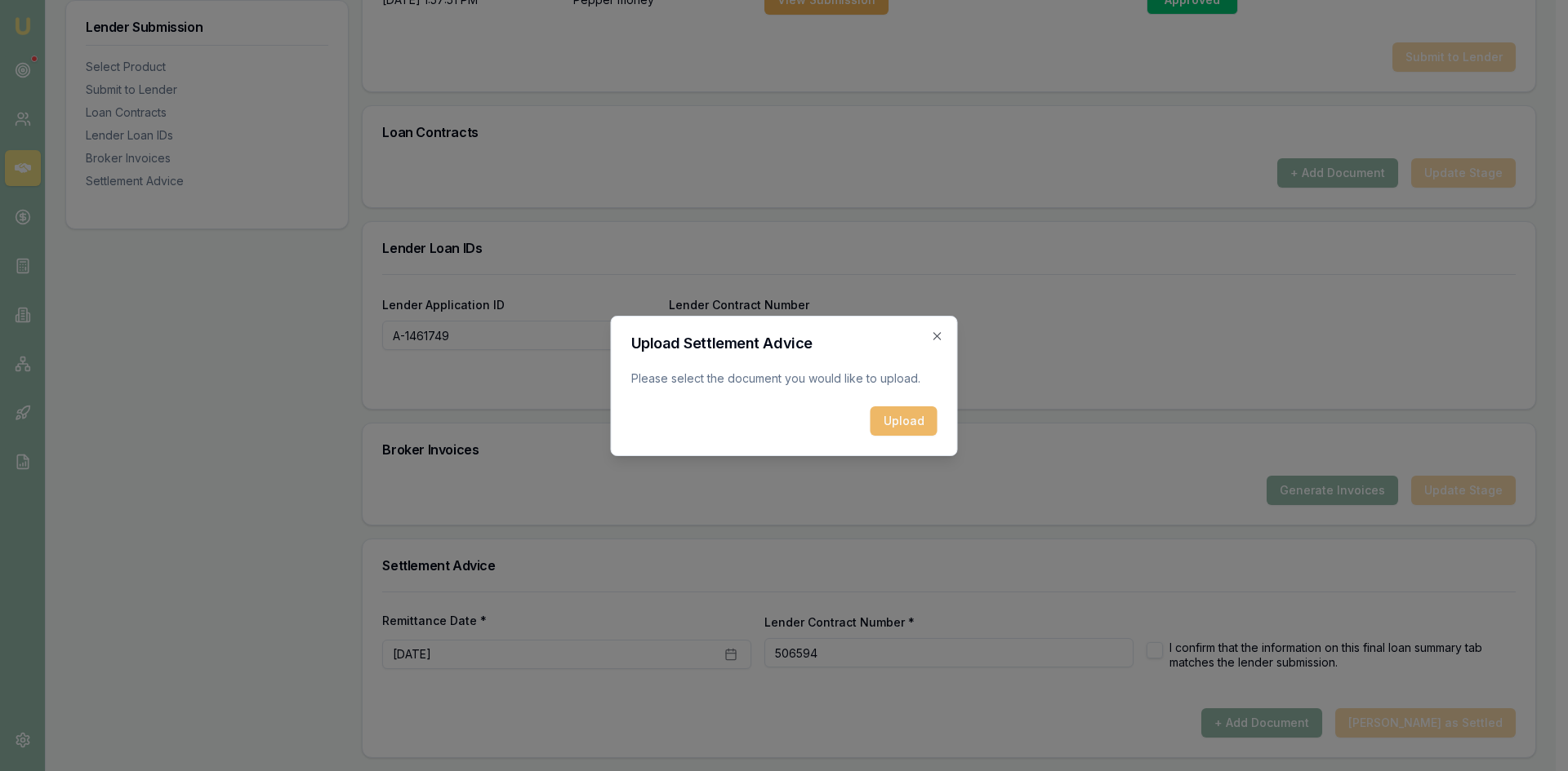
click at [913, 421] on button "Upload" at bounding box center [903, 421] width 67 height 30
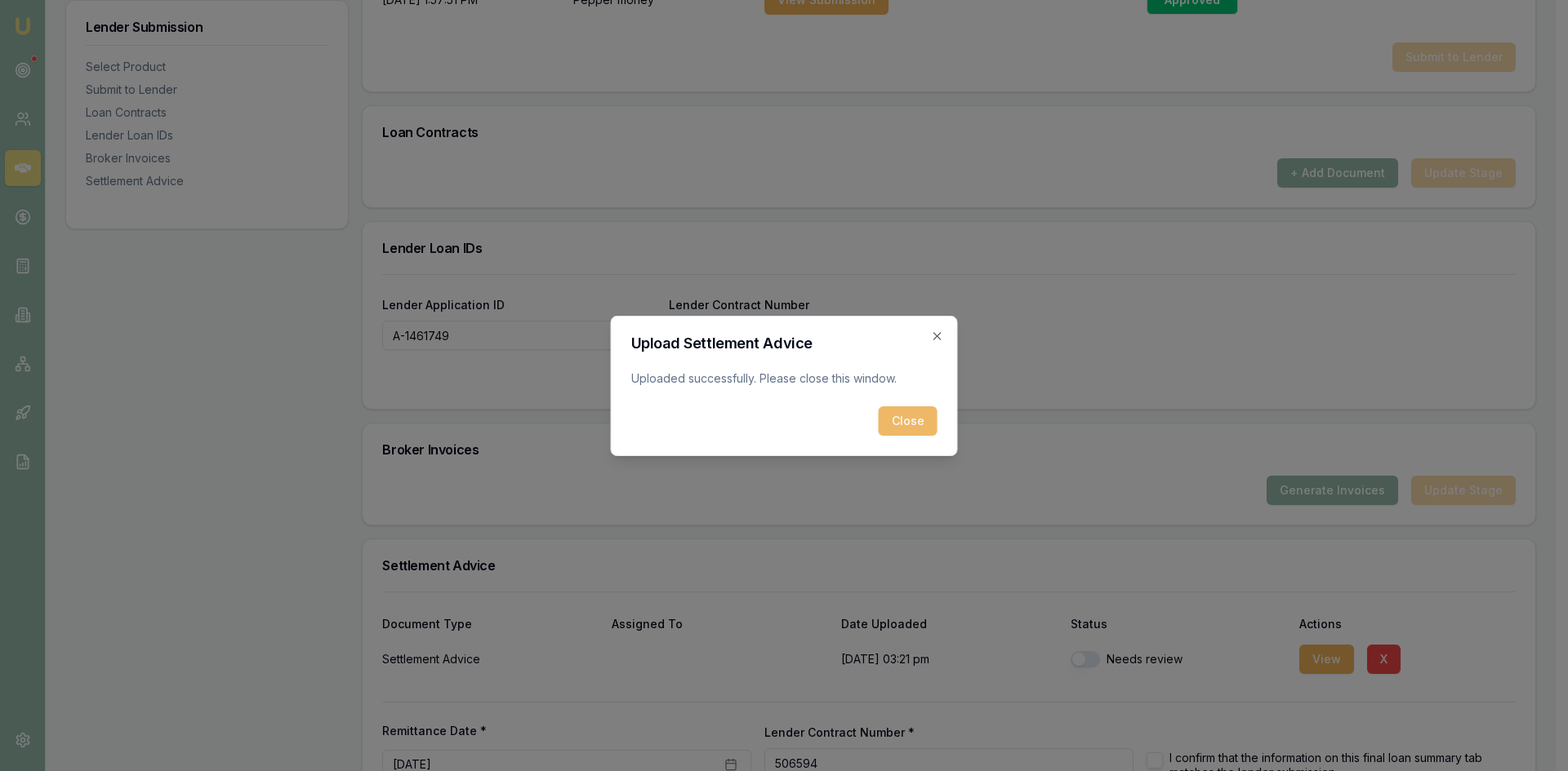
click at [895, 419] on button "Close" at bounding box center [908, 421] width 59 height 30
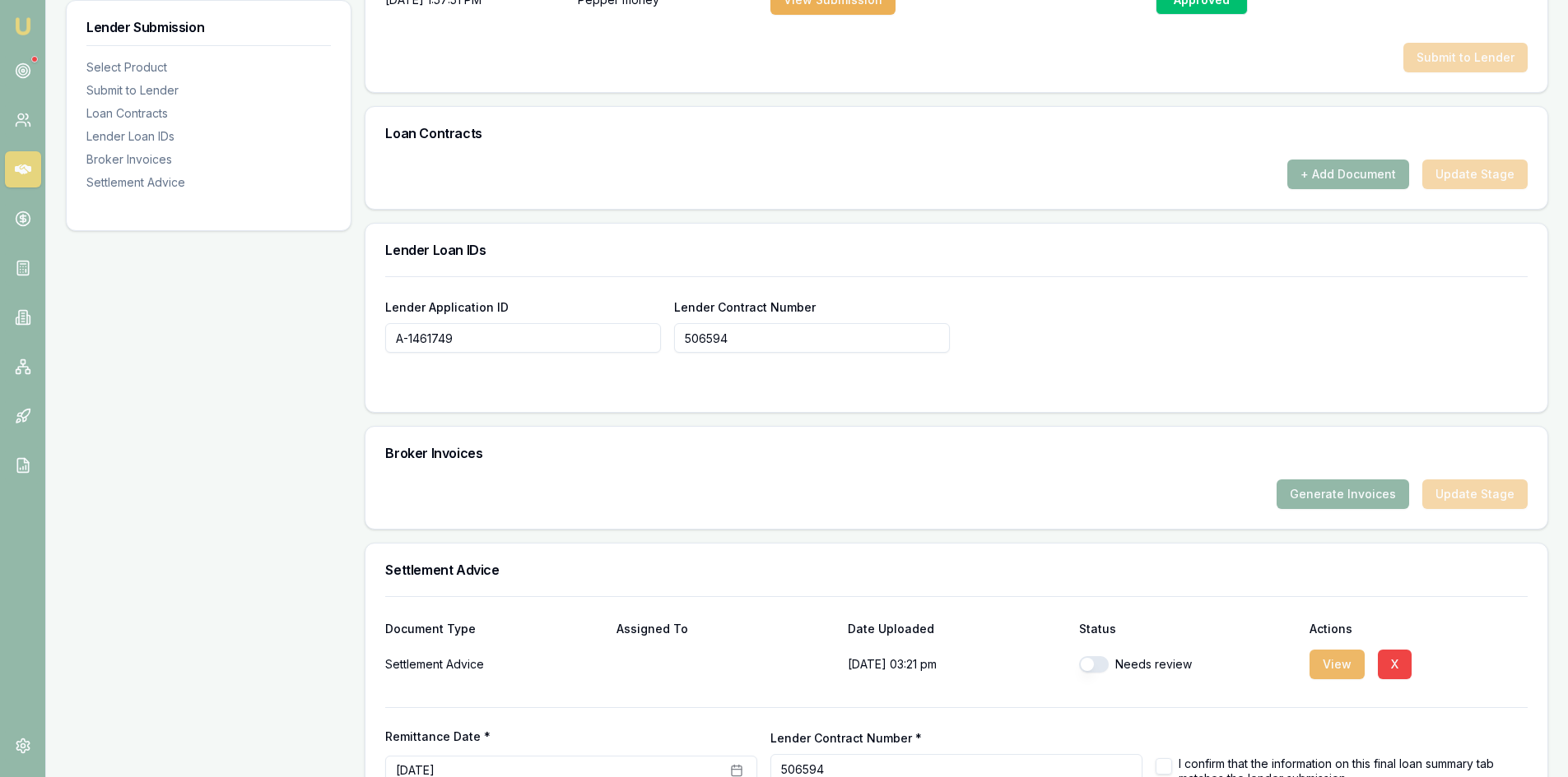
click at [1314, 666] on button "View" at bounding box center [1337, 665] width 56 height 30
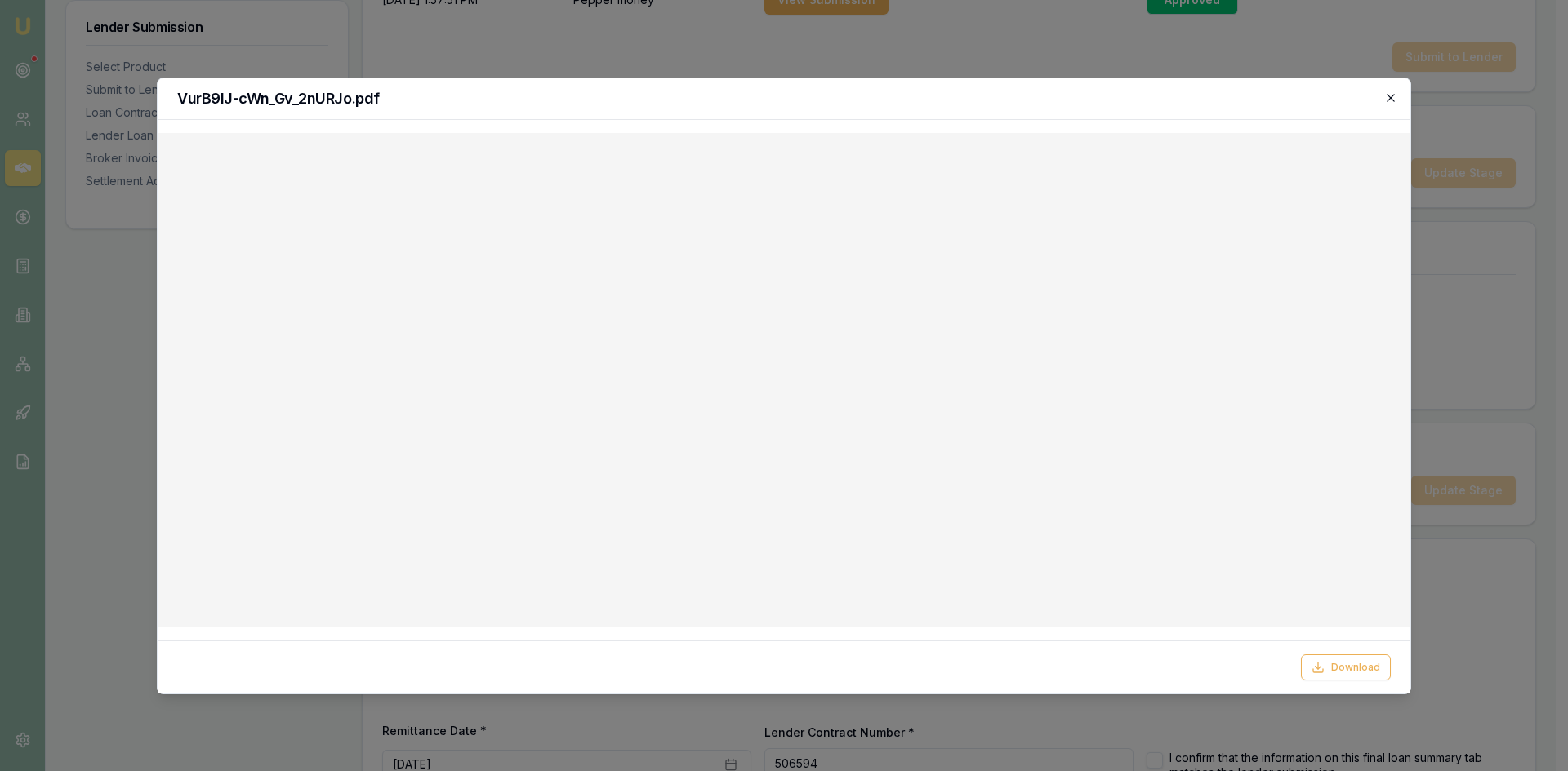
click at [1388, 101] on icon "button" at bounding box center [1390, 97] width 7 height 7
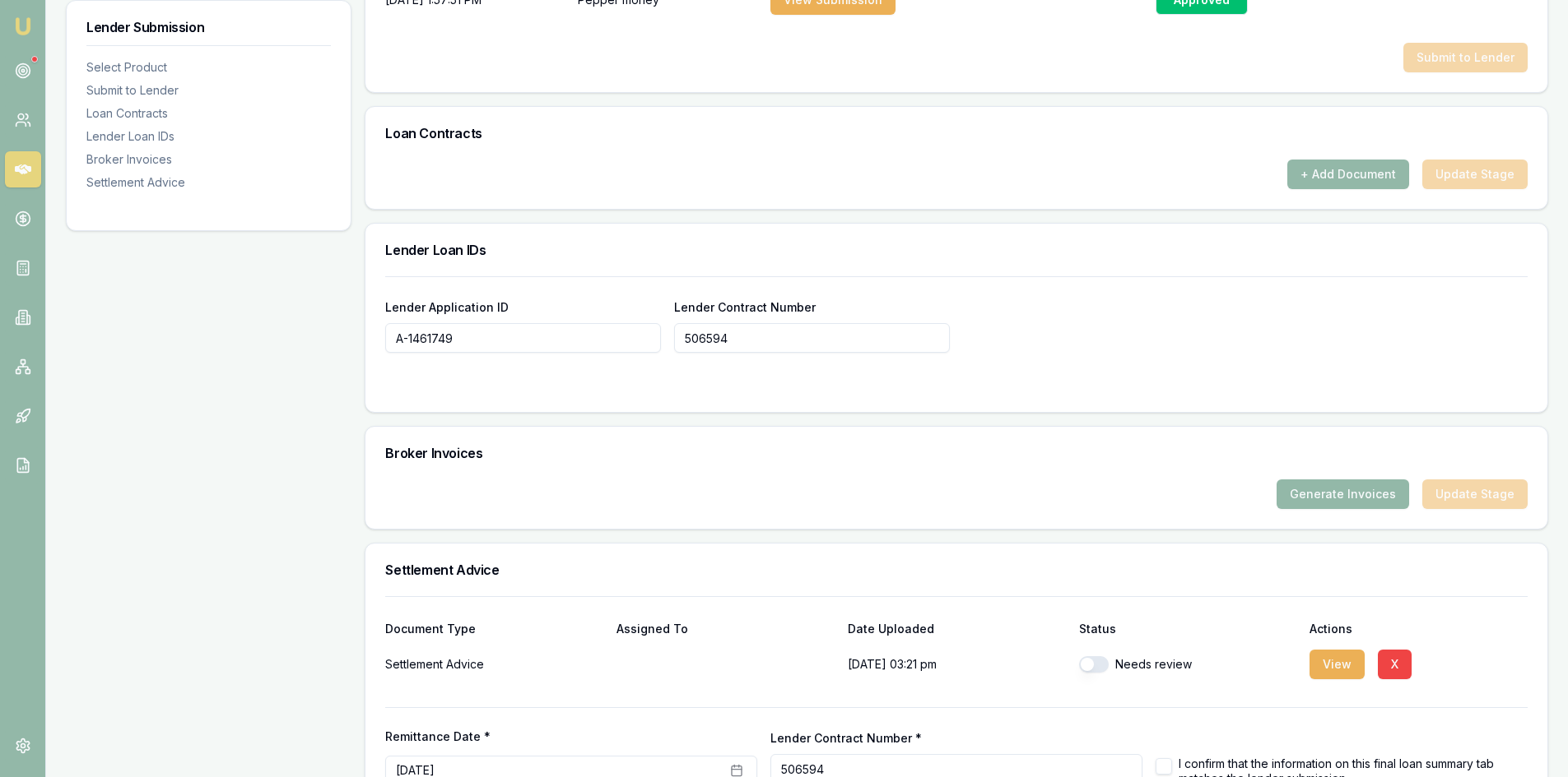
click at [1104, 665] on button "button" at bounding box center [1094, 664] width 30 height 17
checkbox input "true"
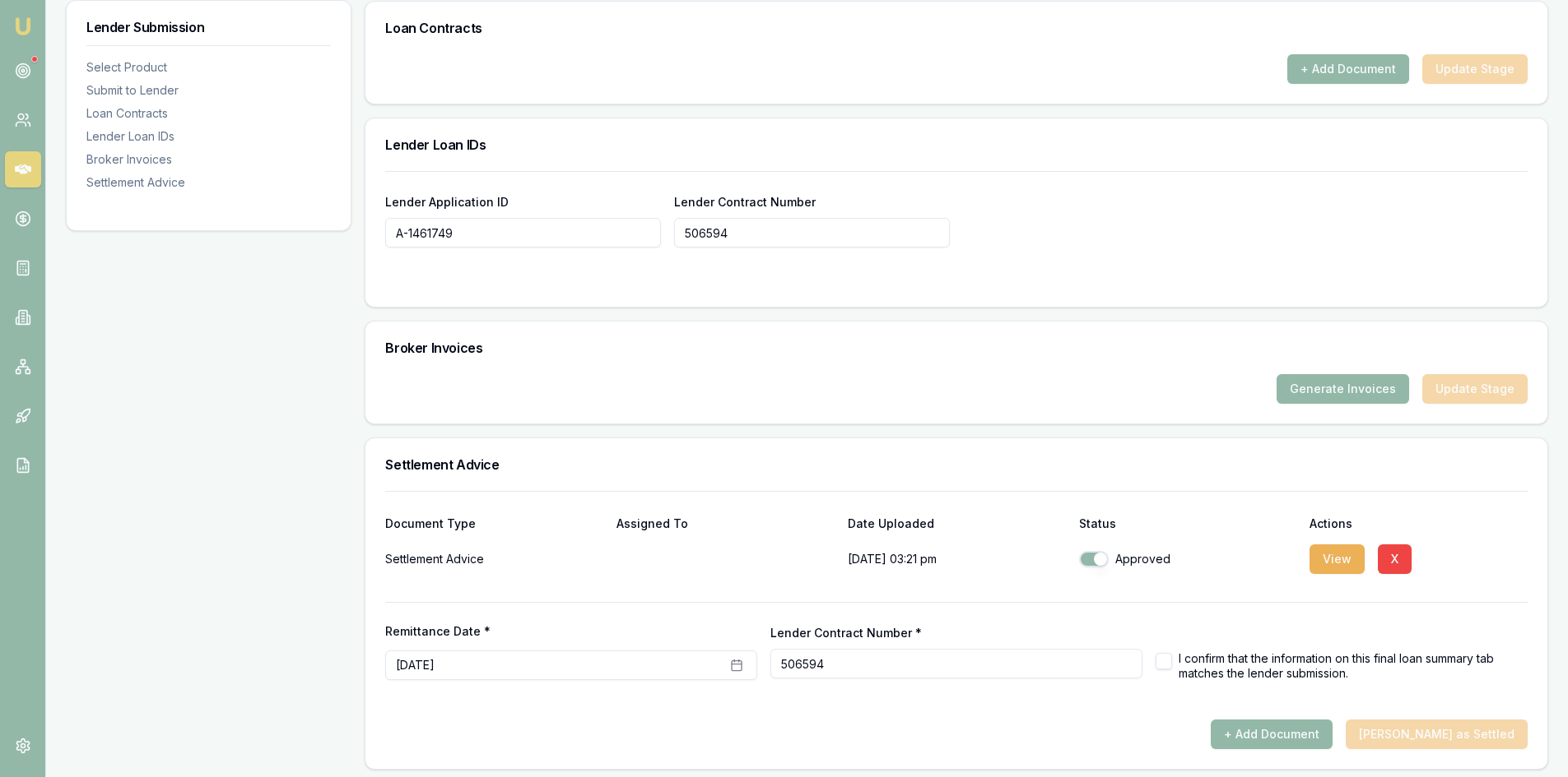
scroll to position [1073, 0]
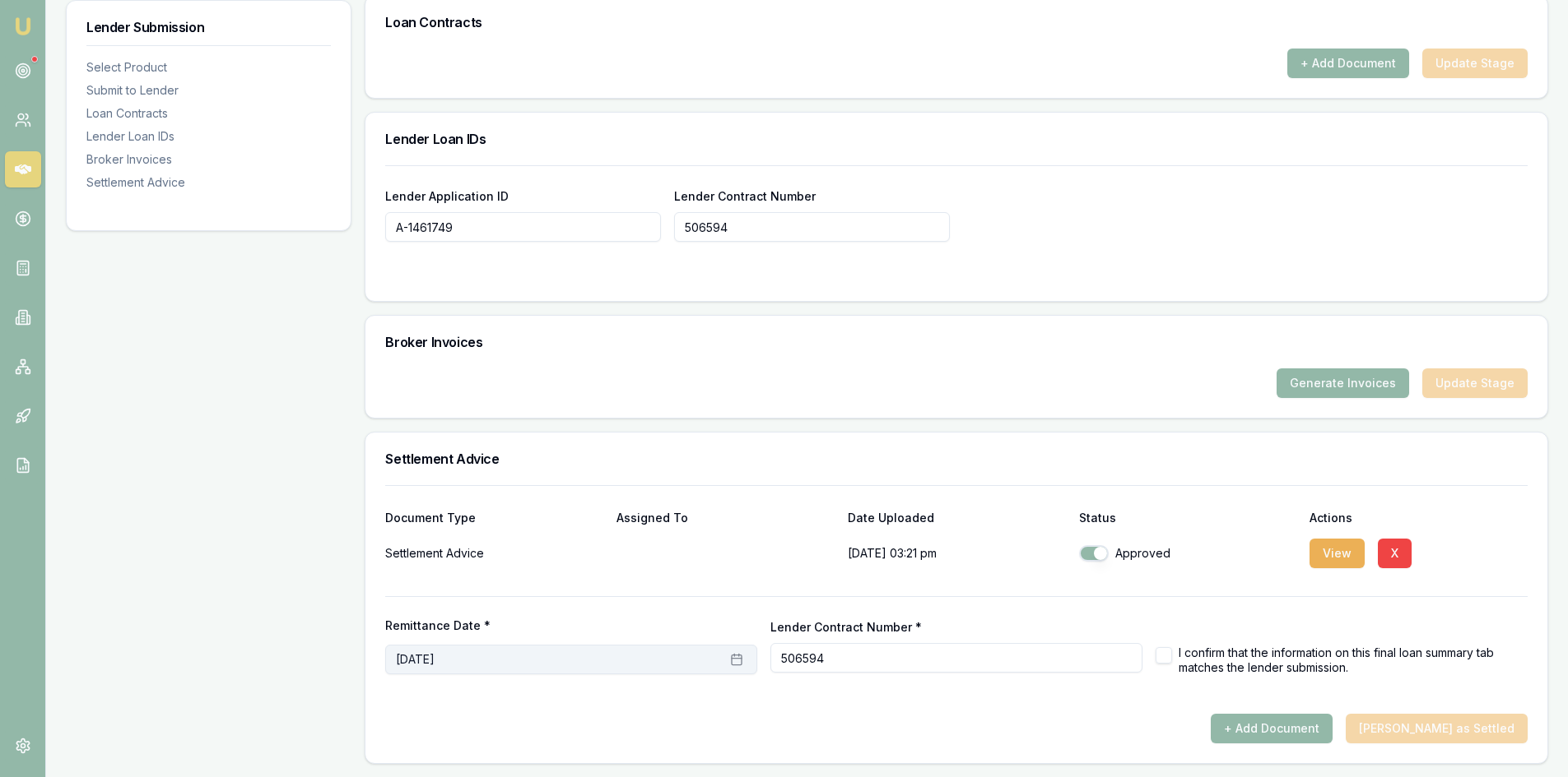
click at [562, 655] on button "October 1st, 2025" at bounding box center [571, 660] width 372 height 30
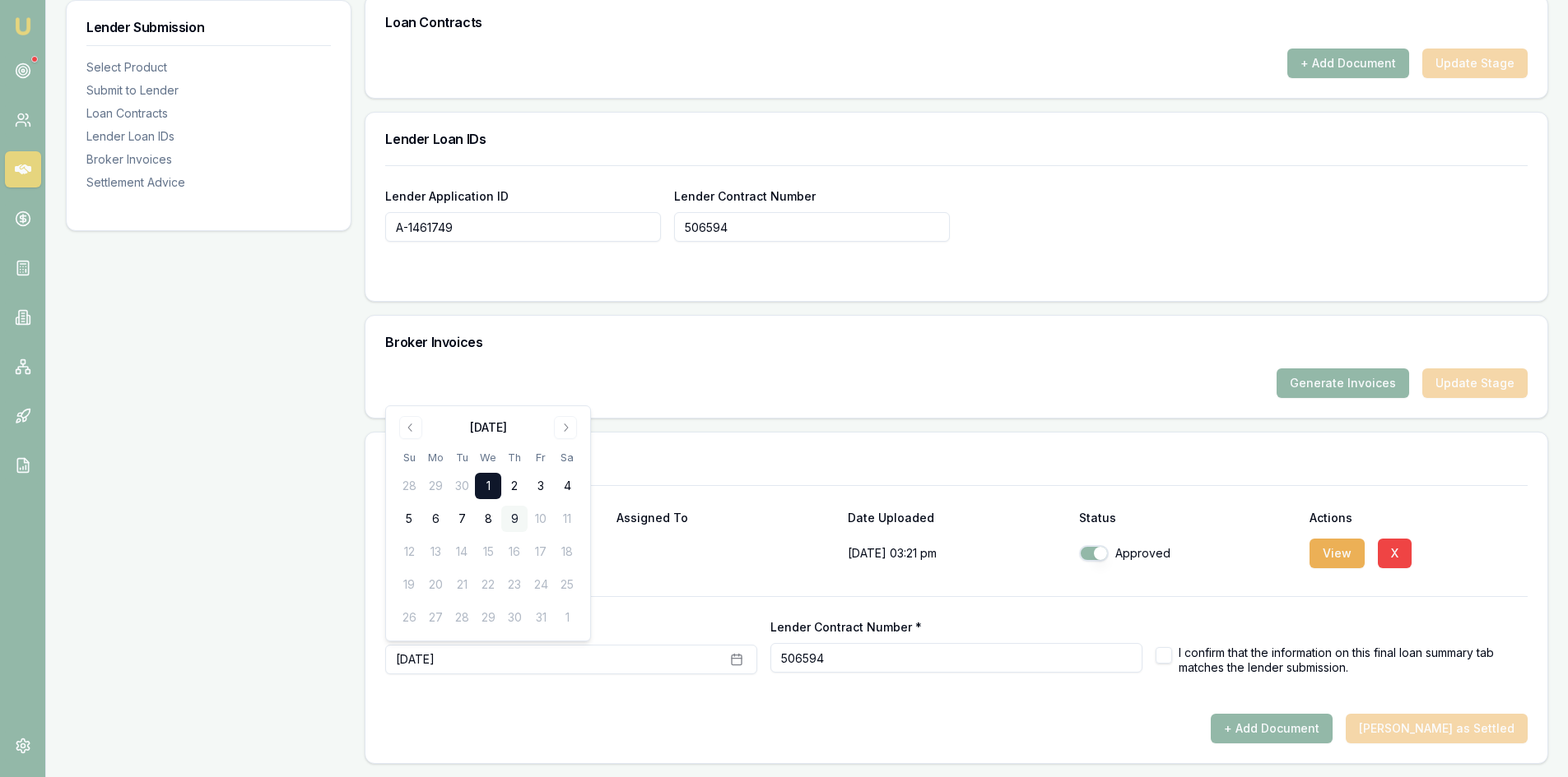
click at [515, 525] on button "9" at bounding box center [515, 519] width 26 height 26
click at [1171, 660] on button "button" at bounding box center [1163, 655] width 17 height 17
checkbox input "true"
click at [1438, 692] on form "Remittance Date * October 9th, 2025 Lender Contract Number * 506594 I confirm t…" at bounding box center [956, 655] width 1142 height 118
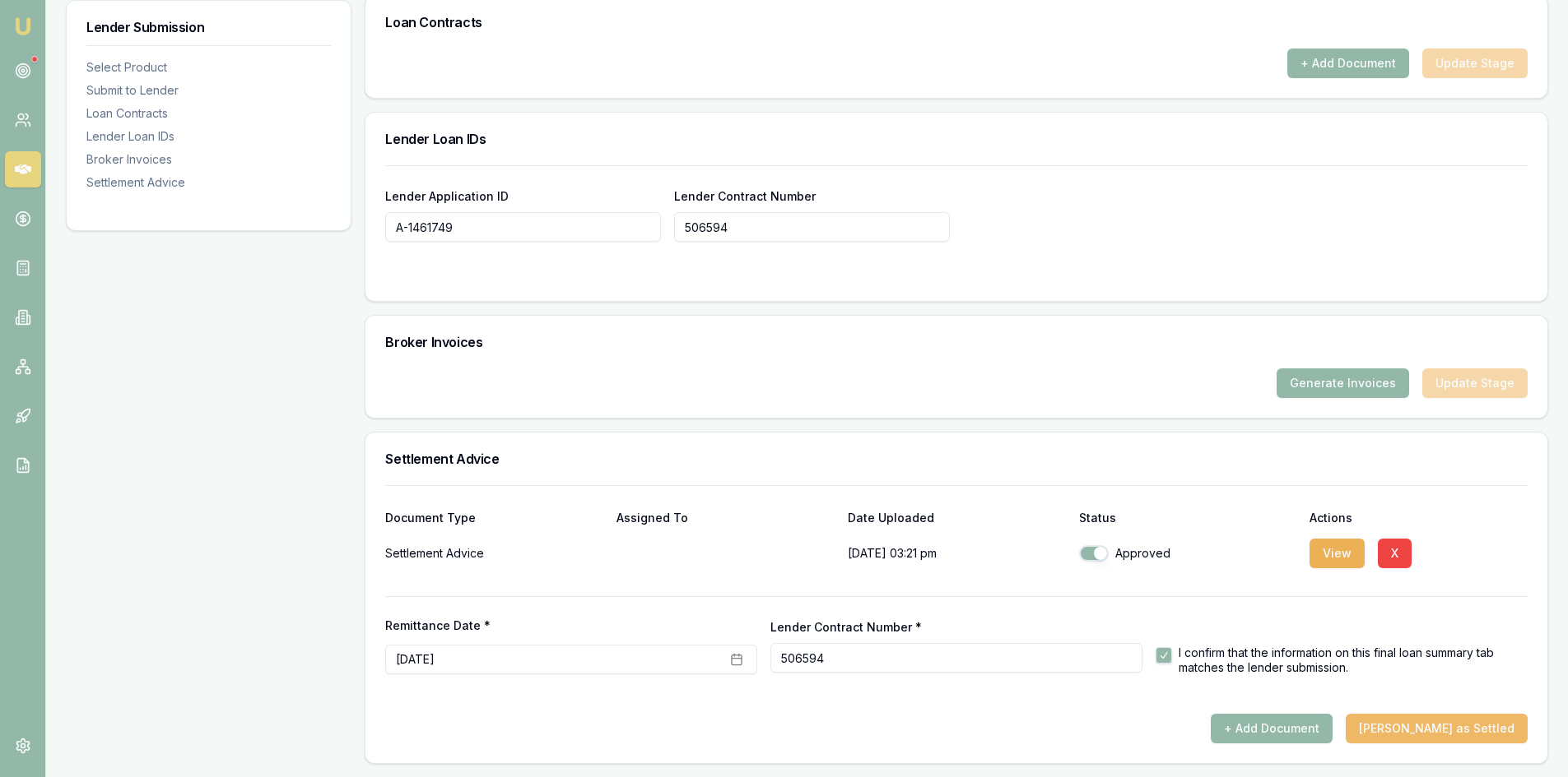
click at [1445, 728] on button "Mark Deal as Settled" at bounding box center [1437, 729] width 182 height 30
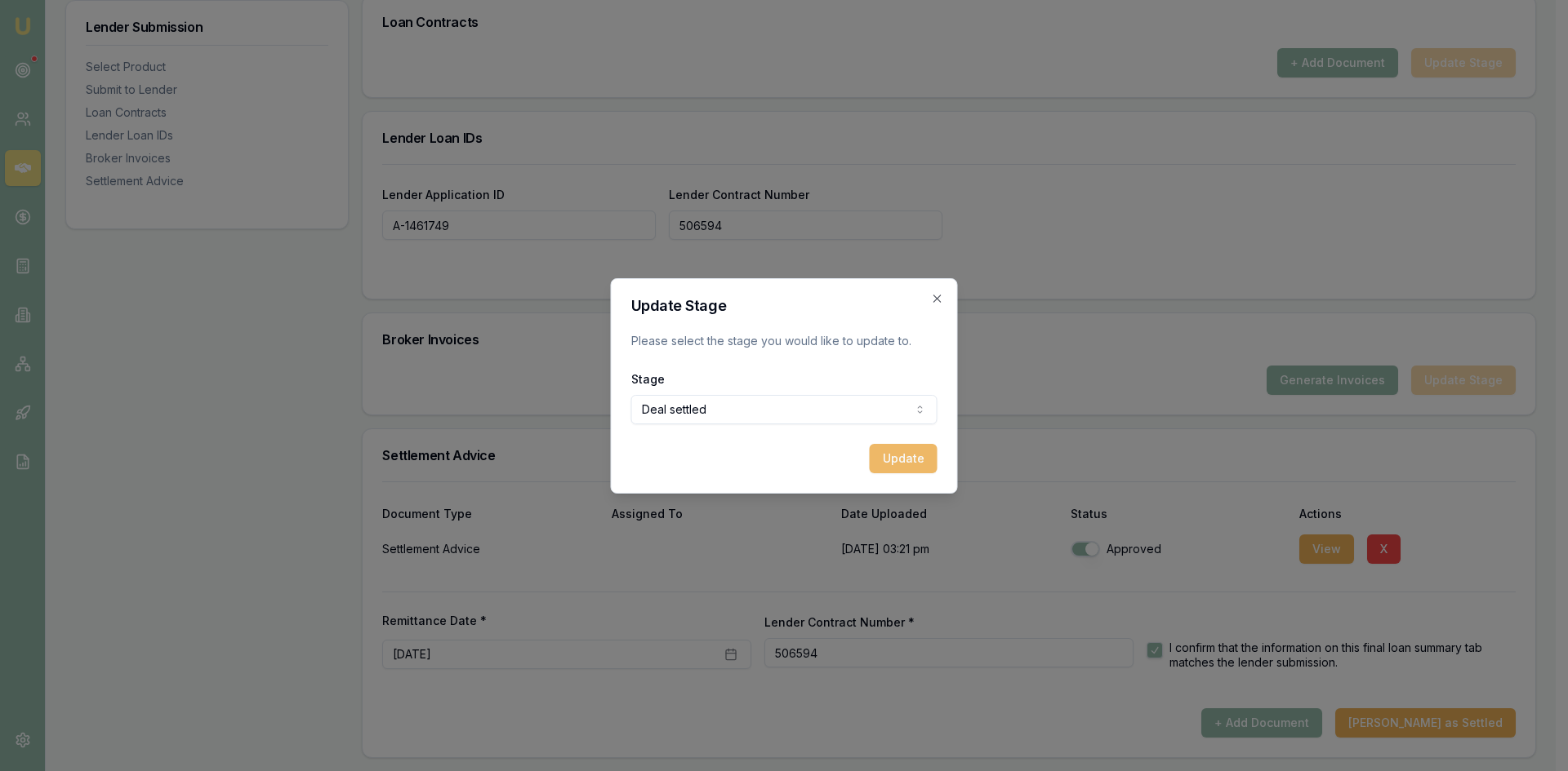
click at [903, 468] on button "Update" at bounding box center [904, 459] width 68 height 30
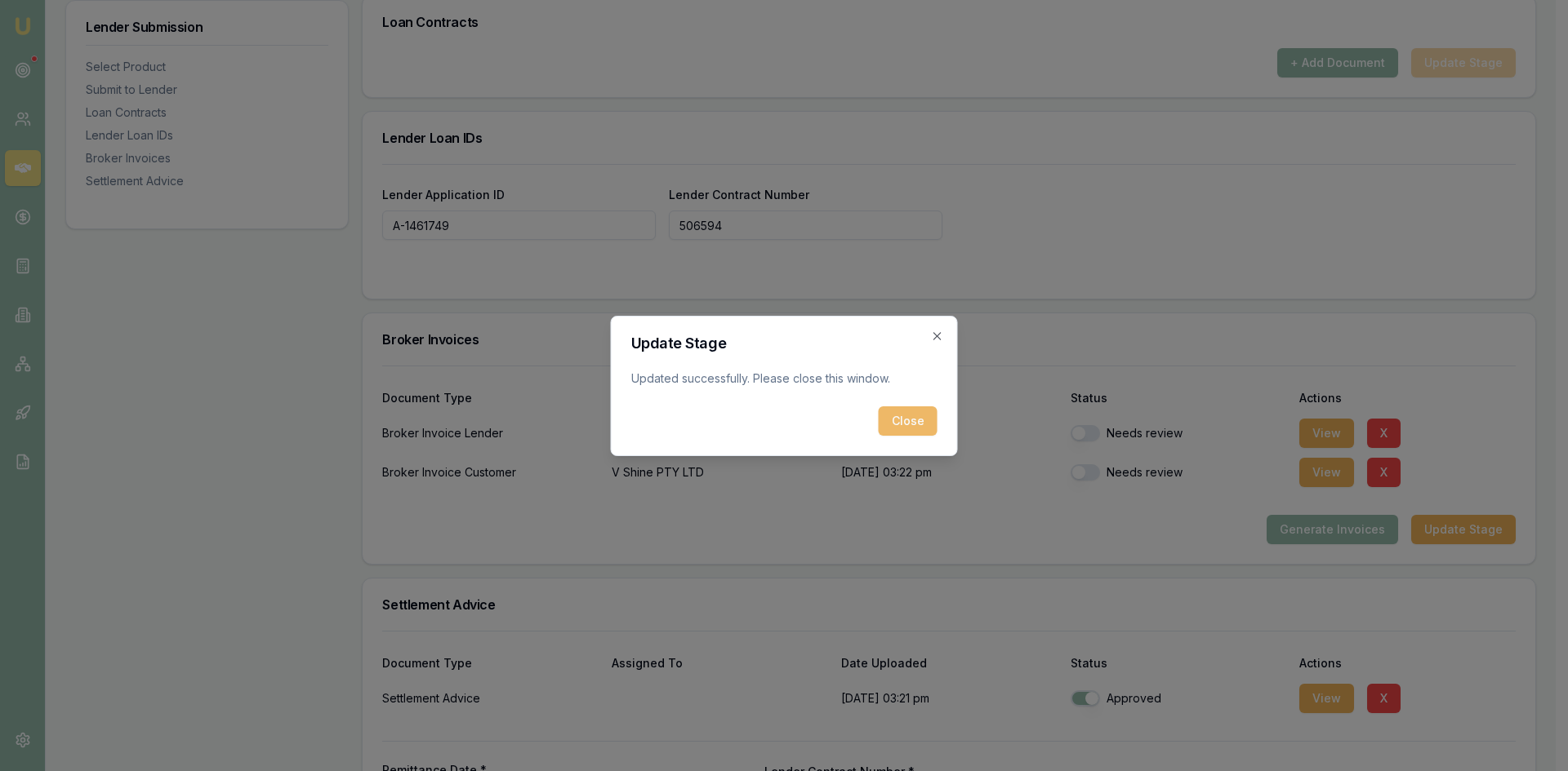
click at [911, 417] on button "Close" at bounding box center [908, 421] width 59 height 30
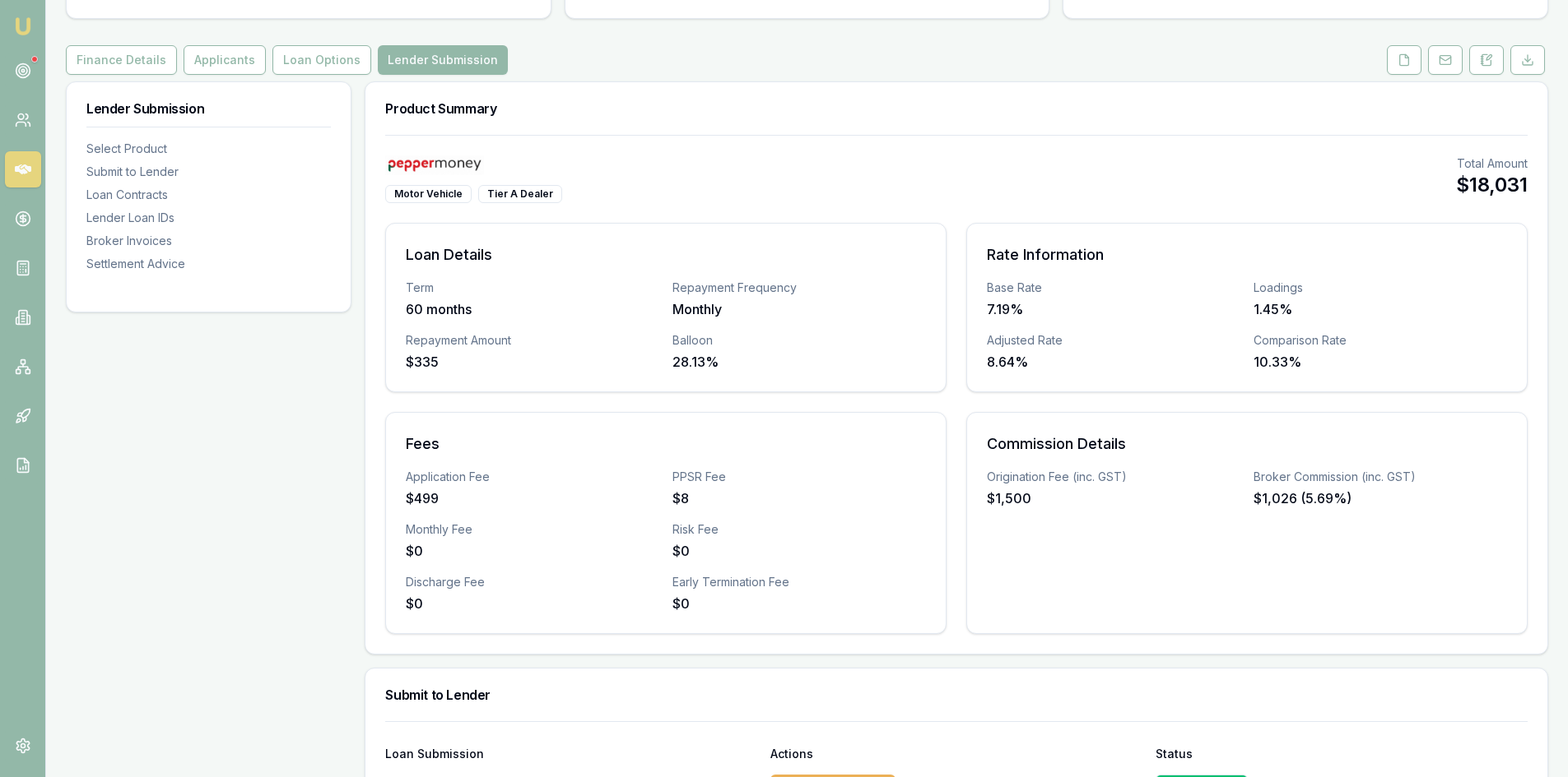
scroll to position [0, 0]
